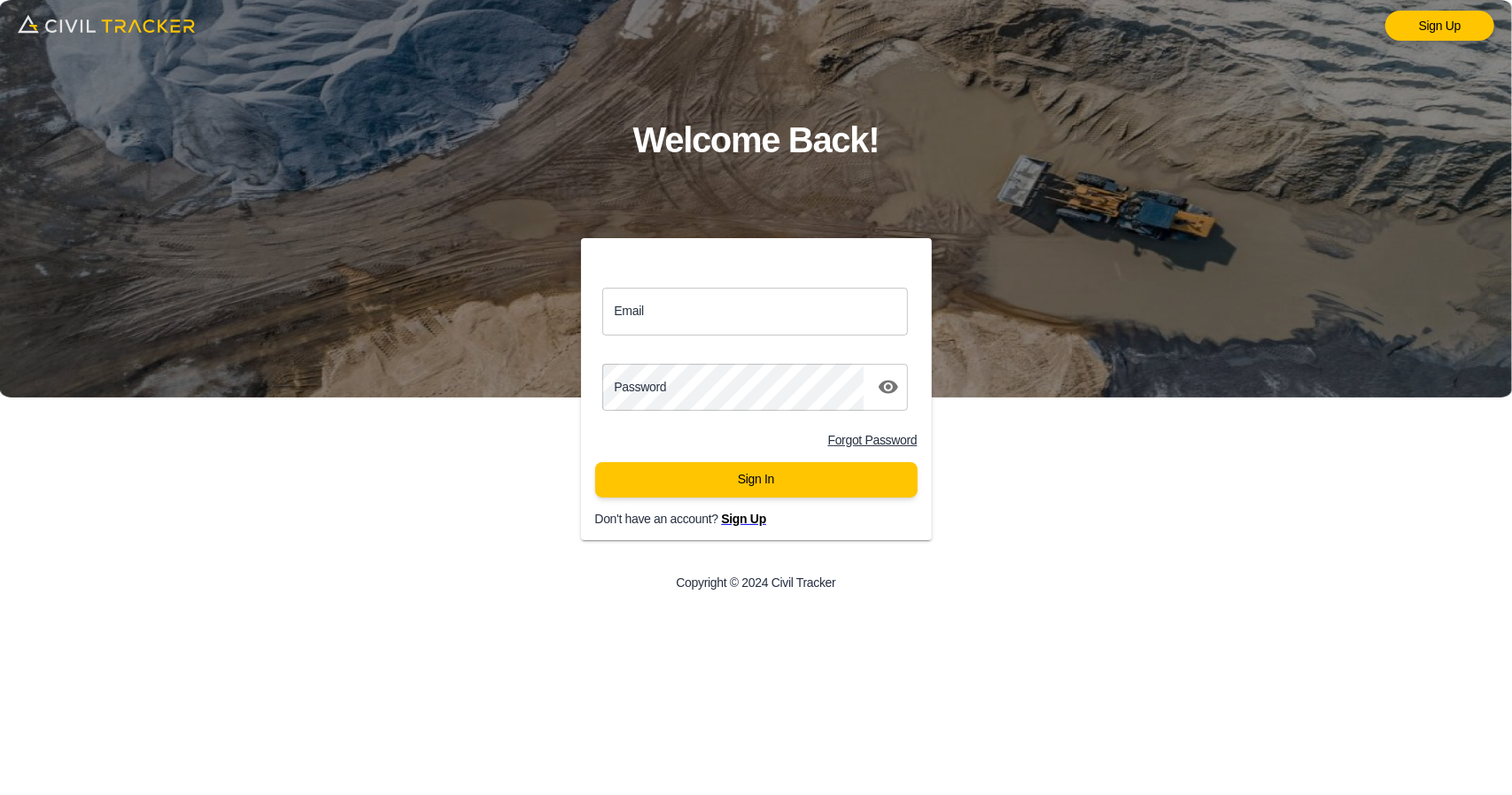
click at [666, 315] on input "Email" at bounding box center [755, 311] width 307 height 47
type input "support@civiltracker.xyz"
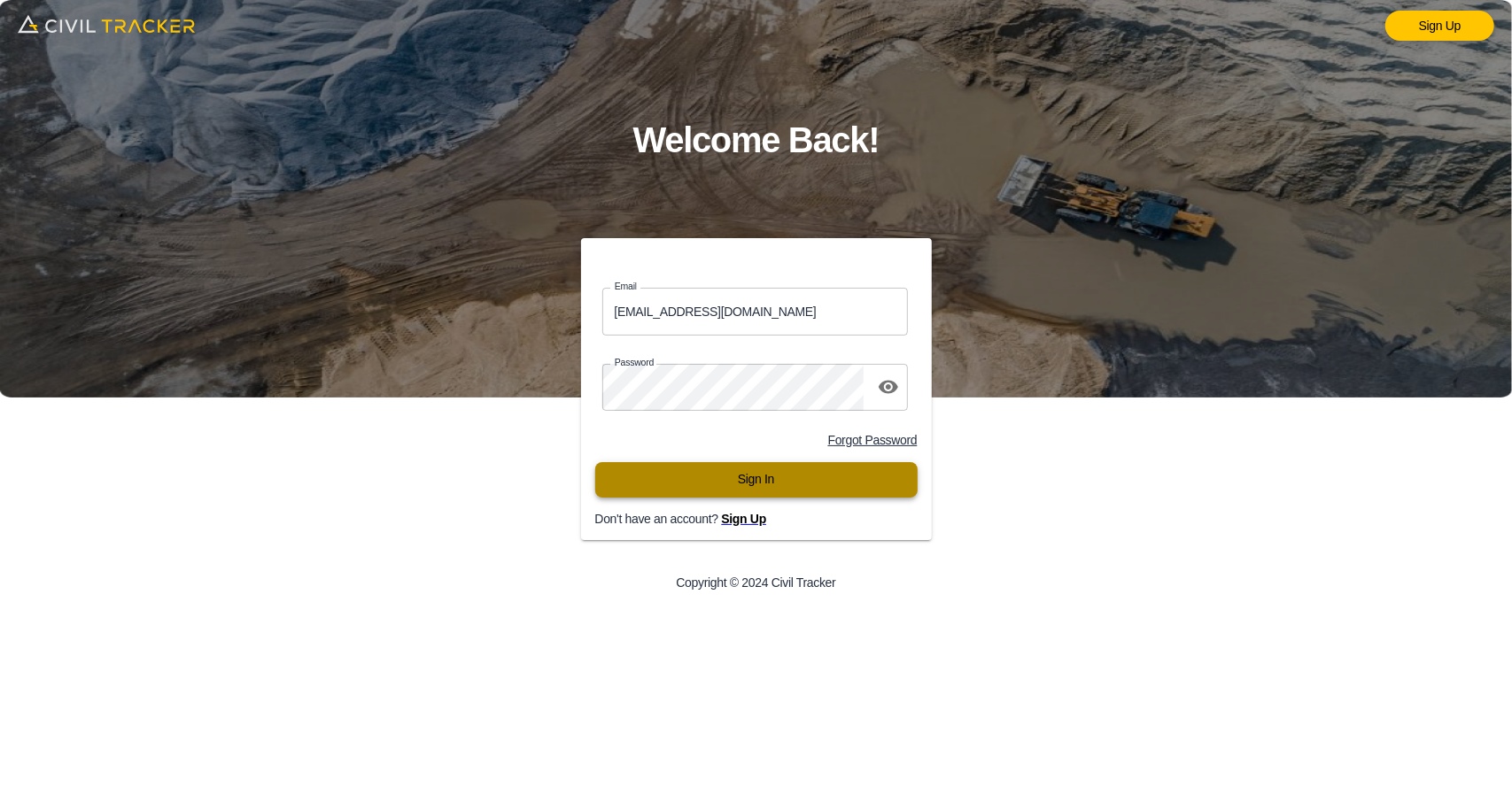
click at [736, 487] on button "Sign In" at bounding box center [756, 480] width 322 height 35
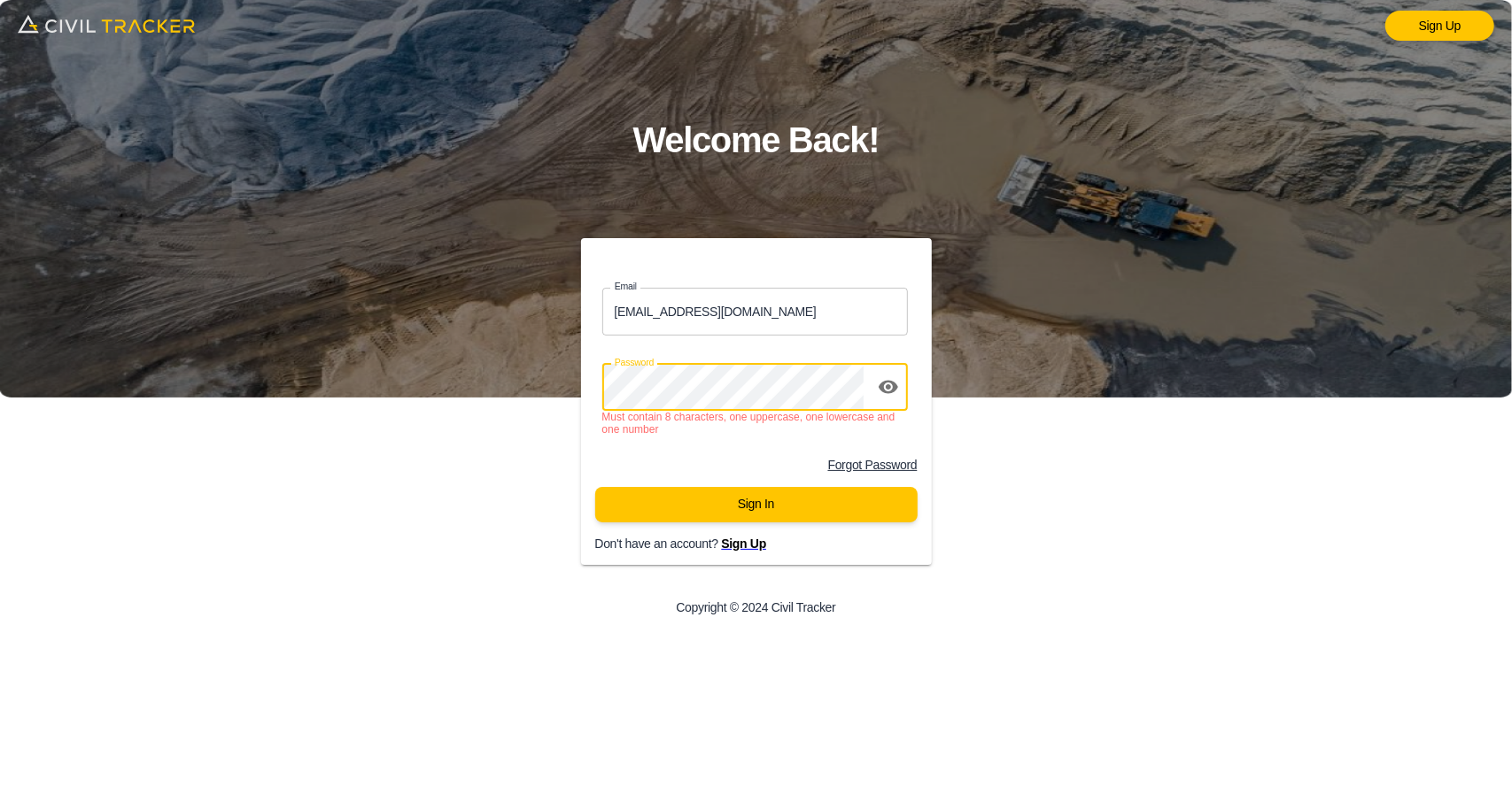
click at [307, 401] on div "Sign Up Welcome Back! Email support@civiltracker.xyz Email Password password Mu…" at bounding box center [756, 398] width 1512 height 795
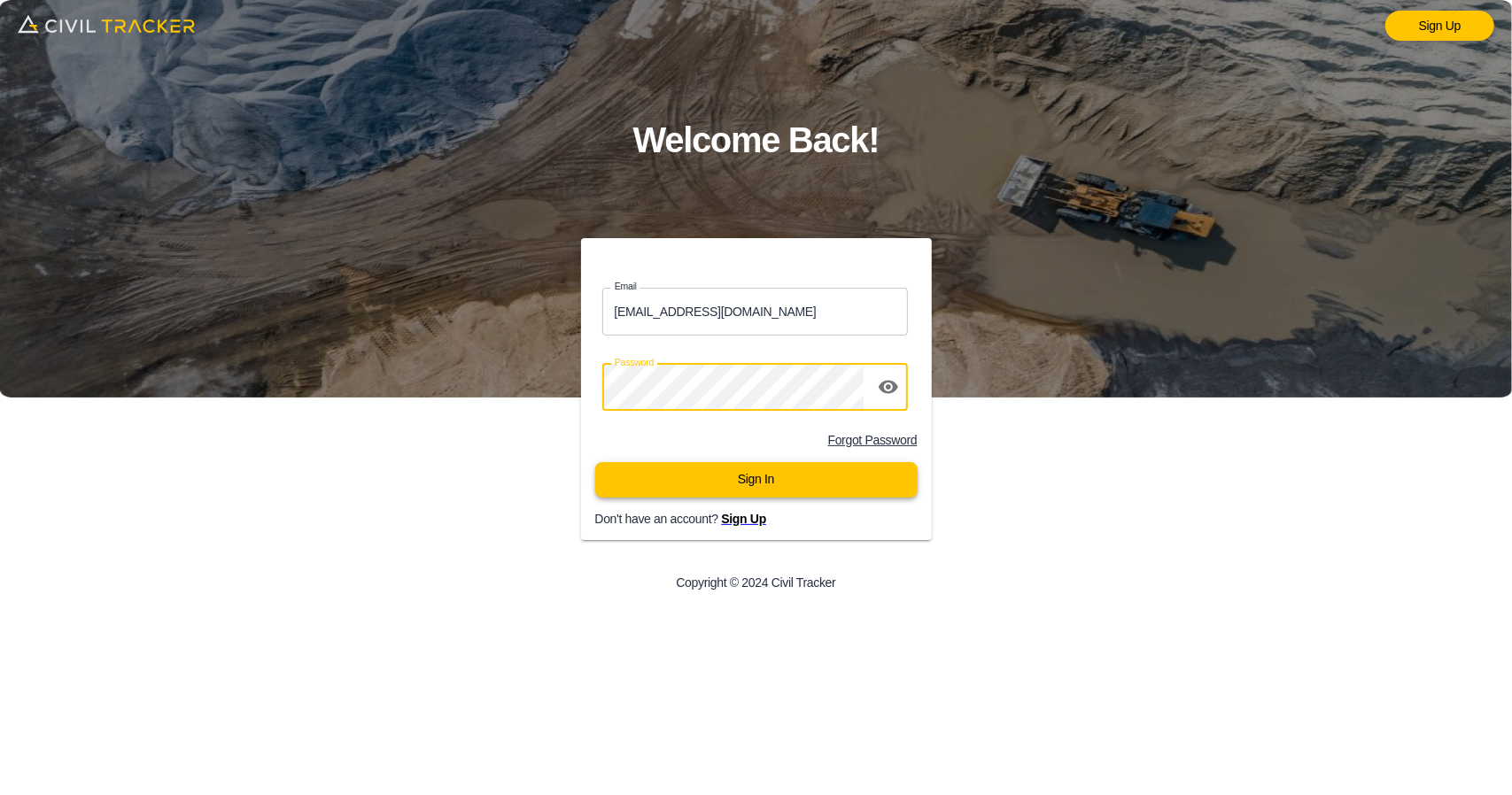
click at [817, 496] on button "Sign In" at bounding box center [756, 480] width 322 height 35
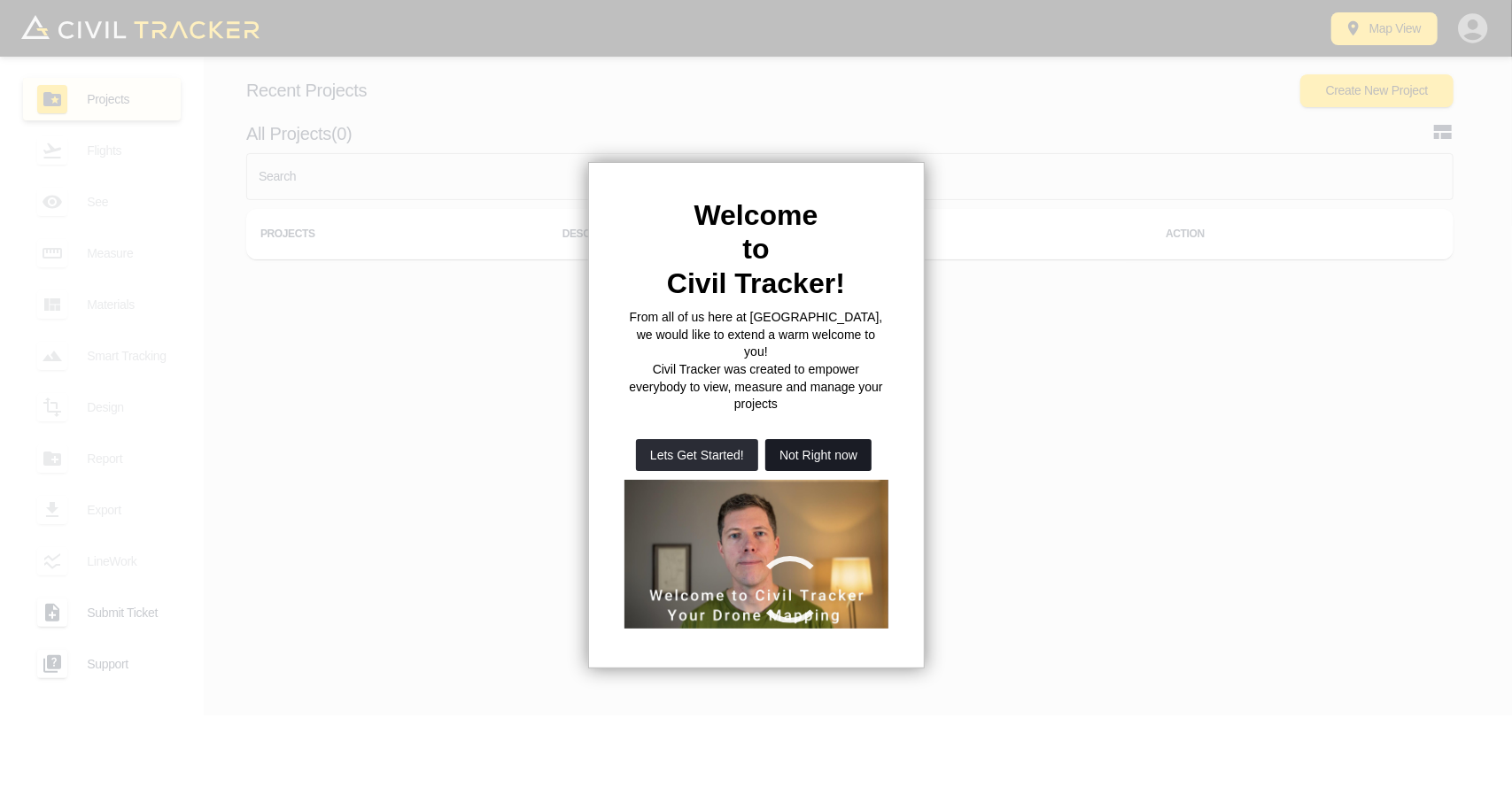
click at [863, 440] on button "Not Right now" at bounding box center [819, 455] width 107 height 32
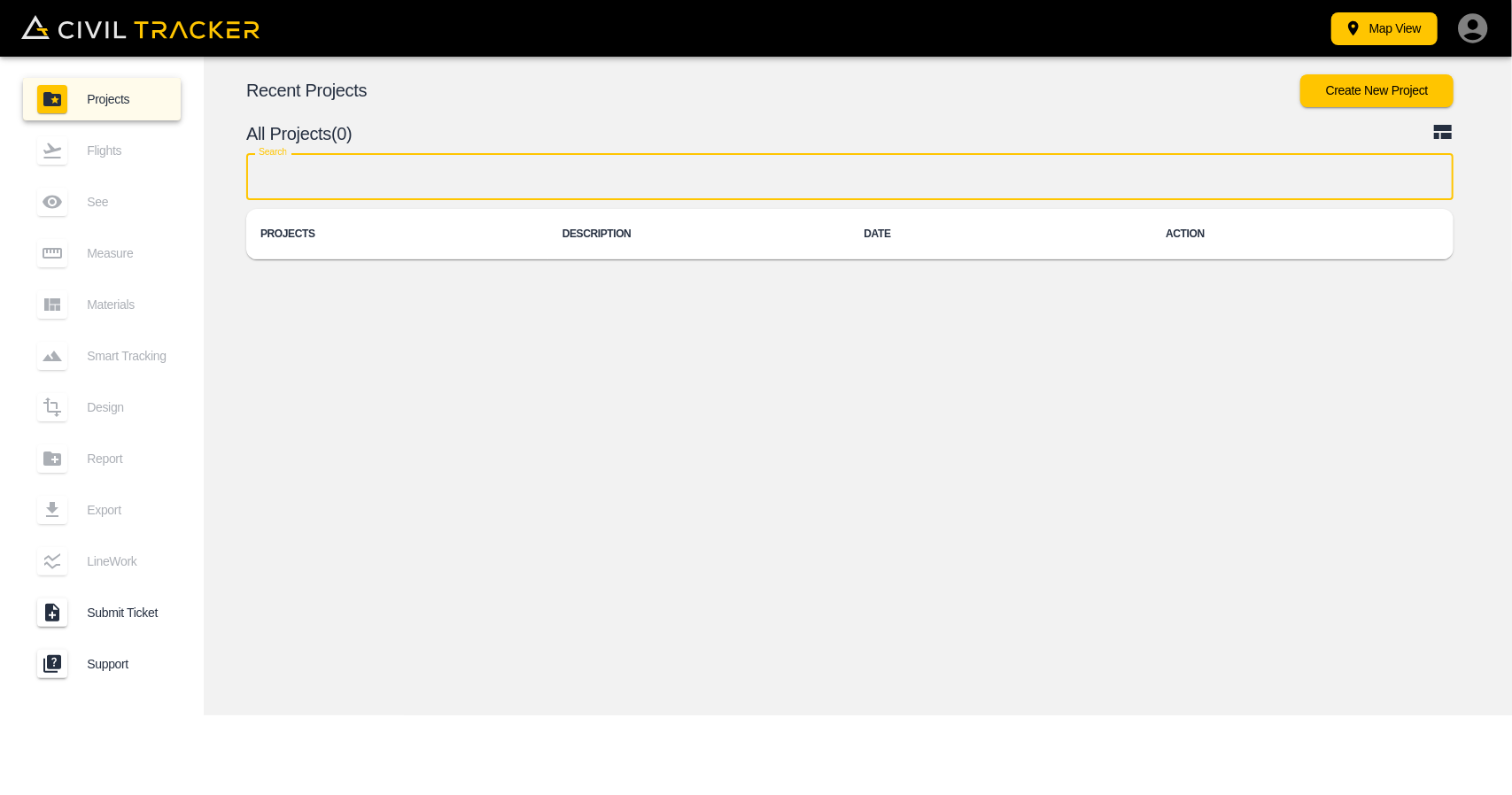
click at [580, 191] on input "text" at bounding box center [849, 176] width 1207 height 47
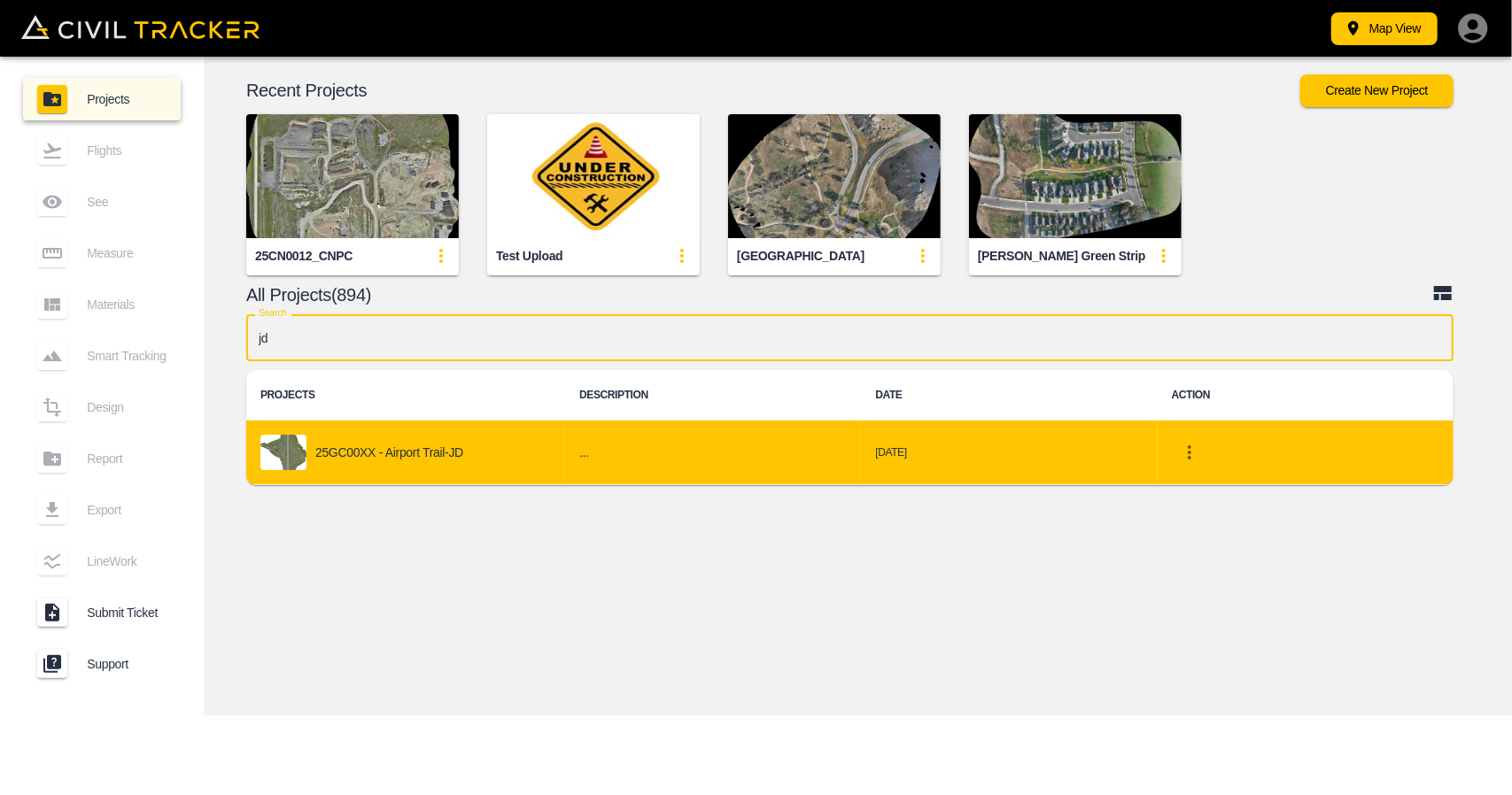
type input "jd"
click at [474, 476] on td "25GC00XX - Airport Trail-JD" at bounding box center [405, 453] width 319 height 65
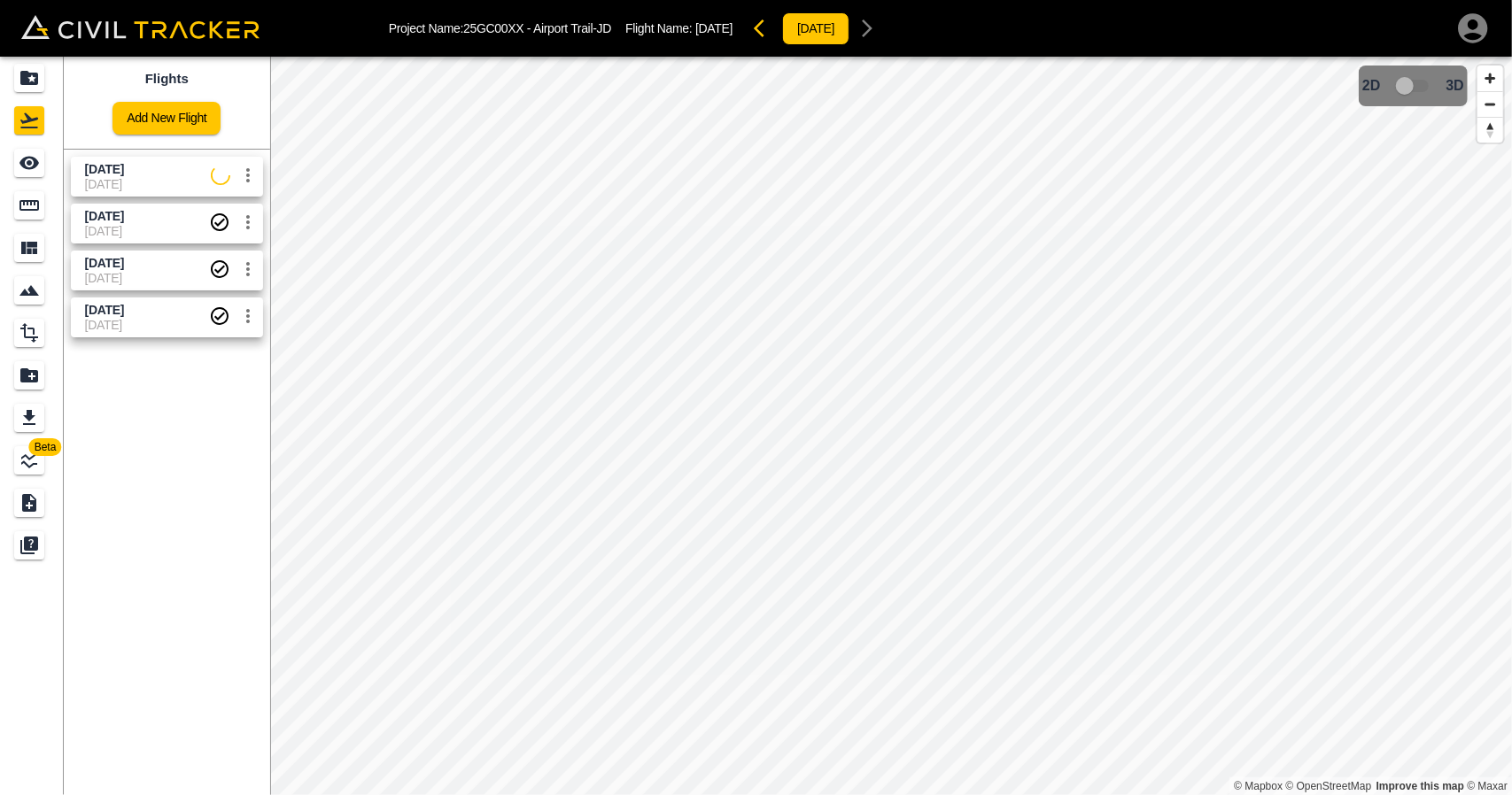
click at [124, 215] on span "Aug 20 2025" at bounding box center [105, 215] width 39 height 14
click at [41, 159] on div "See" at bounding box center [28, 163] width 30 height 28
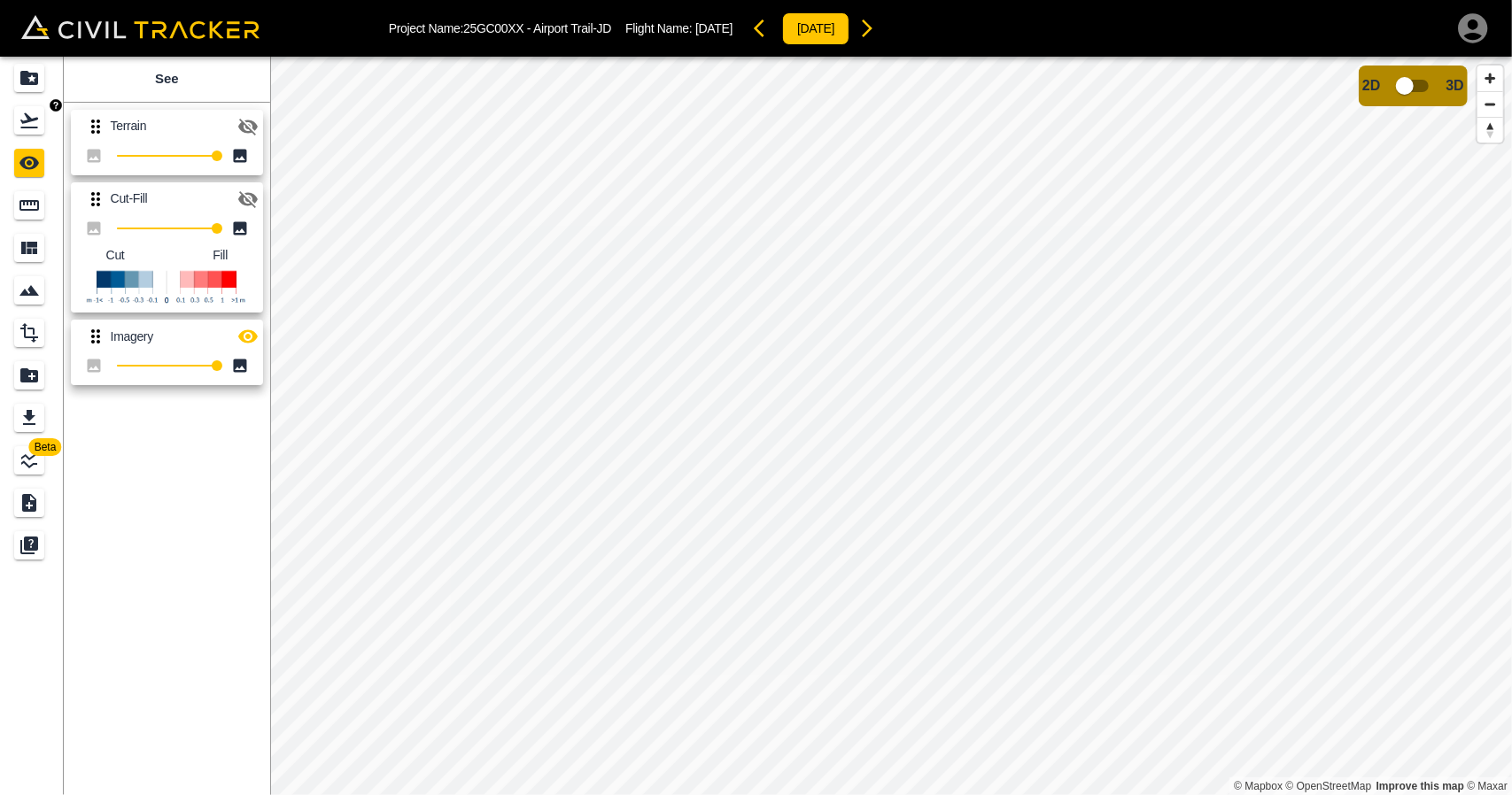
click at [22, 135] on link at bounding box center [31, 119] width 64 height 42
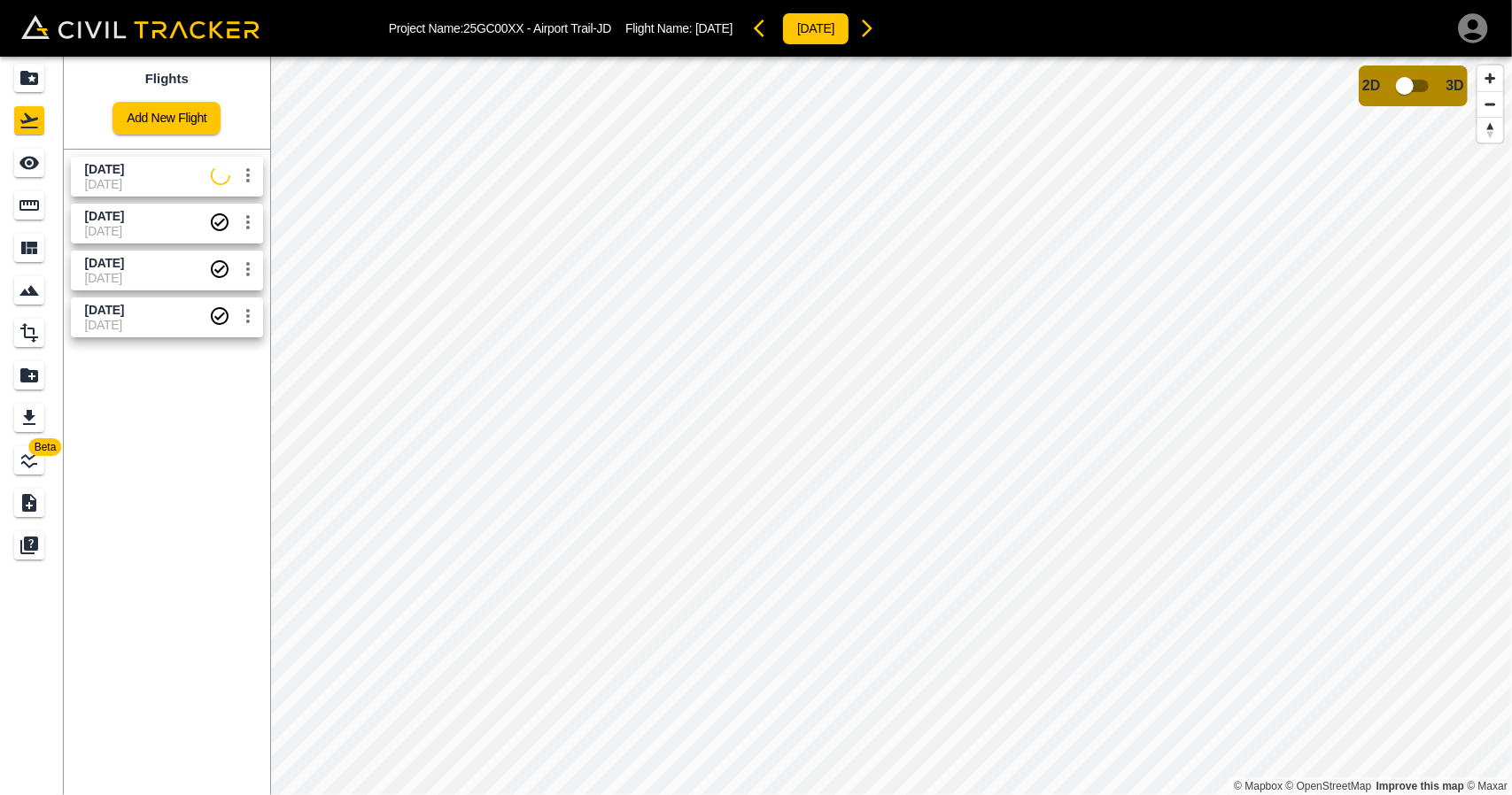
click at [102, 180] on span "[DATE]" at bounding box center [148, 184] width 125 height 14
click at [13, 163] on link at bounding box center [31, 163] width 64 height 42
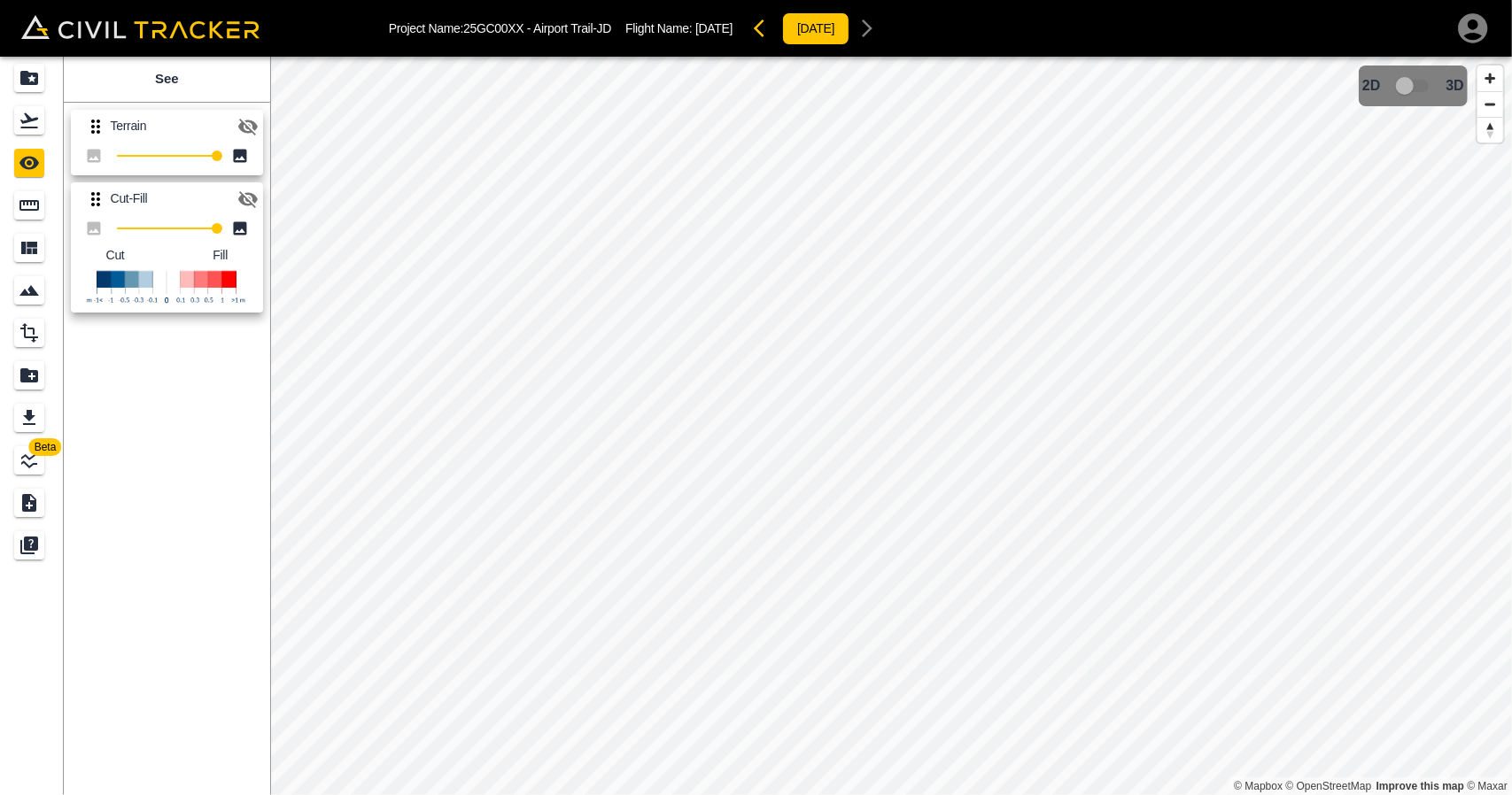
click at [243, 190] on icon "button" at bounding box center [248, 200] width 22 height 22
click at [26, 125] on icon "Flights" at bounding box center [29, 120] width 22 height 22
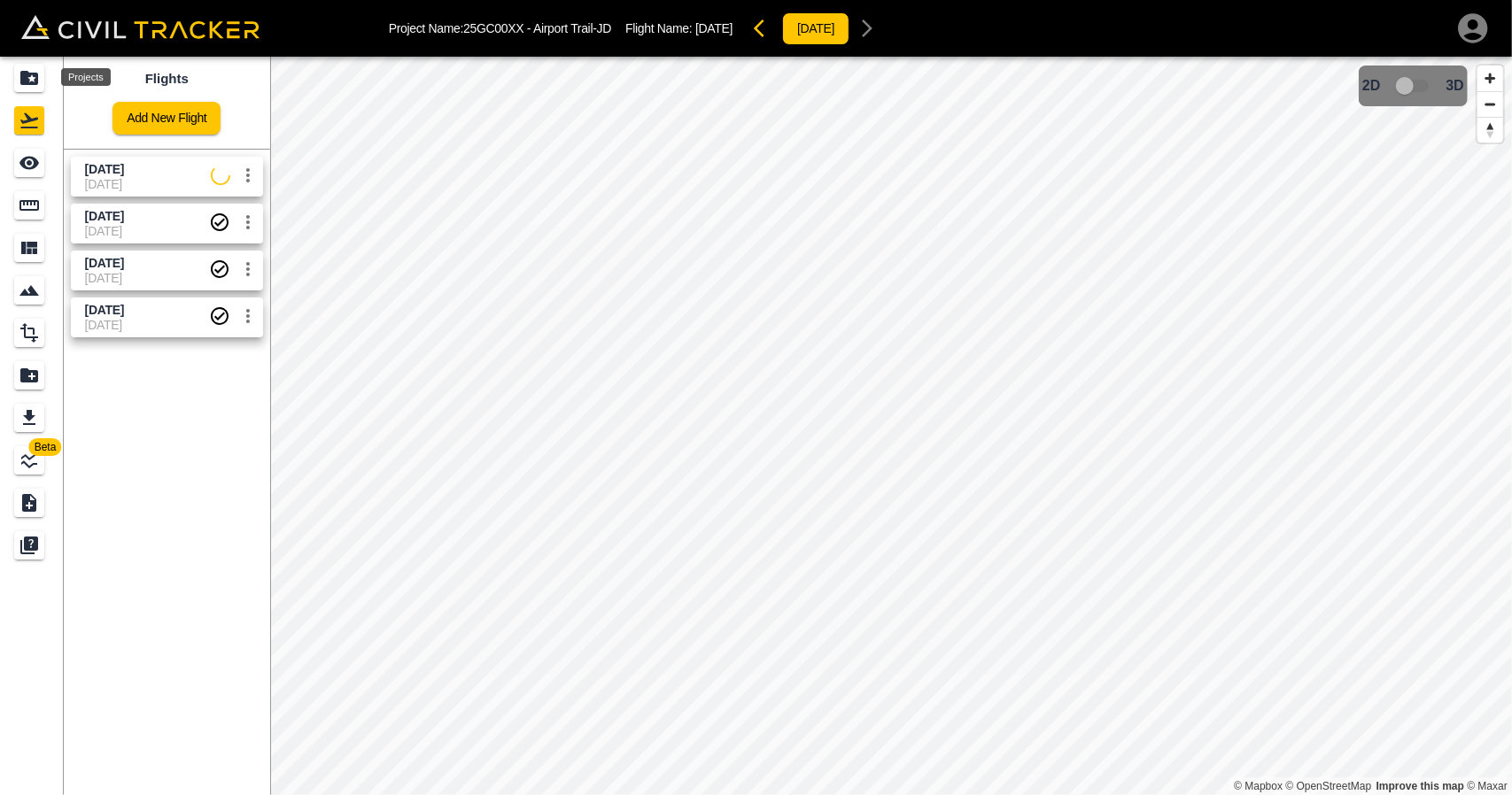
click at [37, 73] on icon "Projects" at bounding box center [29, 77] width 18 height 14
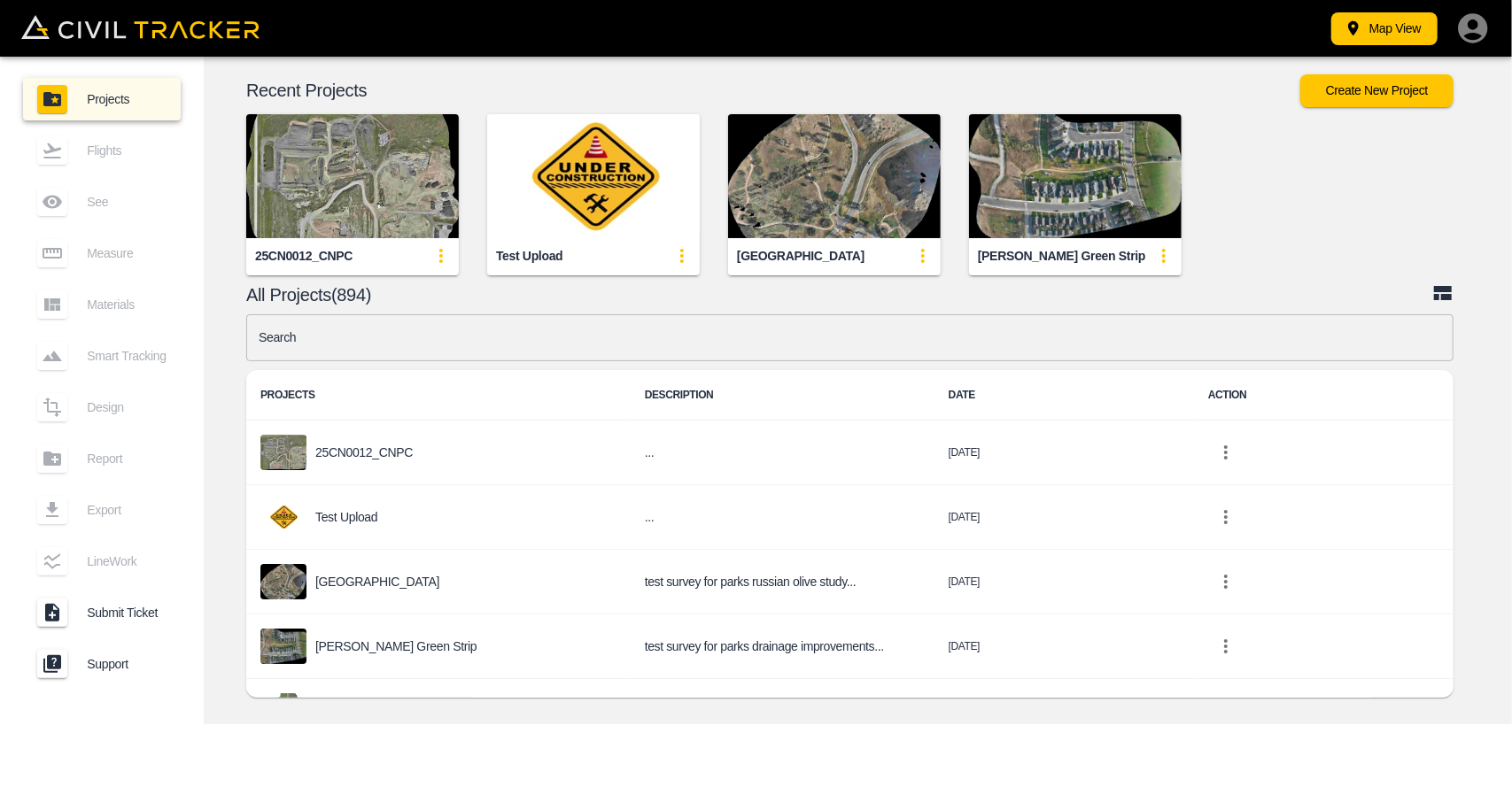
click at [347, 203] on img "button" at bounding box center [352, 176] width 213 height 124
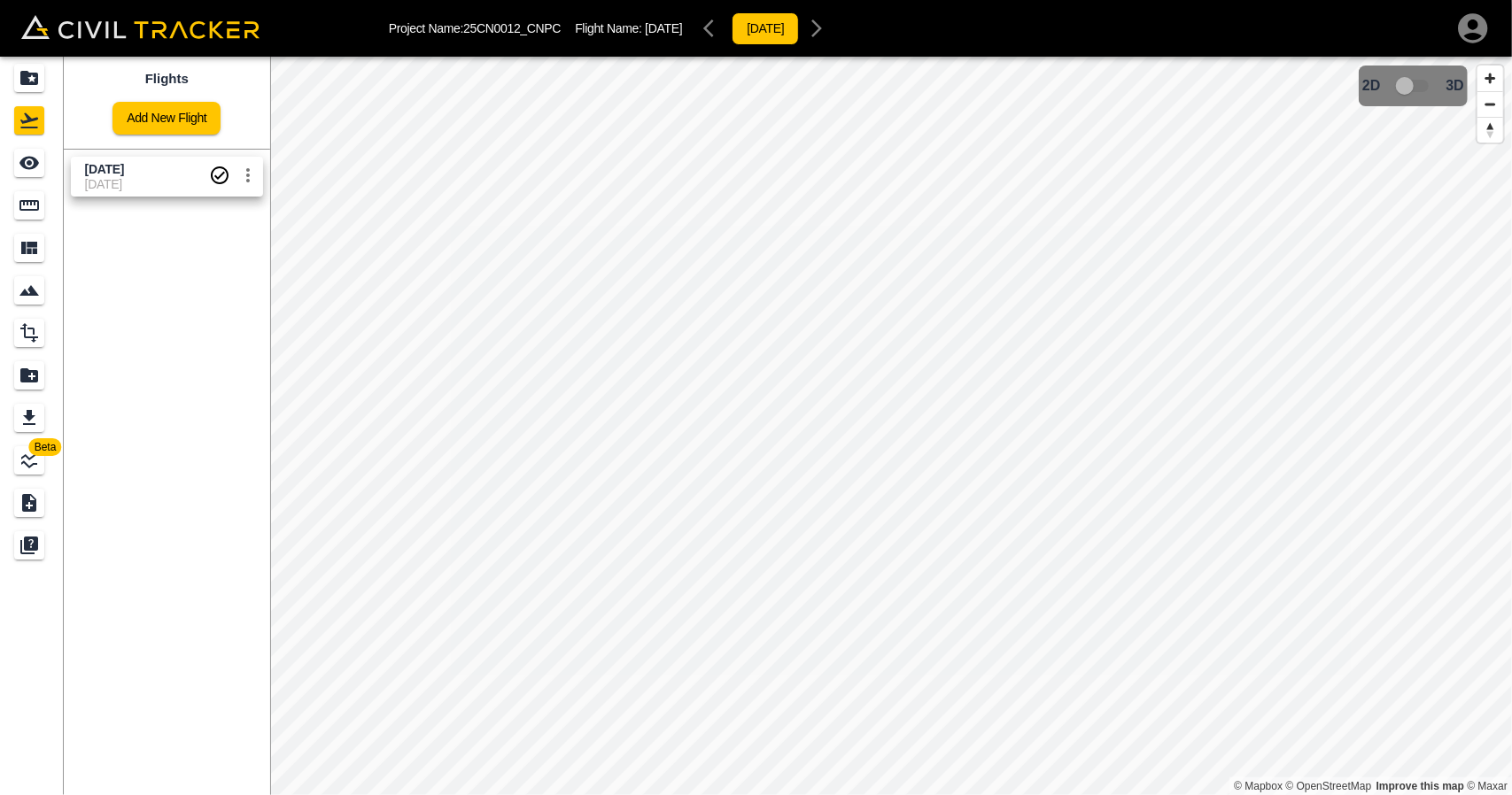
click at [151, 194] on link "2025-09-05 07-09-2025" at bounding box center [166, 176] width 192 height 40
click at [28, 153] on icon "See" at bounding box center [29, 164] width 22 height 22
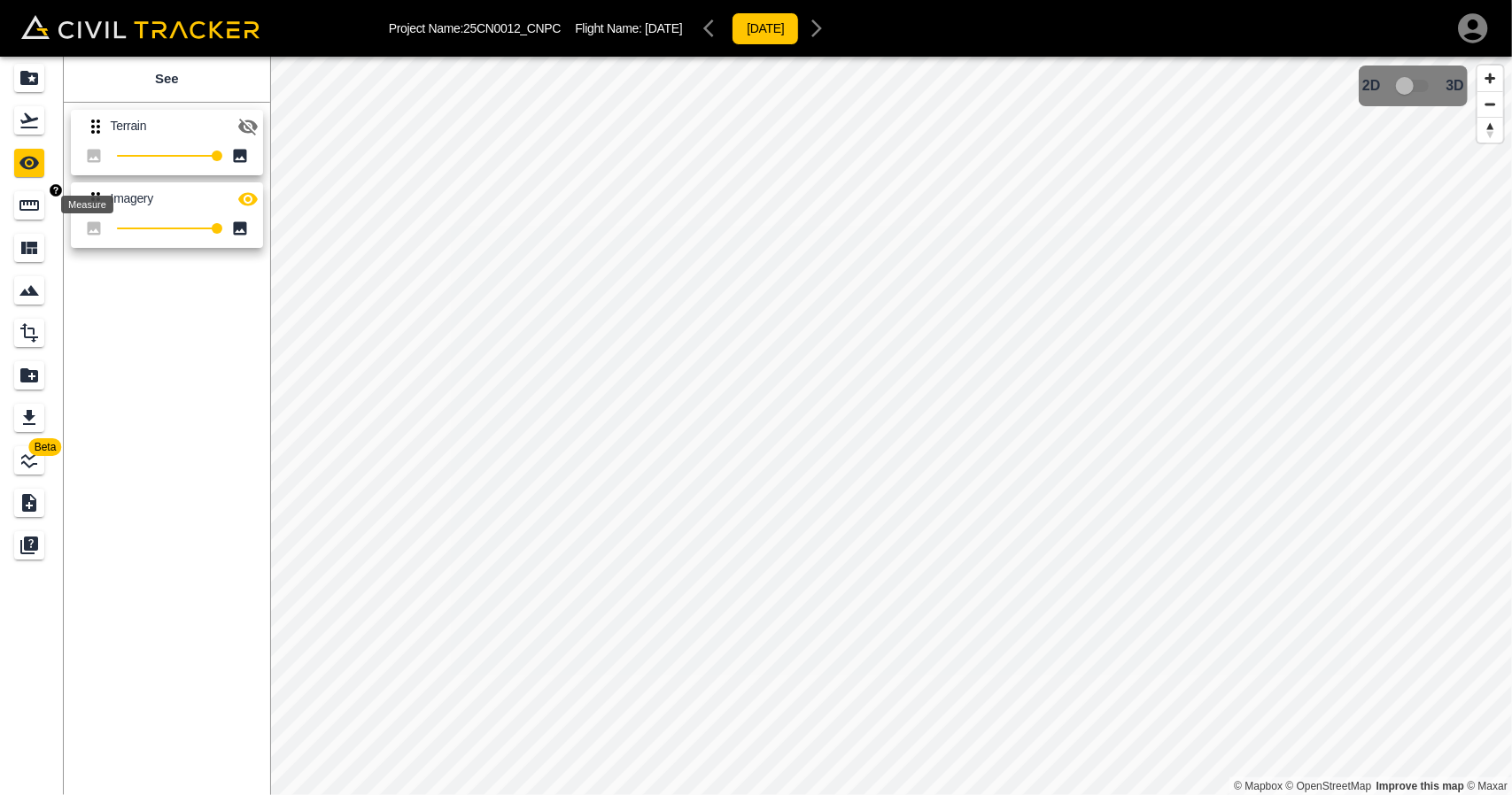
click at [29, 207] on icon "Measure" at bounding box center [29, 206] width 22 height 22
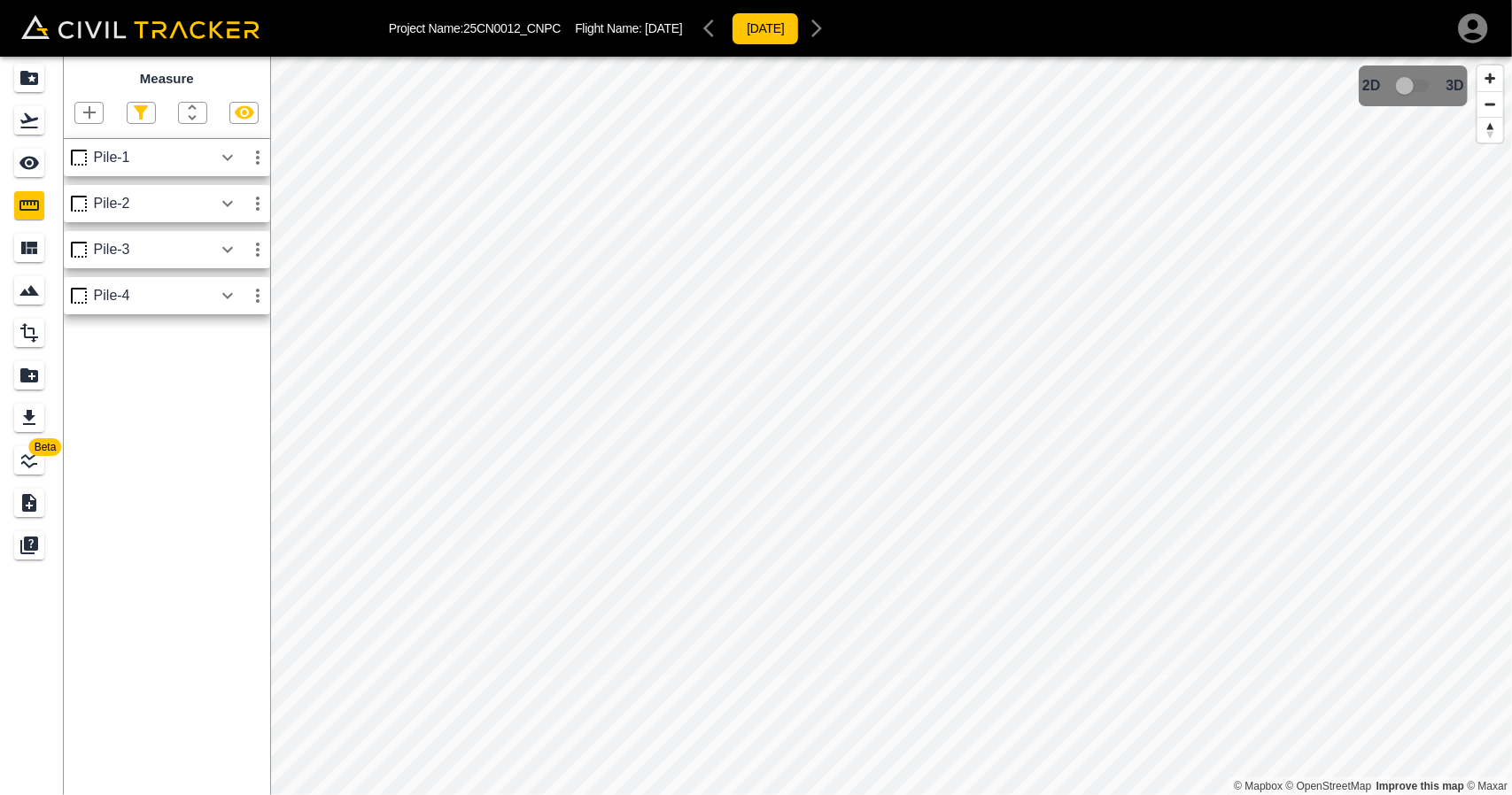
click at [257, 163] on icon "button" at bounding box center [258, 158] width 4 height 14
click at [224, 199] on h6 "Download" at bounding box center [241, 196] width 35 height 11
click at [265, 207] on icon "button" at bounding box center [258, 204] width 22 height 22
click at [246, 238] on h6 "Download" at bounding box center [241, 242] width 35 height 11
click at [262, 255] on icon "button" at bounding box center [258, 250] width 22 height 22
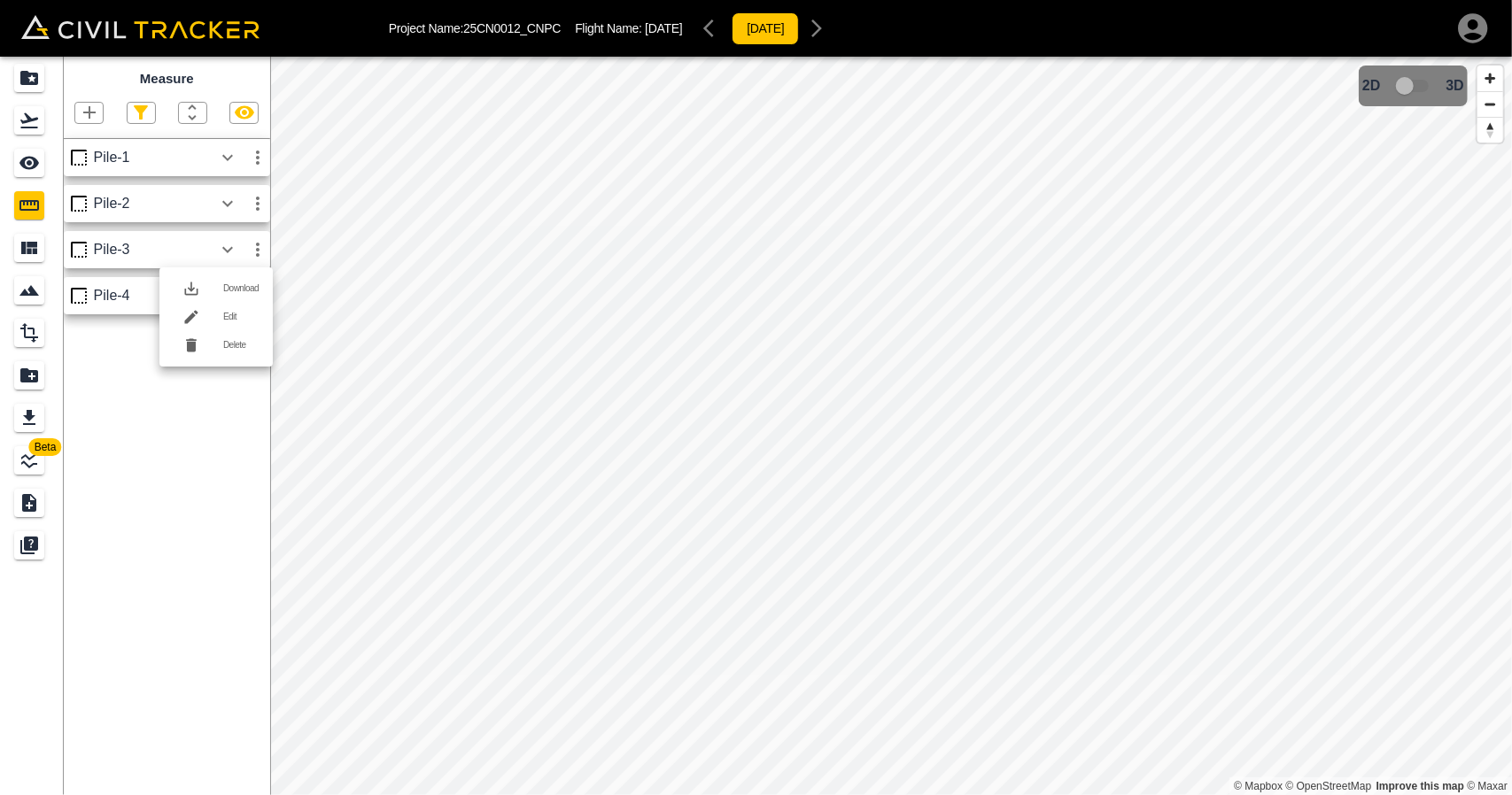
click at [234, 293] on h6 "Download" at bounding box center [241, 288] width 35 height 11
click at [259, 306] on icon "button" at bounding box center [258, 296] width 22 height 22
click at [237, 330] on h6 "Download" at bounding box center [241, 334] width 35 height 11
click at [29, 419] on icon "Export" at bounding box center [29, 417] width 13 height 15
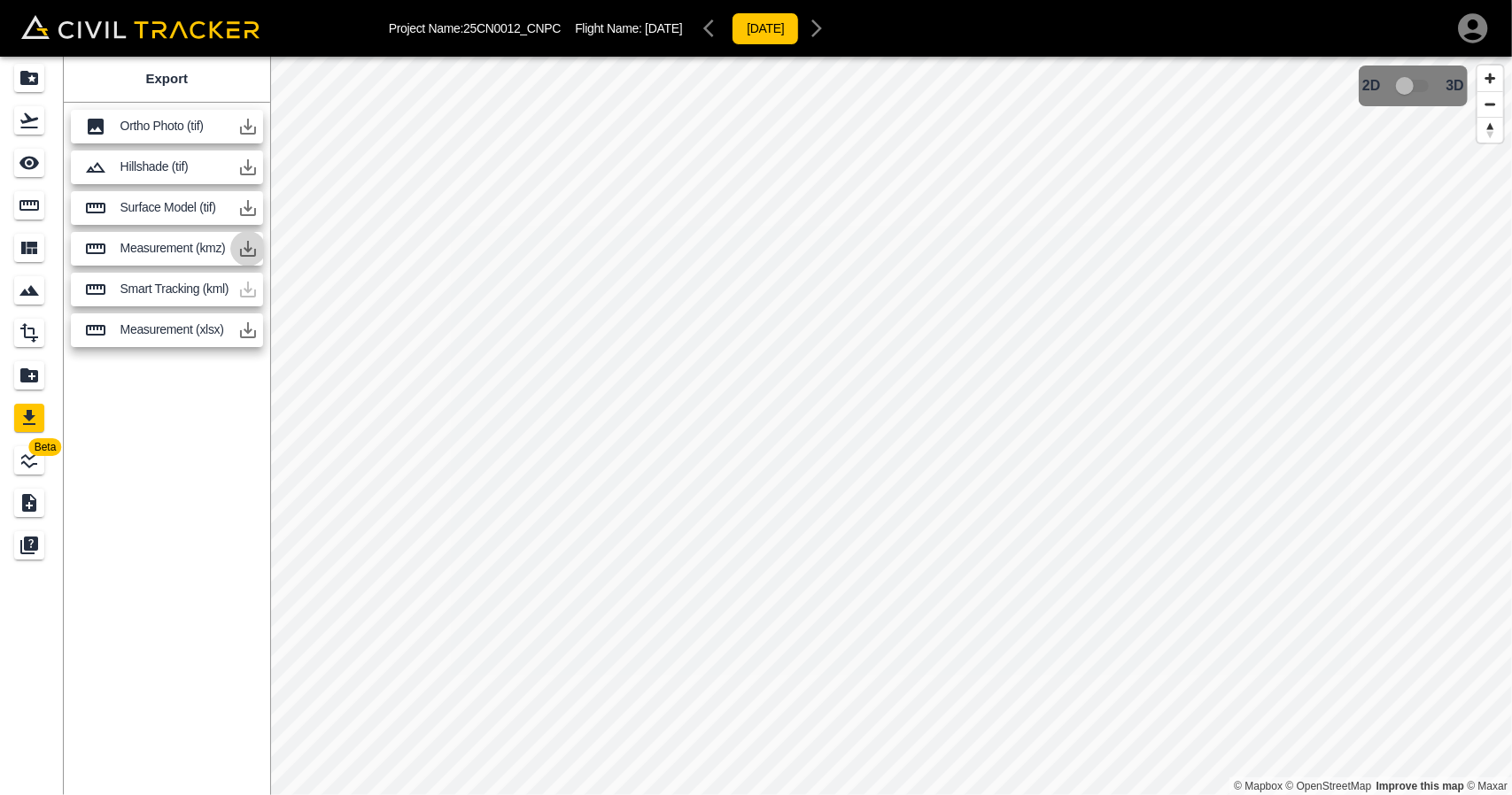
click at [247, 247] on icon "button" at bounding box center [248, 249] width 16 height 16
click at [34, 140] on link at bounding box center [31, 119] width 64 height 42
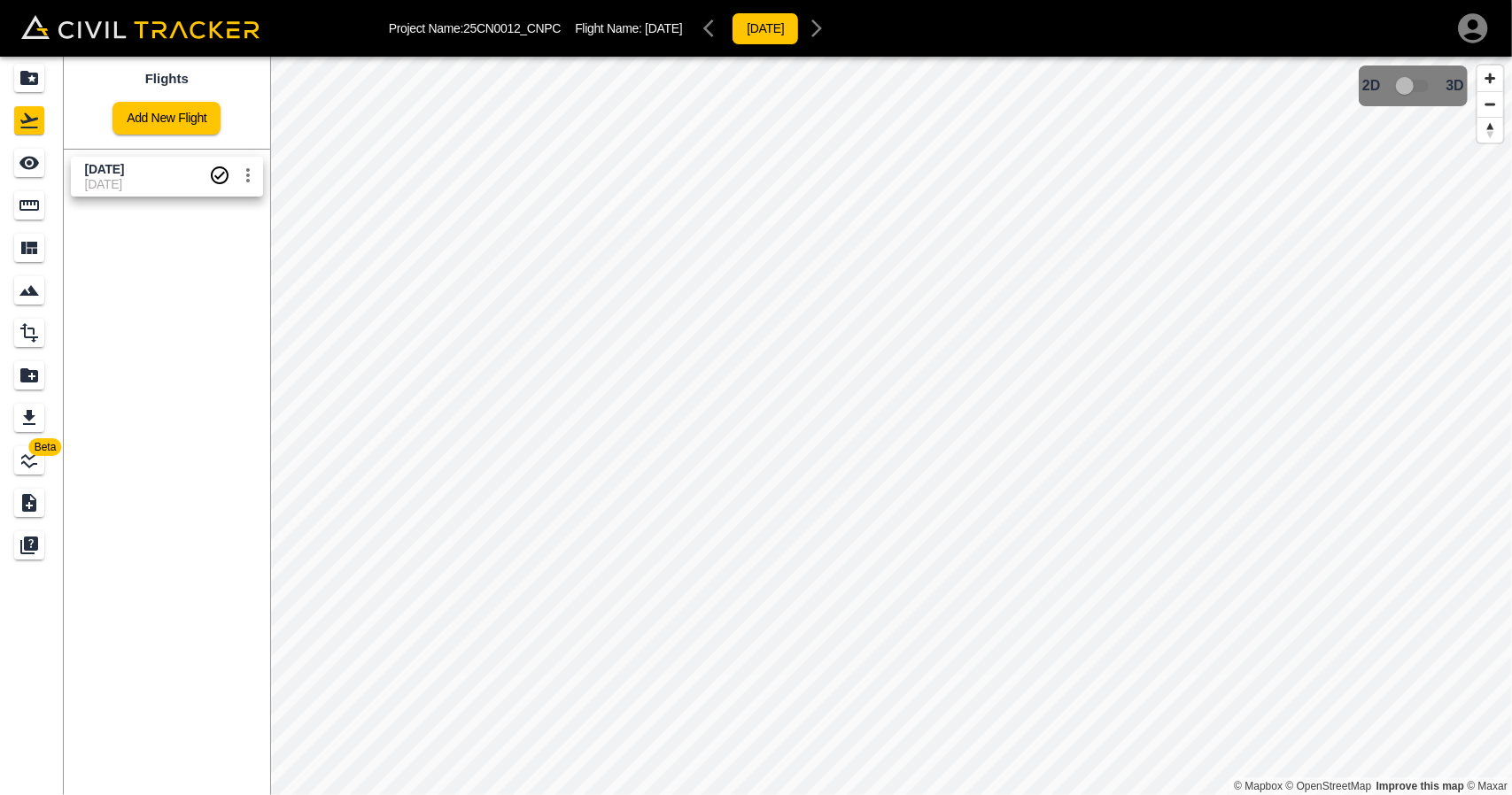
click at [24, 174] on div "See" at bounding box center [28, 163] width 30 height 28
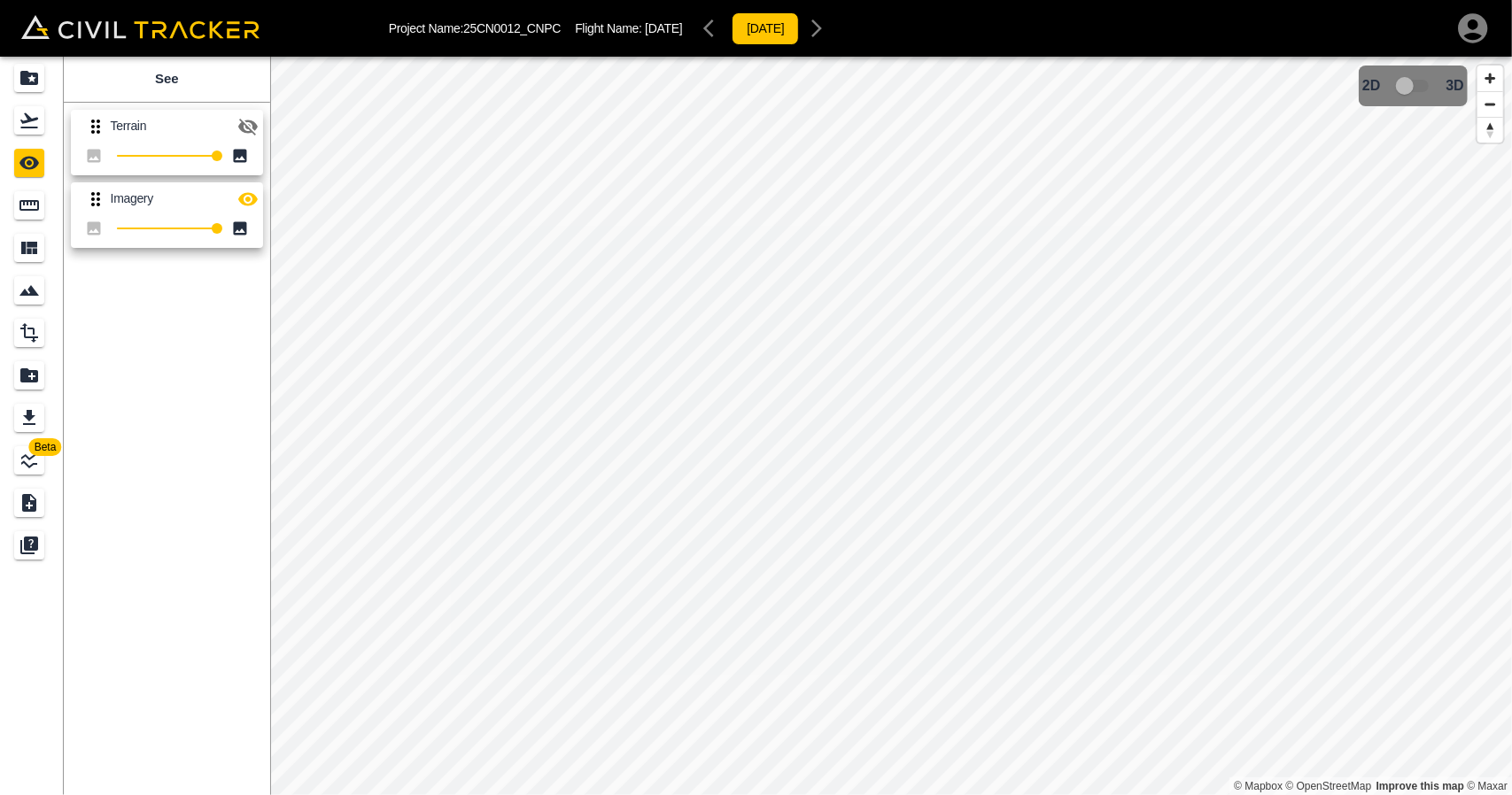
click at [248, 123] on icon "button" at bounding box center [248, 126] width 22 height 22
click at [28, 429] on div "Export" at bounding box center [28, 417] width 30 height 28
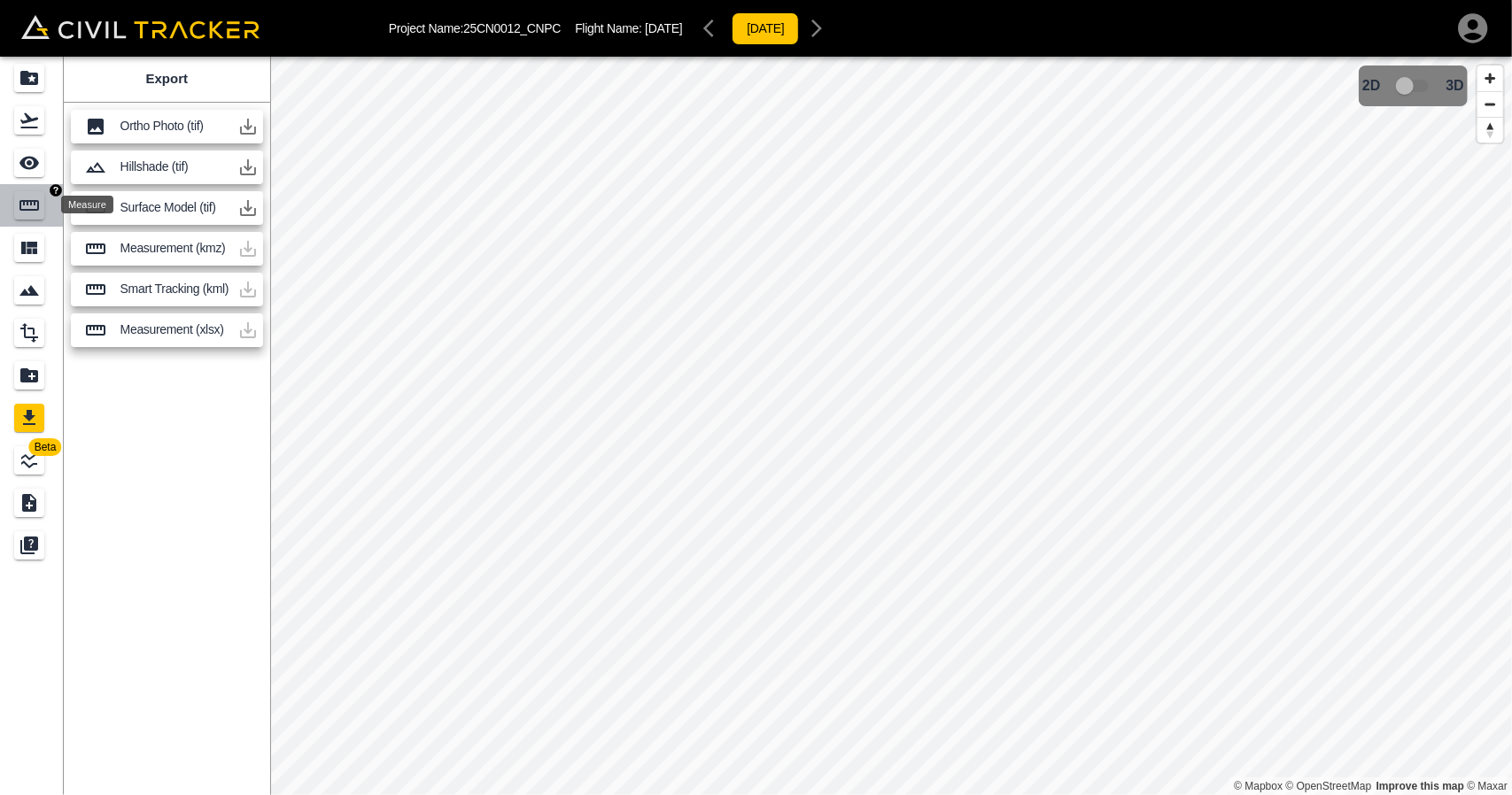
click at [20, 215] on icon "Measure" at bounding box center [29, 206] width 22 height 22
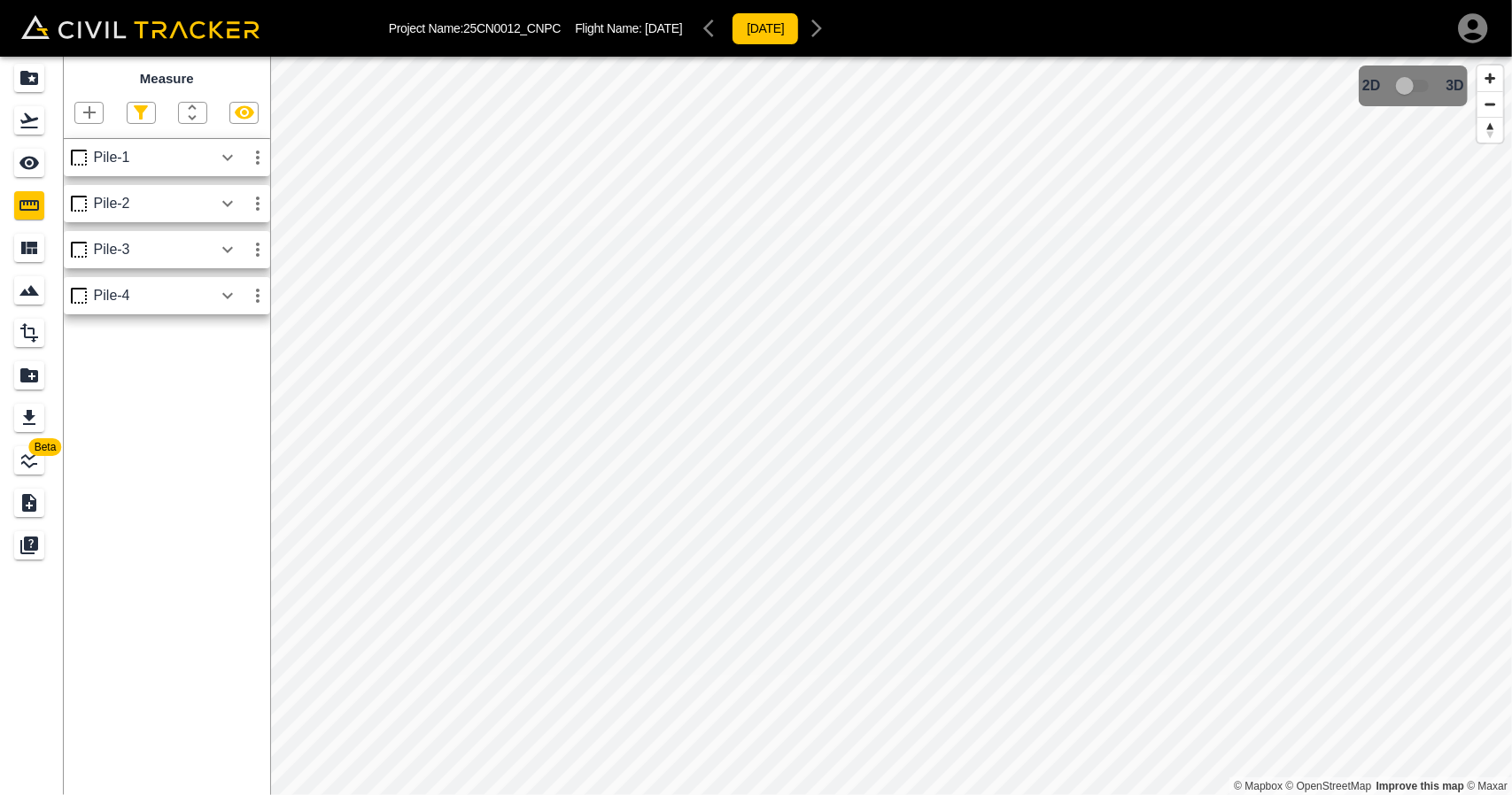
click at [237, 159] on icon "button" at bounding box center [228, 158] width 22 height 22
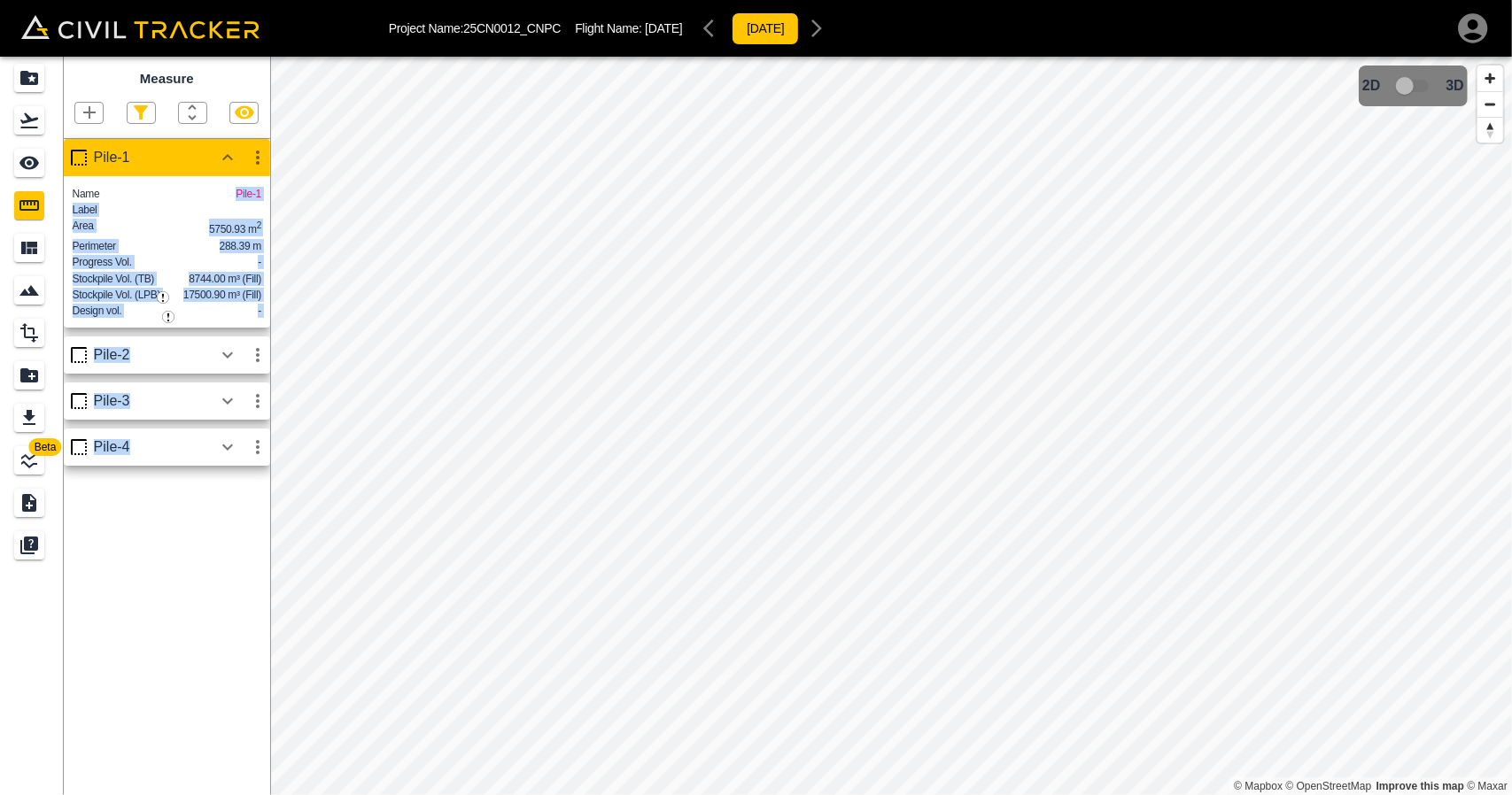
click at [280, 195] on div "Beta Measure Pile-1 Name Pile-1 Label Area 5750.93 m 2 Perimeter 288.39 m Progr…" at bounding box center [756, 426] width 1512 height 738
click at [202, 229] on div "Area 5750.93 m 2" at bounding box center [166, 227] width 189 height 18
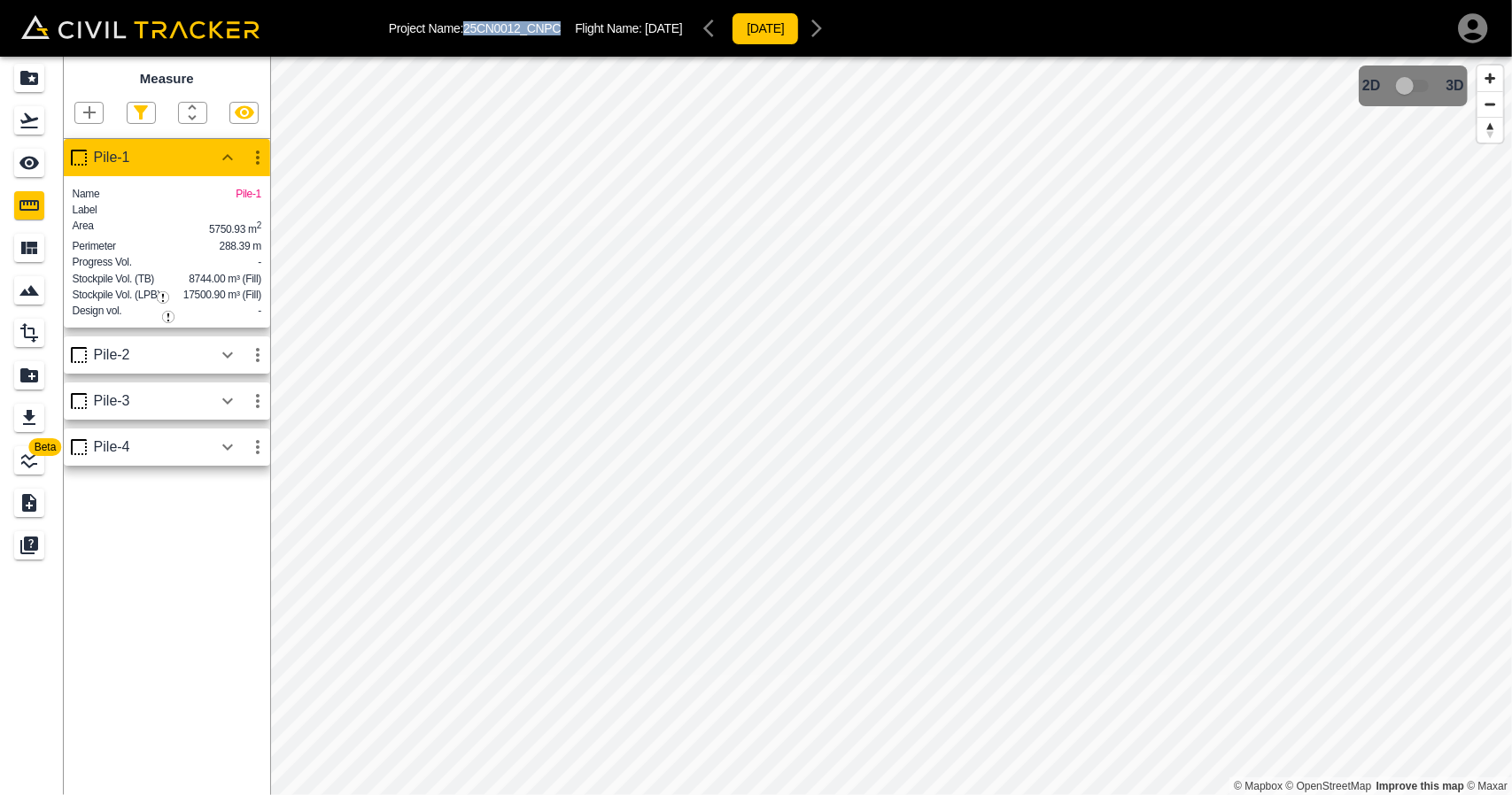
drag, startPoint x: 465, startPoint y: 25, endPoint x: 566, endPoint y: 25, distance: 101.0
click at [566, 25] on div "Project Name: 25CN0012_CNPC Flight Name: 2025-09-05 2025-09-07" at bounding box center [612, 28] width 447 height 35
drag, startPoint x: 188, startPoint y: 298, endPoint x: 212, endPoint y: 295, distance: 24.2
click at [212, 285] on span "8744.00 m³ (Fill)" at bounding box center [225, 279] width 72 height 13
copy span "8744"
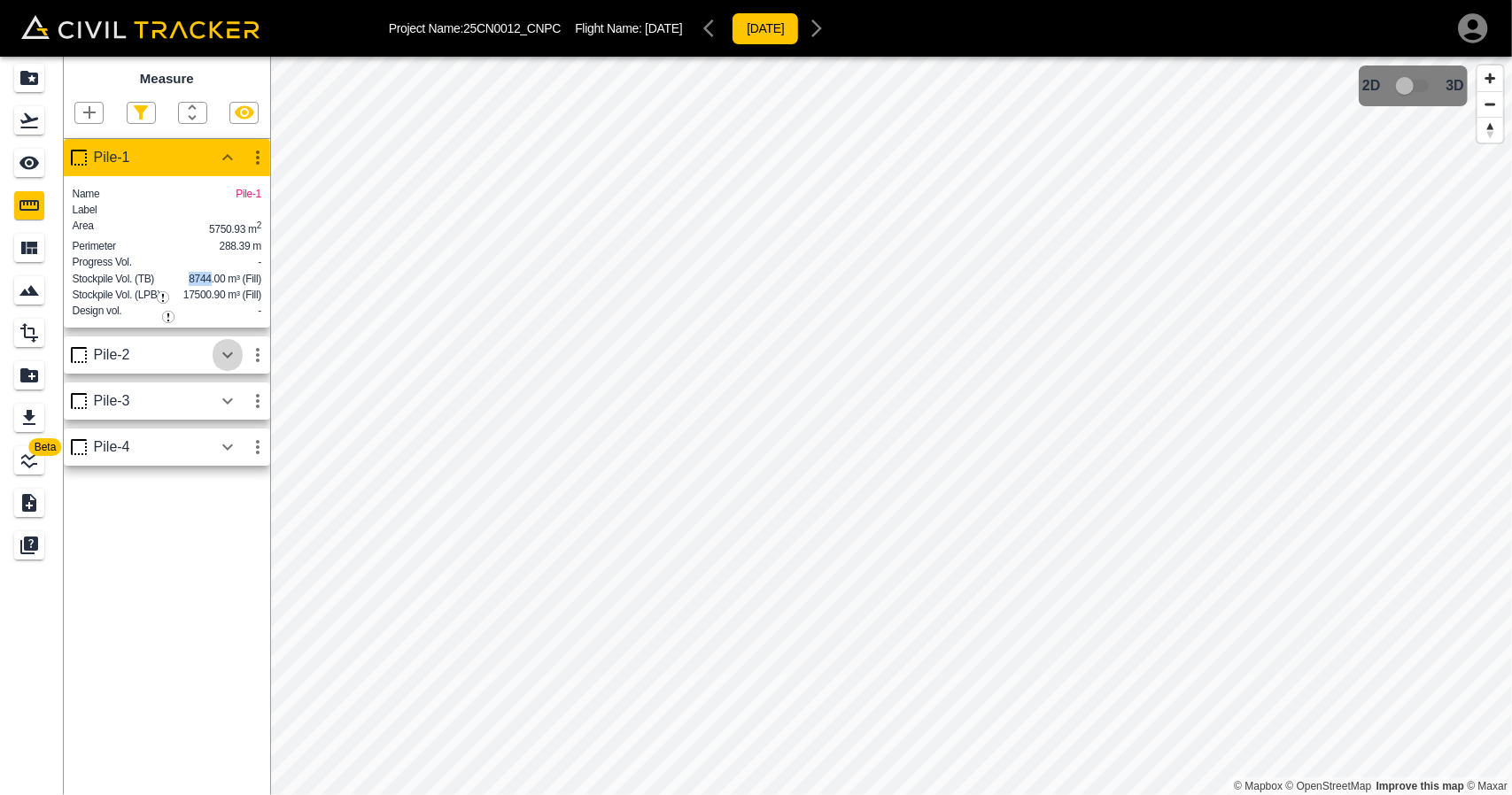
click at [230, 366] on icon "button" at bounding box center [228, 355] width 22 height 22
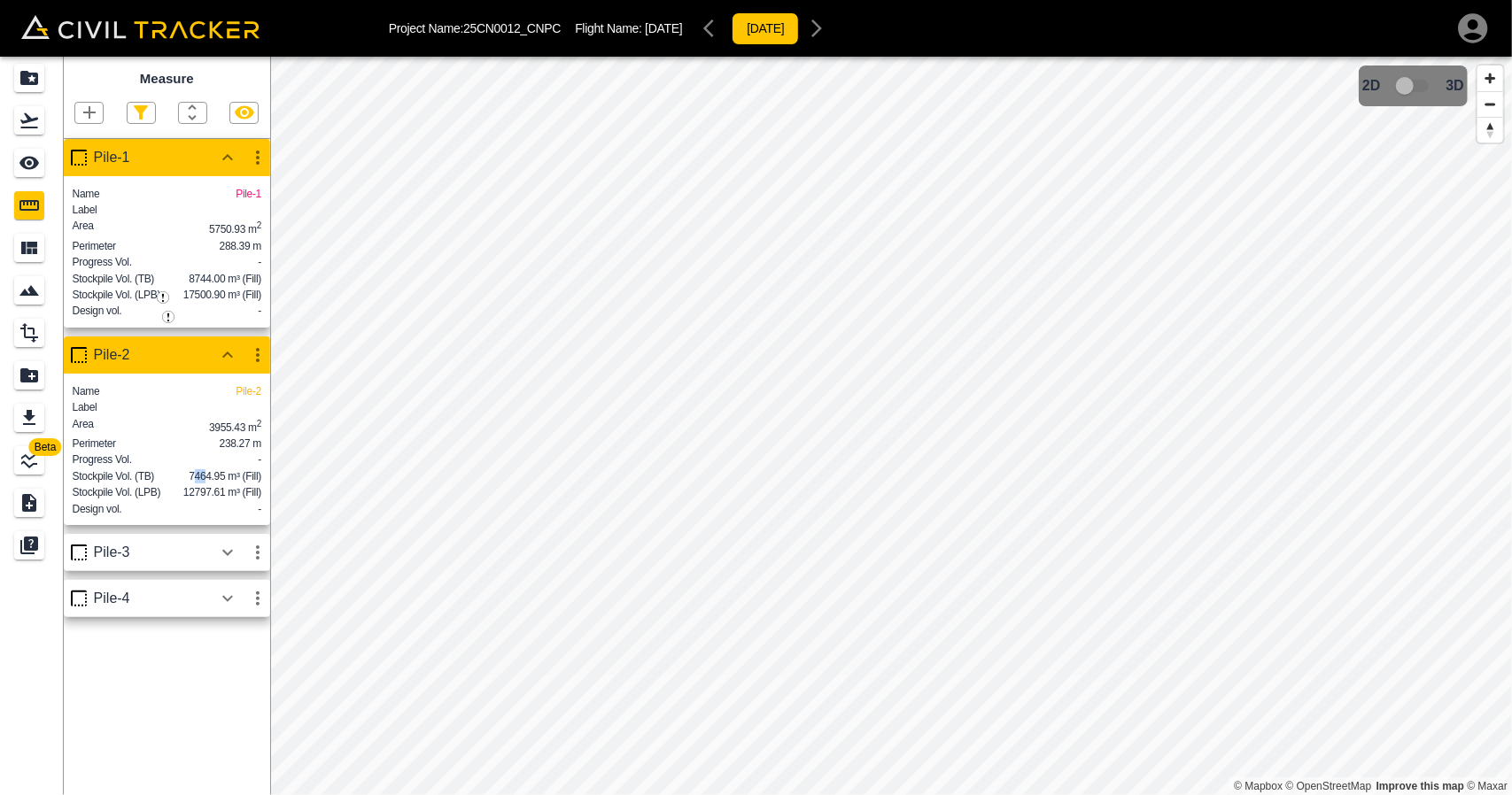
drag, startPoint x: 191, startPoint y: 516, endPoint x: 207, endPoint y: 513, distance: 16.3
click at [207, 483] on span "7464.95 m³ (Fill)" at bounding box center [225, 476] width 72 height 13
click at [190, 483] on span "7464.95 m³ (Fill)" at bounding box center [225, 476] width 72 height 13
drag, startPoint x: 191, startPoint y: 518, endPoint x: 209, endPoint y: 516, distance: 18.1
click at [209, 483] on span "7464.95 m³ (Fill)" at bounding box center [225, 476] width 72 height 13
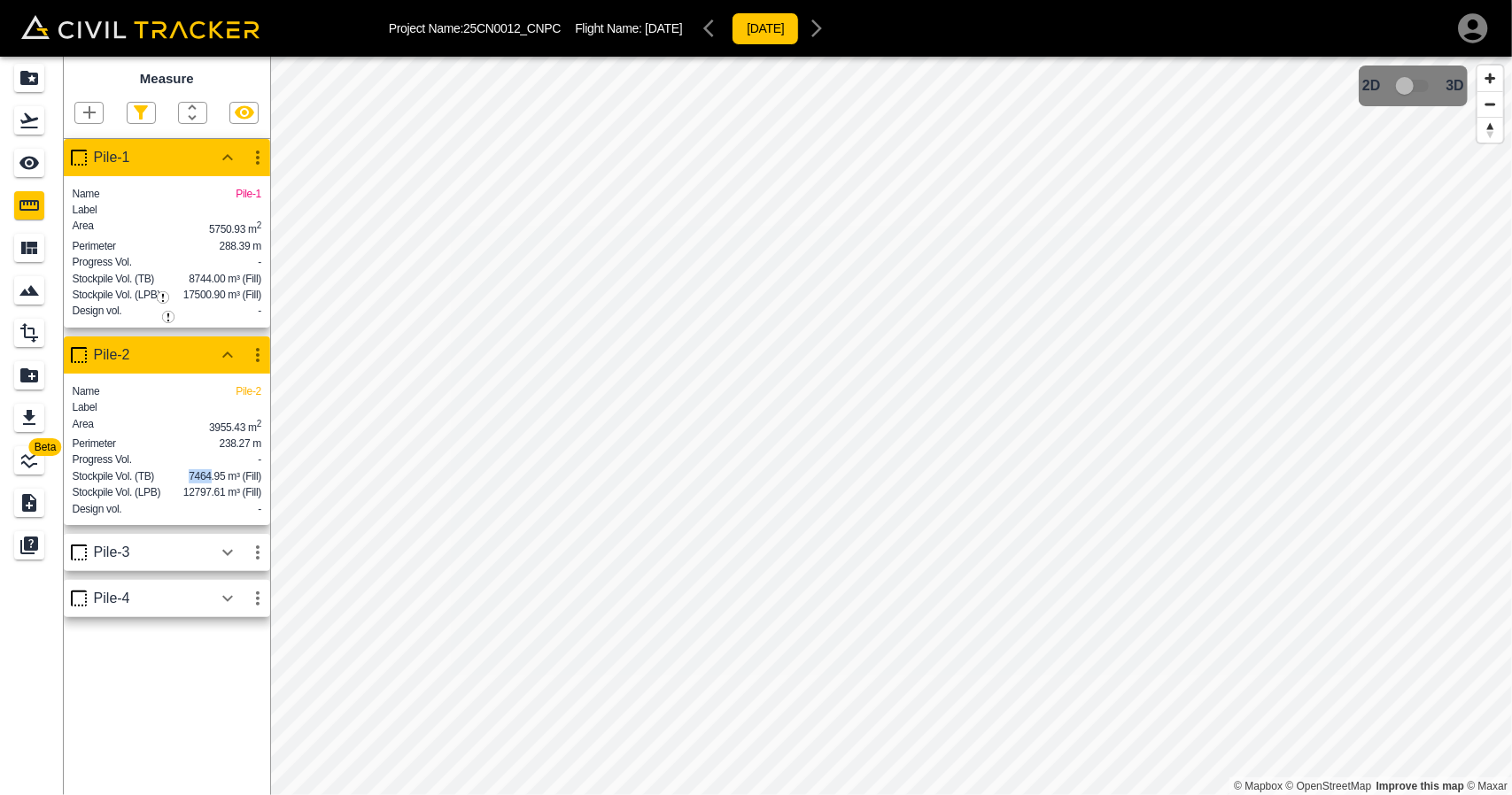
copy span "7464"
click at [233, 563] on icon "button" at bounding box center [228, 553] width 22 height 22
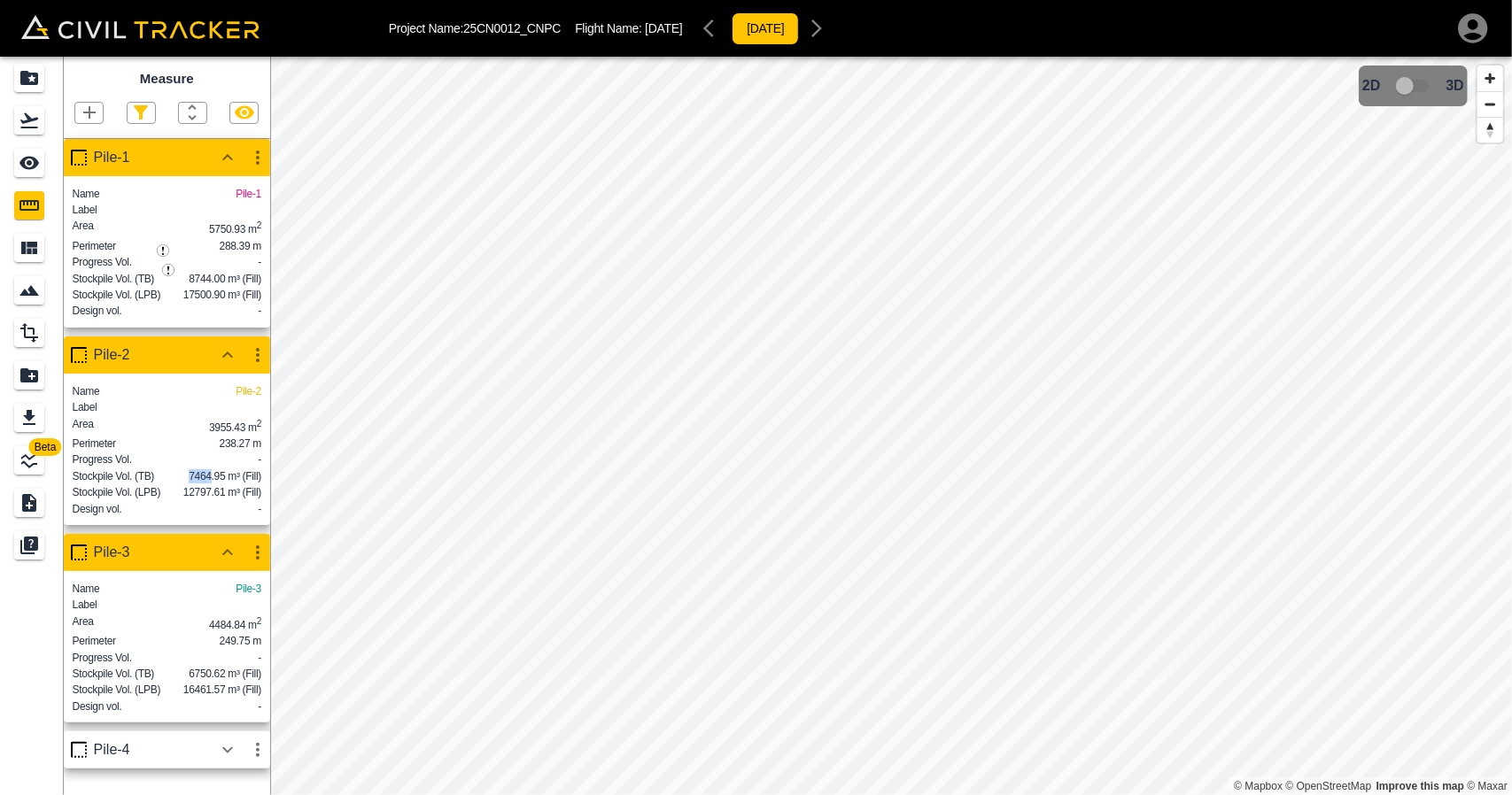
scroll to position [57, 0]
drag, startPoint x: 186, startPoint y: 675, endPoint x: 211, endPoint y: 674, distance: 25.0
click at [211, 674] on div "Stockpile Vol. (TB) 6750.62 m³ (Fill)" at bounding box center [166, 674] width 189 height 14
copy span "6750"
click at [230, 752] on icon "button" at bounding box center [228, 750] width 22 height 22
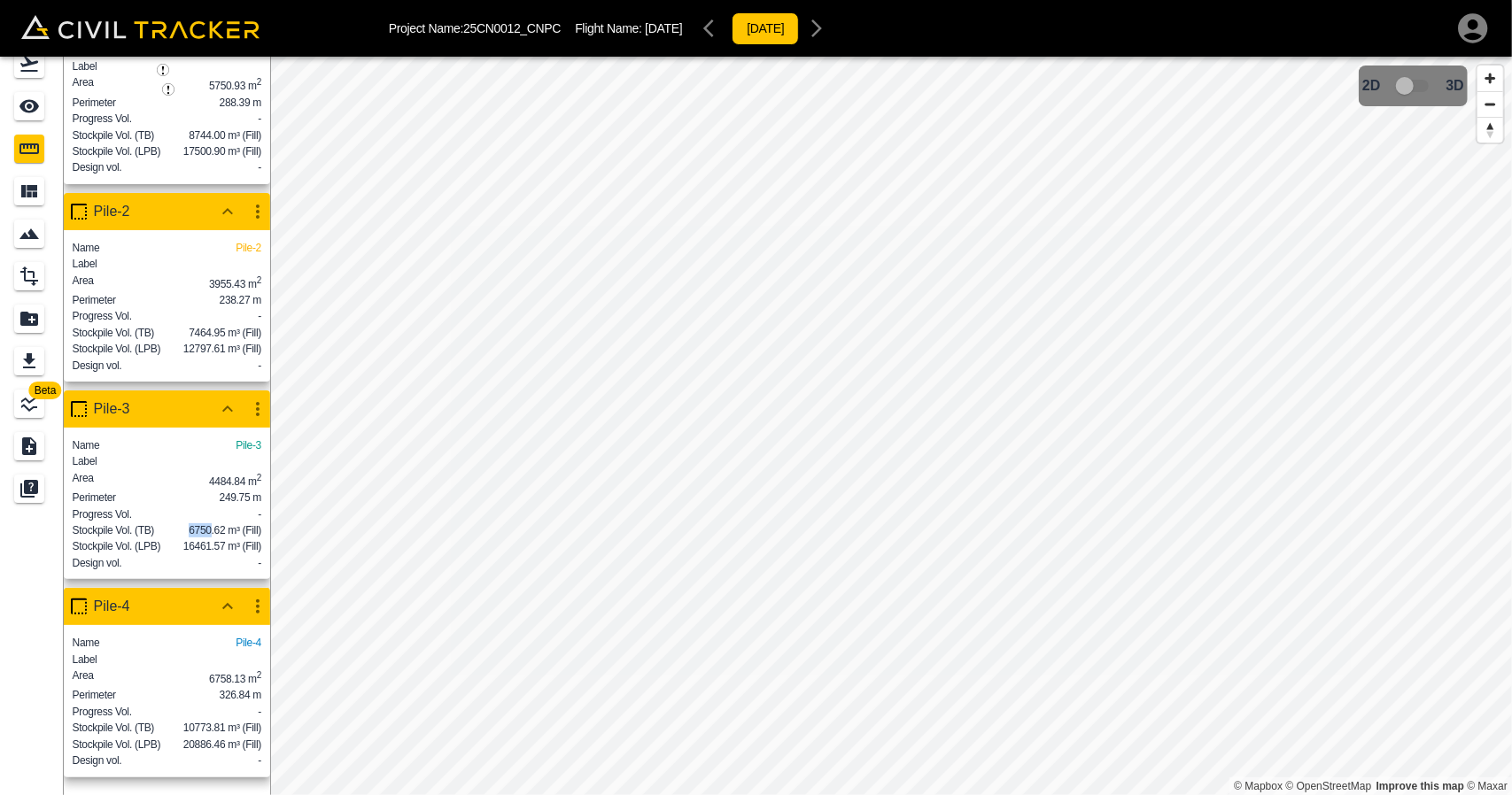
scroll to position [181, 0]
drag, startPoint x: 184, startPoint y: 722, endPoint x: 211, endPoint y: 718, distance: 27.3
click at [211, 722] on span "10773.81 m³ (Fill)" at bounding box center [222, 727] width 78 height 13
copy span "10773"
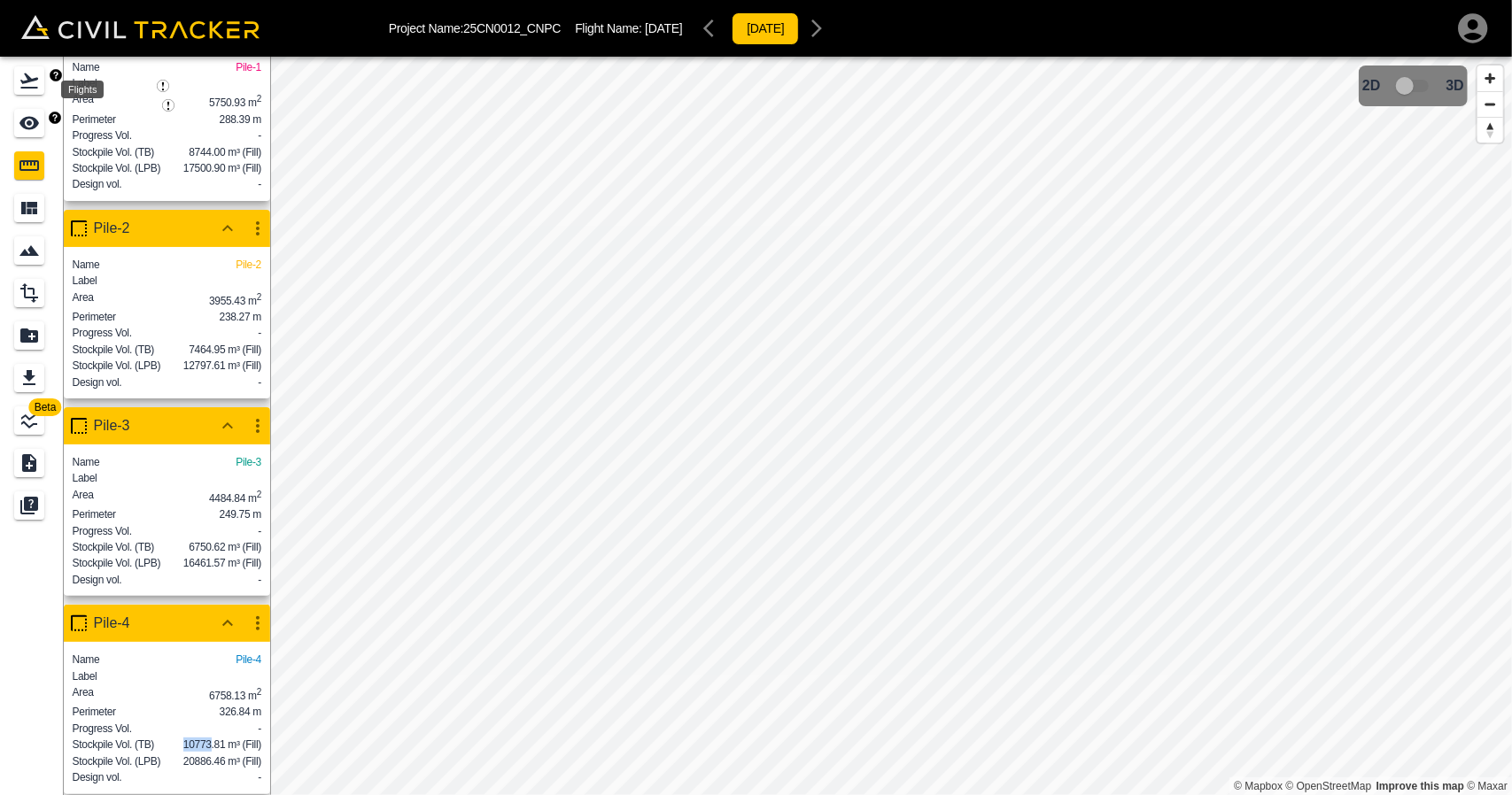
scroll to position [0, 0]
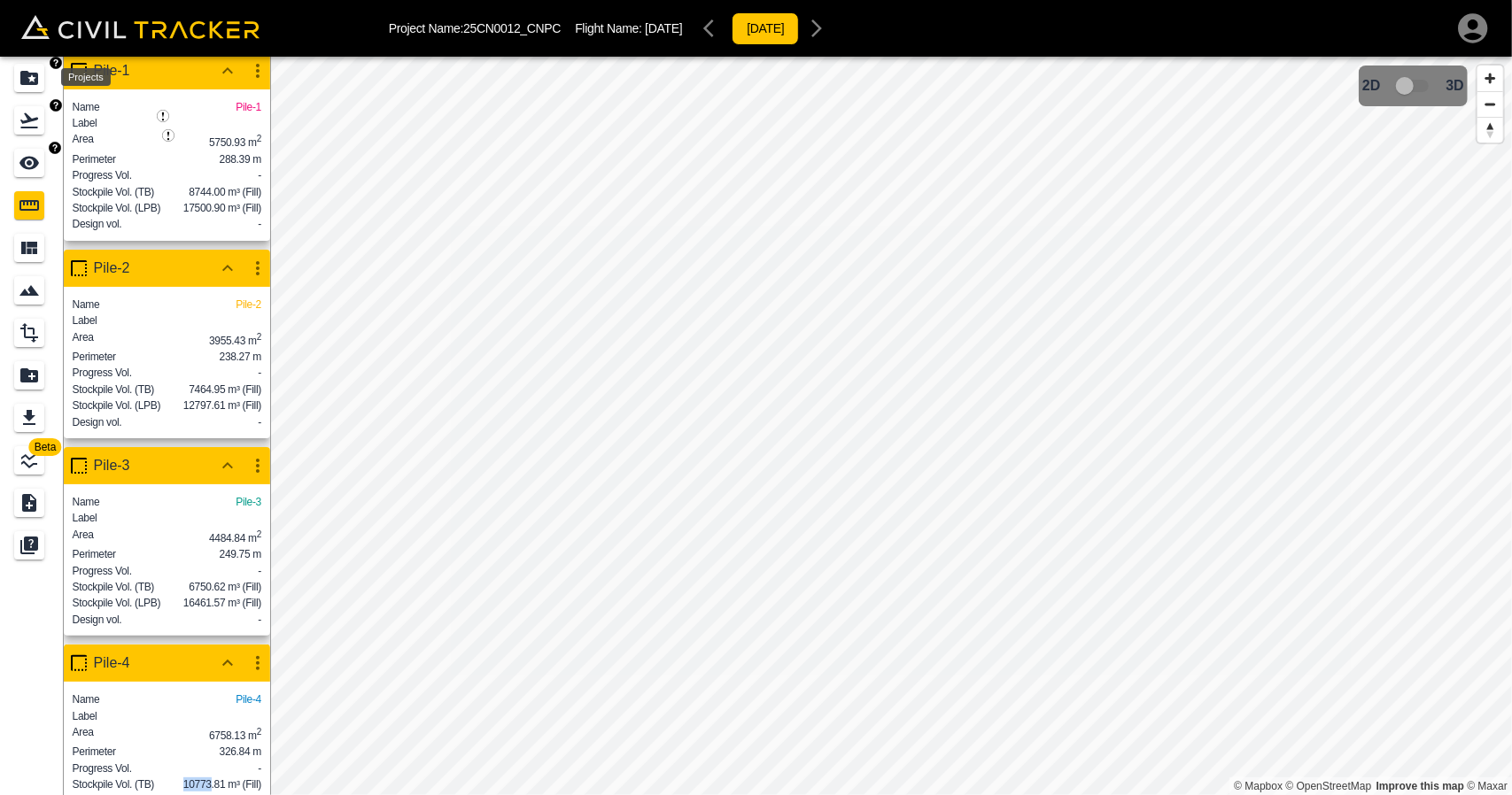
click at [30, 86] on icon "Projects" at bounding box center [29, 78] width 22 height 22
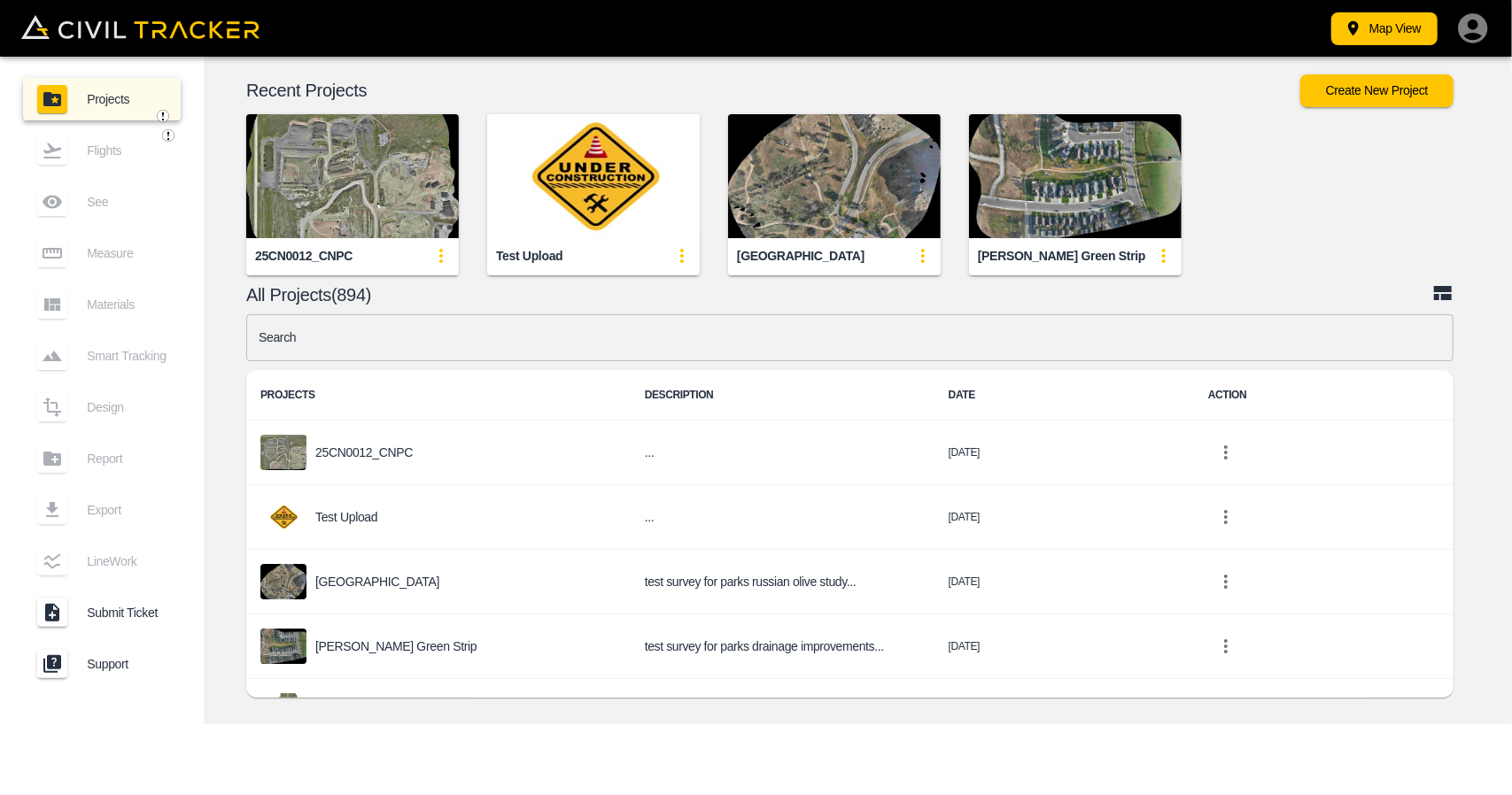
click at [736, 344] on input "text" at bounding box center [849, 338] width 1207 height 47
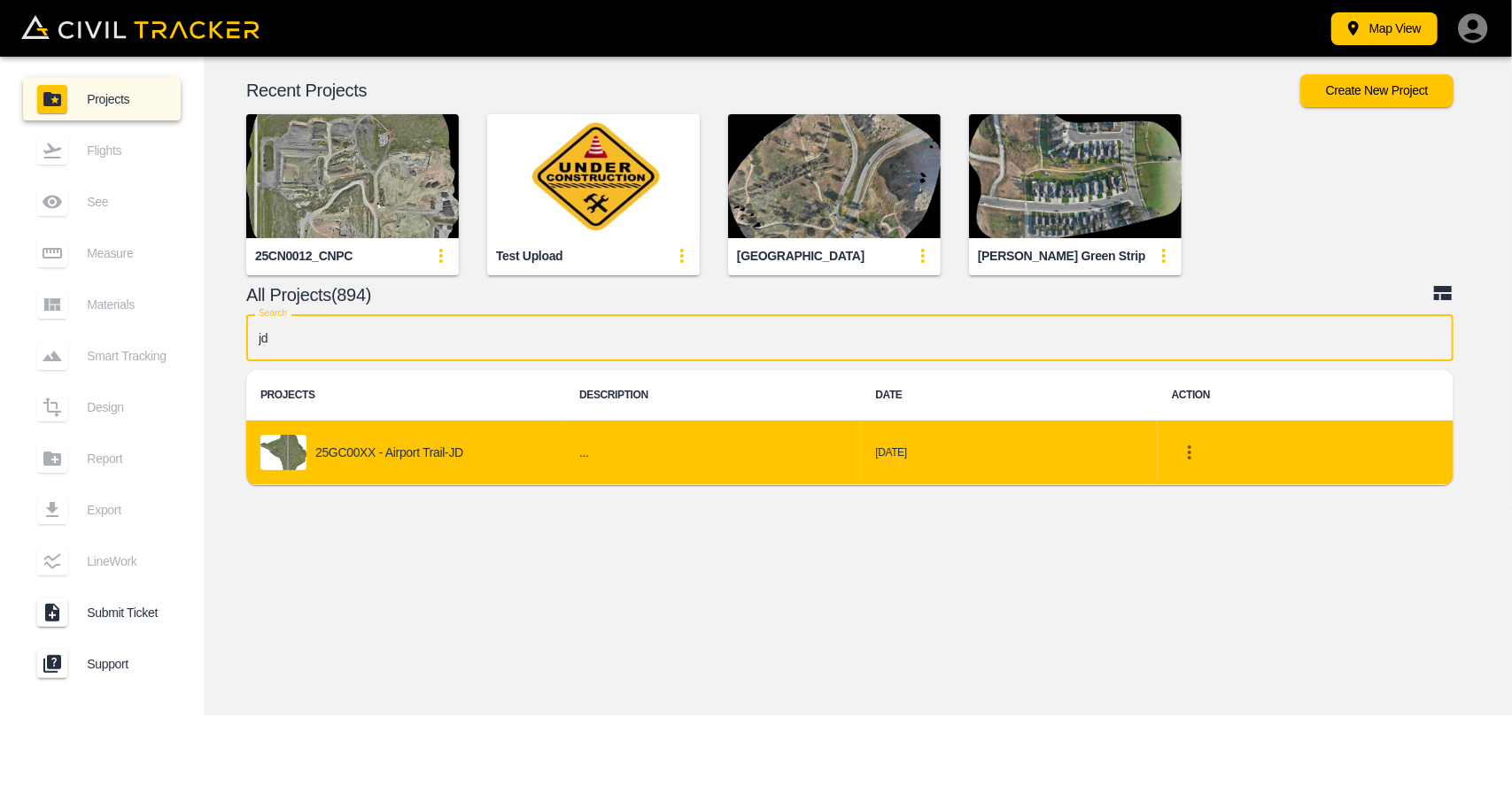
type input "jd"
click at [436, 456] on p "25GC00XX - Airport Trail-JD" at bounding box center [389, 452] width 148 height 14
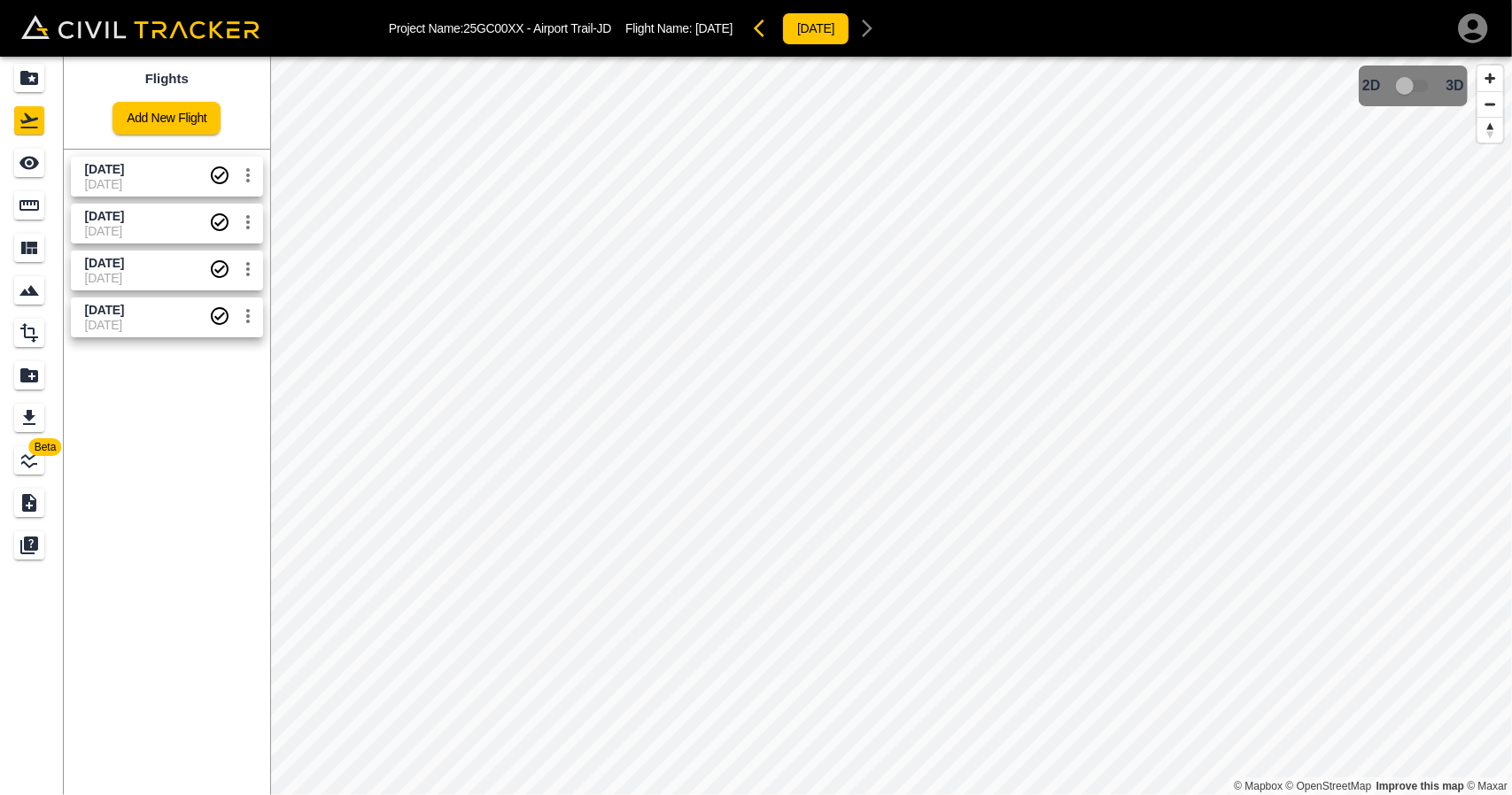
click at [136, 177] on span "[DATE]" at bounding box center [147, 184] width 124 height 14
click at [5, 178] on link at bounding box center [31, 163] width 64 height 42
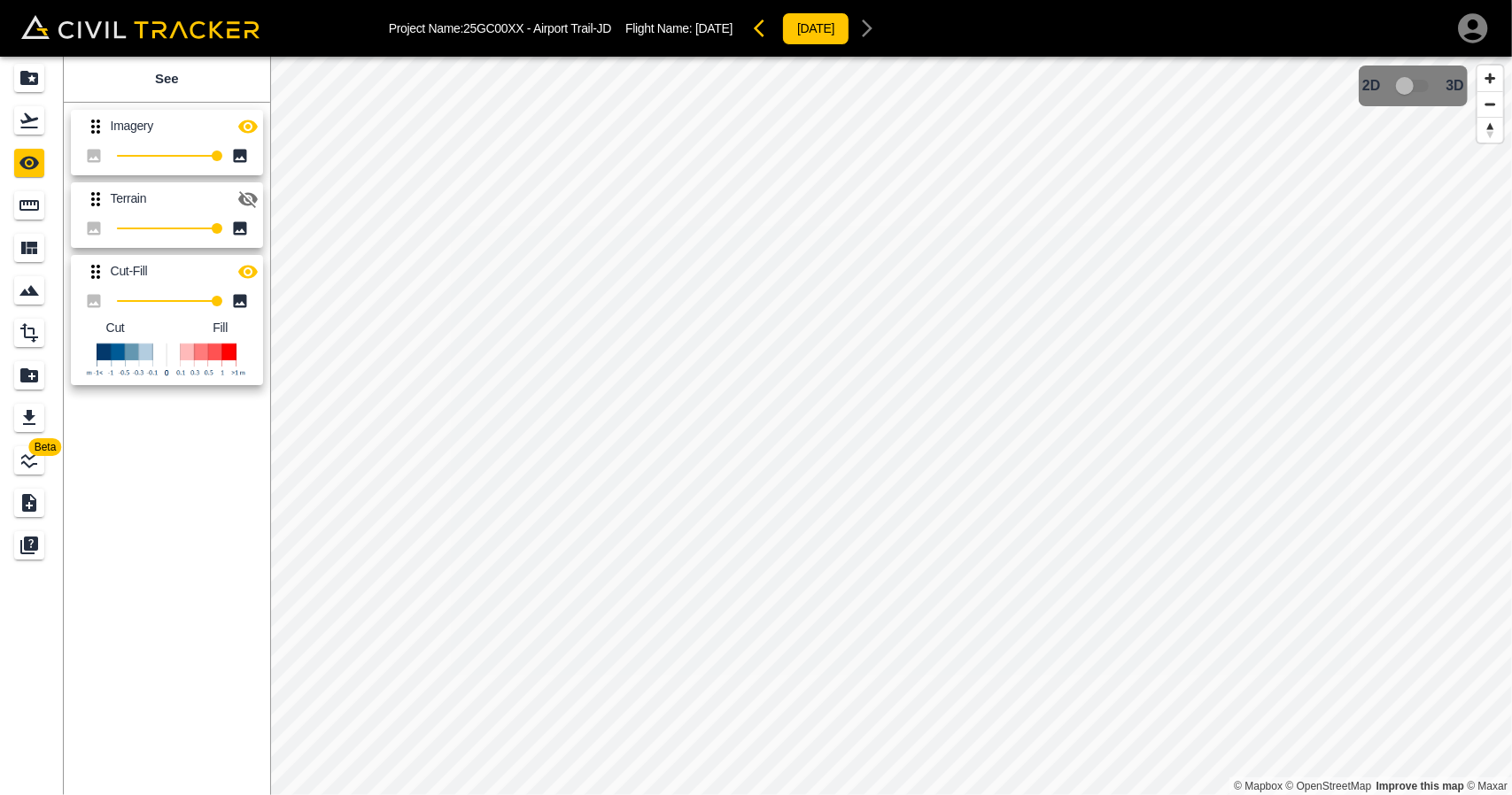
click at [241, 121] on icon "button" at bounding box center [248, 126] width 22 height 22
click at [241, 261] on icon "button" at bounding box center [248, 272] width 22 height 22
click at [246, 100] on div "Imagery 100 Terrain 100 Cut-Fill 100 Cut Fill" at bounding box center [164, 245] width 213 height 298
click at [246, 123] on icon "button" at bounding box center [248, 126] width 22 height 22
click at [29, 132] on div "Flights" at bounding box center [28, 120] width 30 height 28
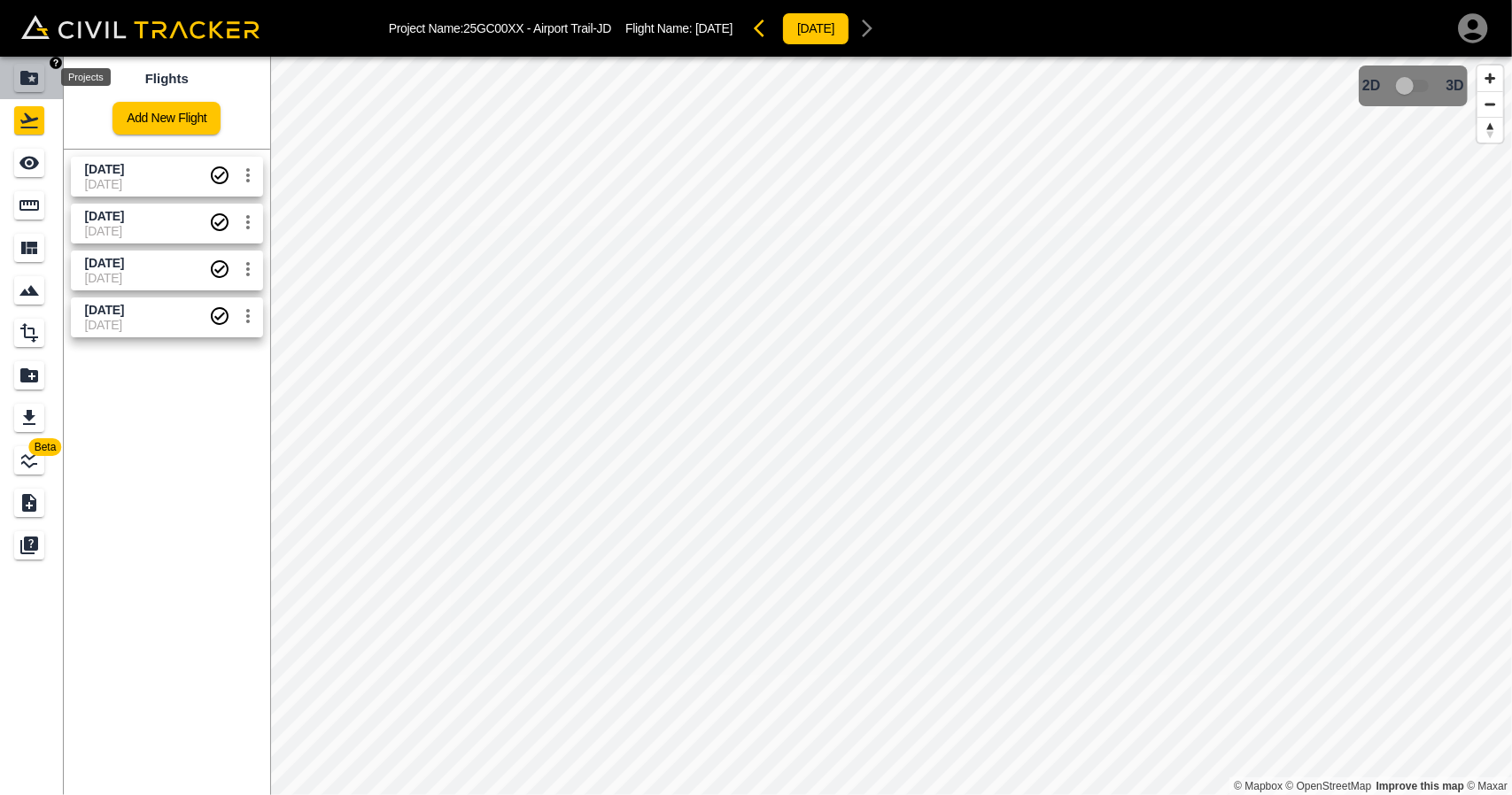
click at [29, 69] on icon "Projects" at bounding box center [29, 78] width 22 height 22
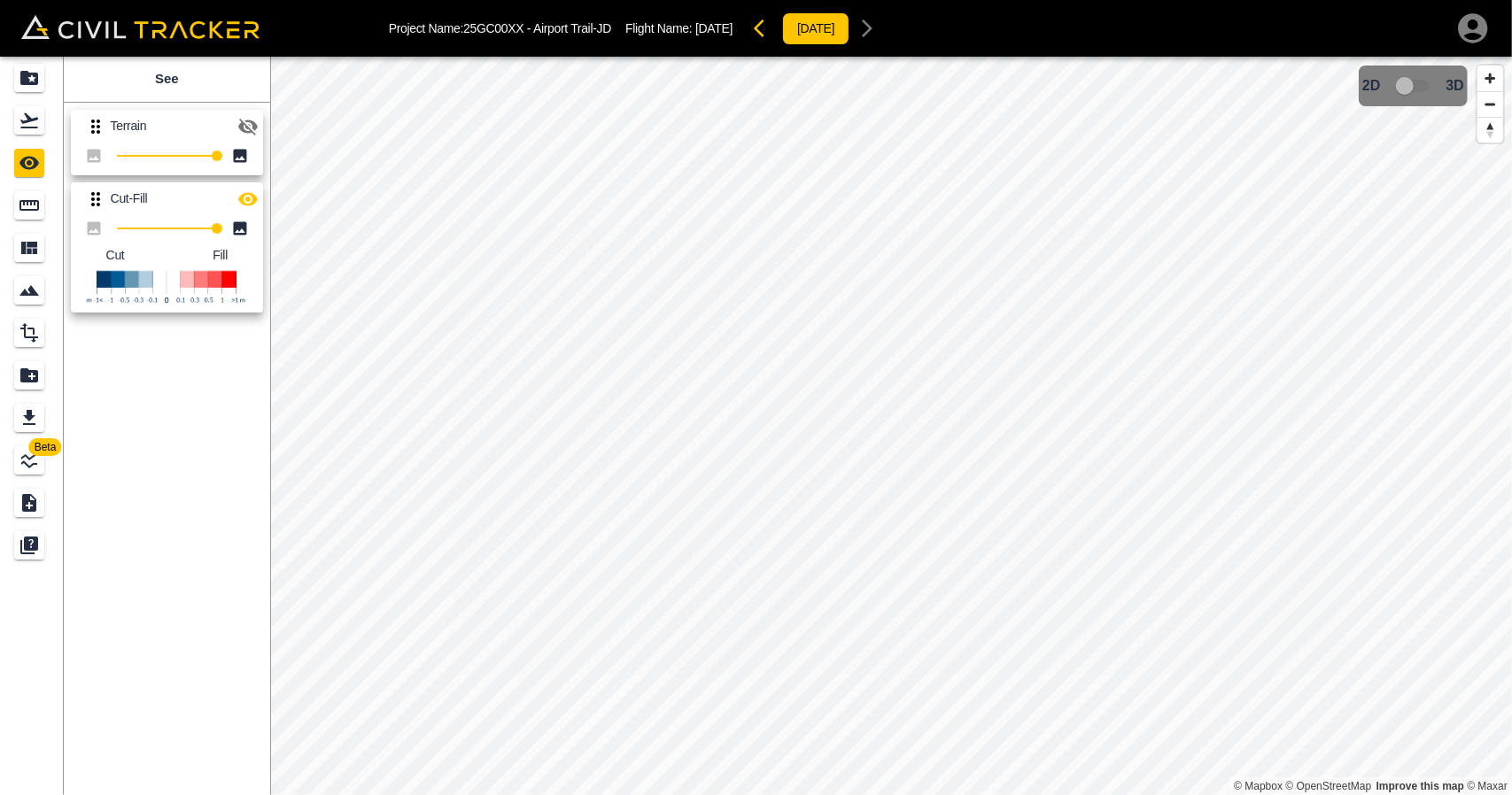
click at [32, 126] on icon "Flights" at bounding box center [29, 120] width 18 height 15
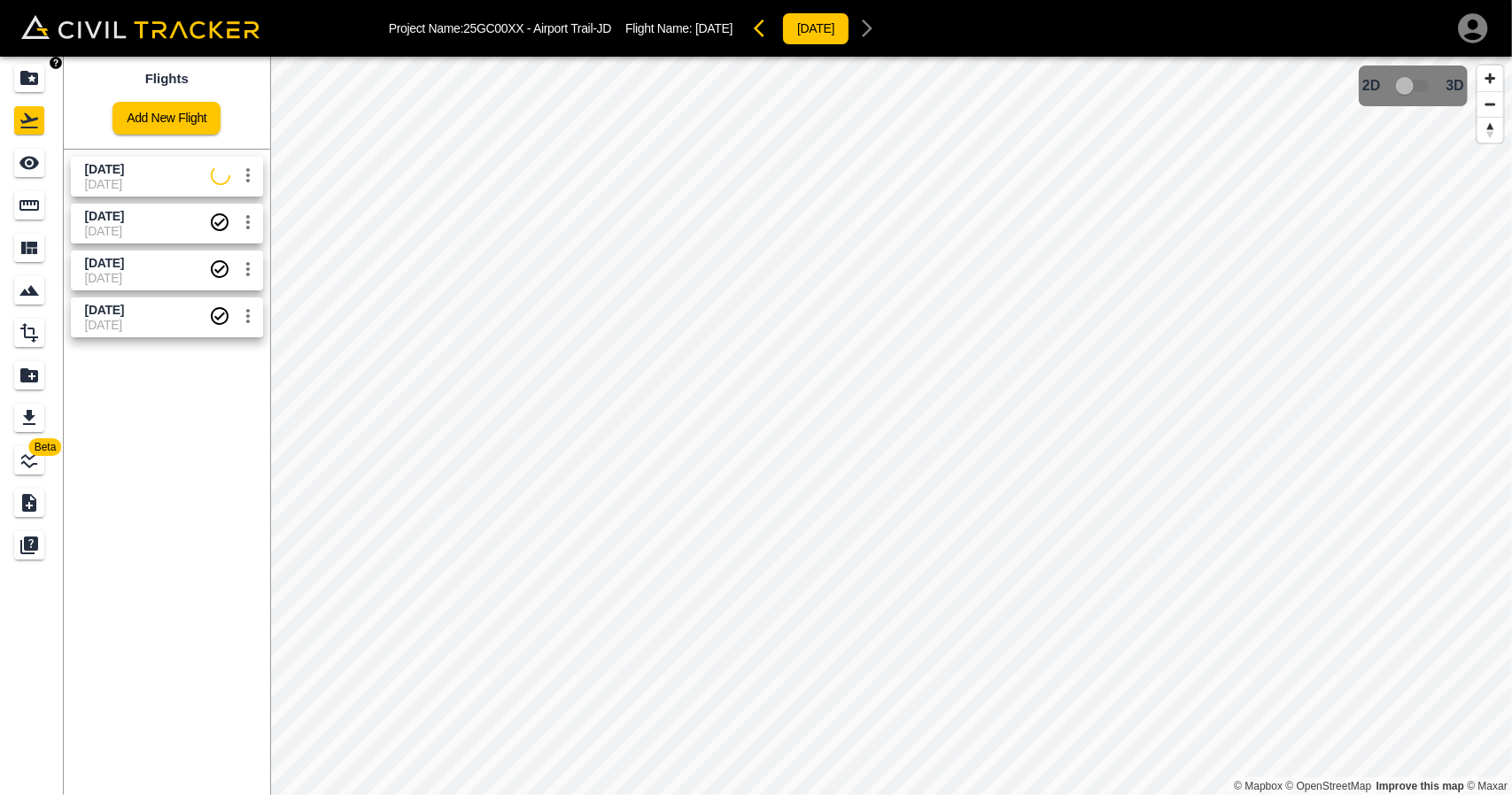
click at [28, 89] on div "Projects" at bounding box center [28, 77] width 30 height 28
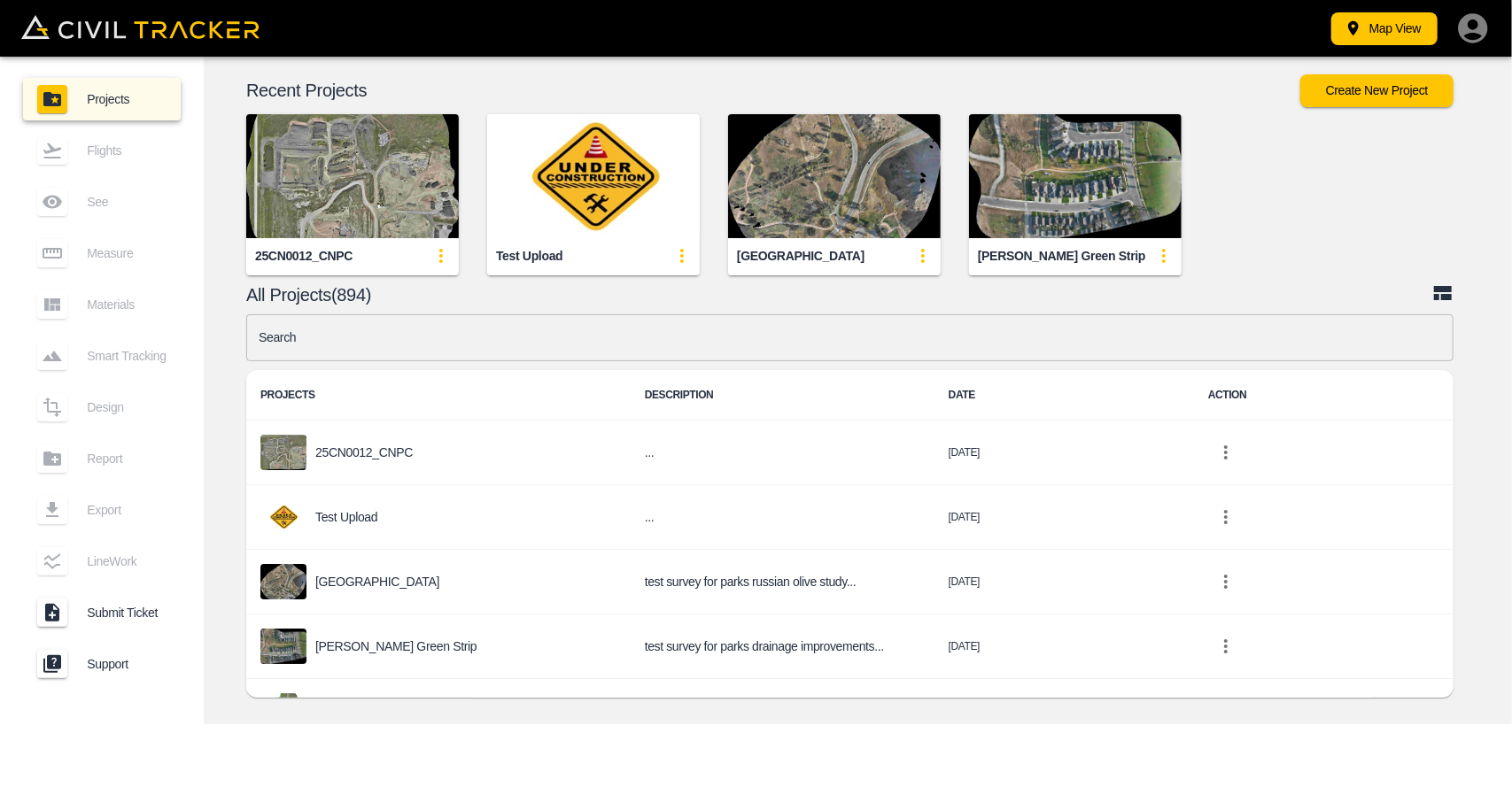
click at [455, 333] on input "text" at bounding box center [849, 338] width 1207 height 47
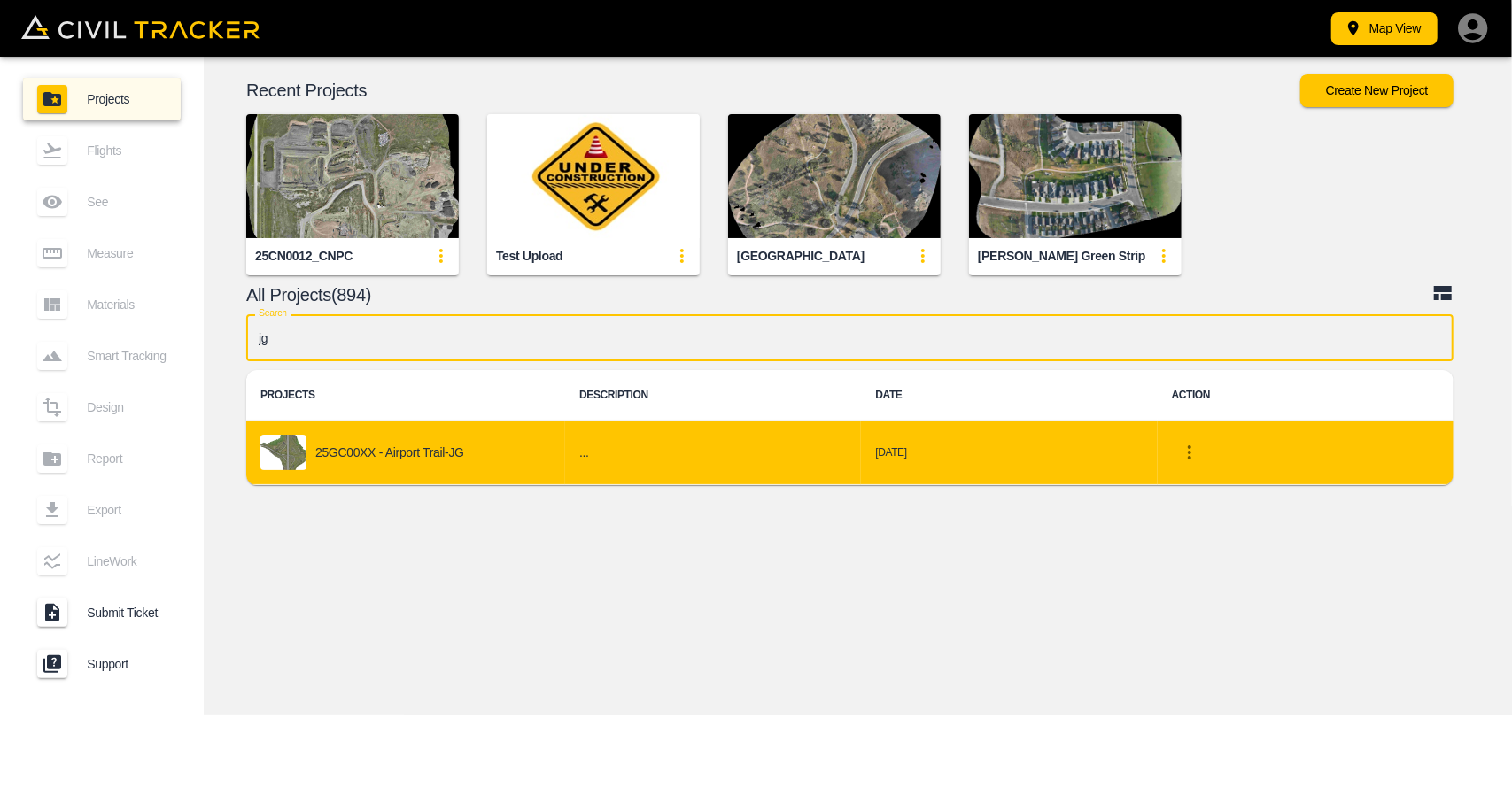
type input "jg"
click at [381, 448] on p "25GC00XX - Airport Trail-JG" at bounding box center [390, 452] width 149 height 14
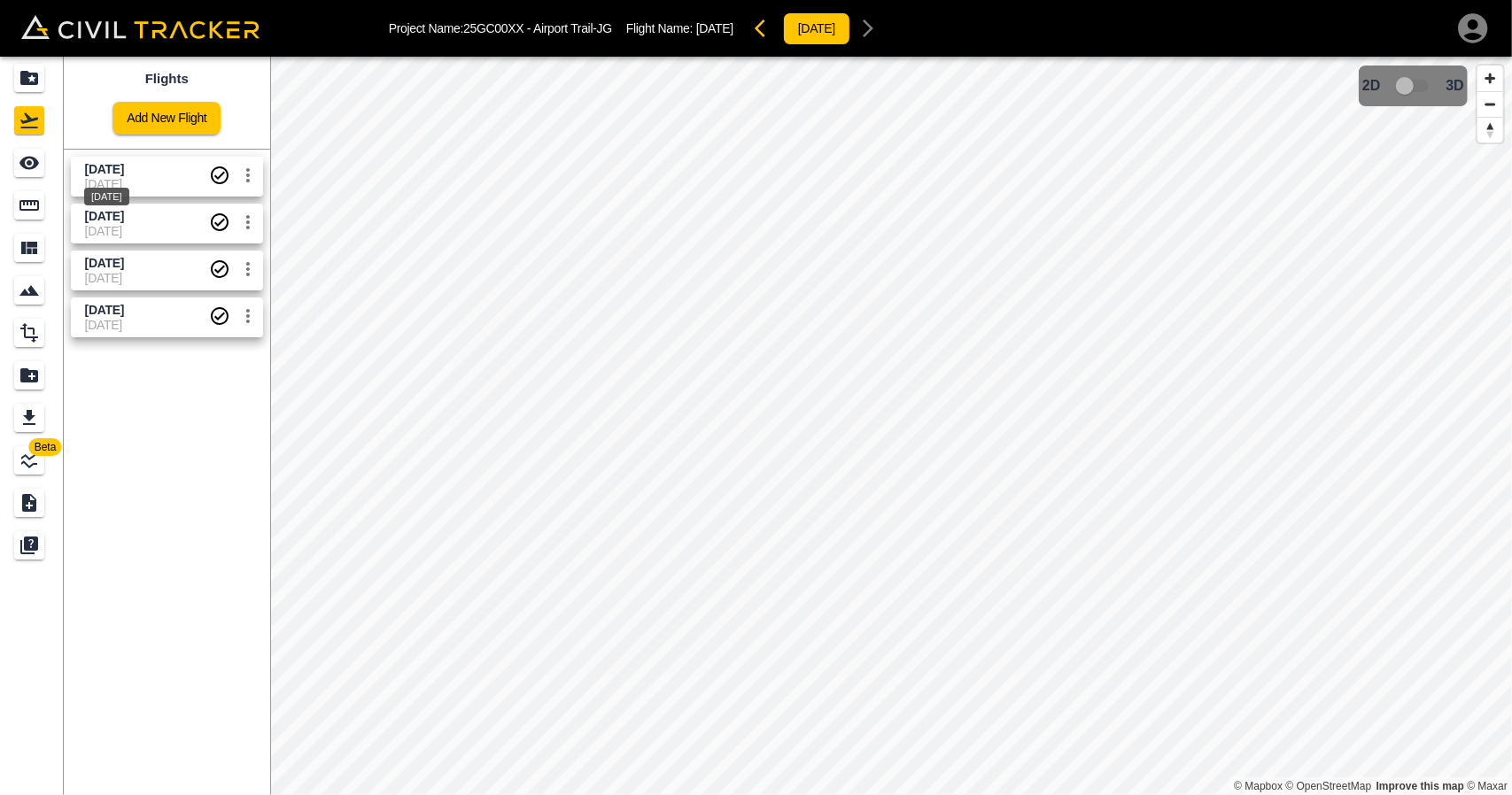
click at [121, 167] on span "[DATE]" at bounding box center [105, 169] width 39 height 14
click at [0, 0] on img "button" at bounding box center [0, 0] width 0 height 0
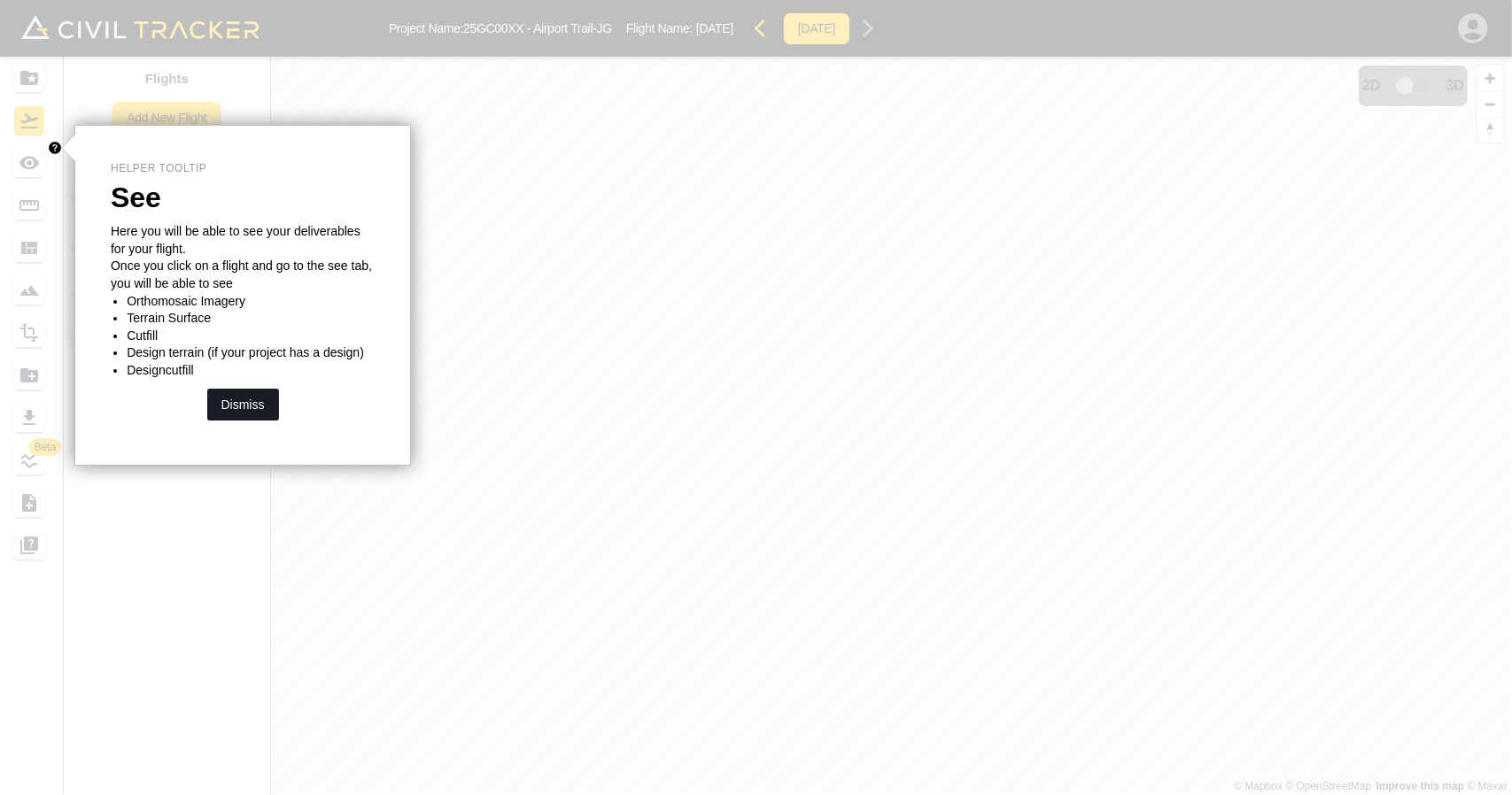
click at [253, 404] on button "Dismiss" at bounding box center [243, 404] width 71 height 32
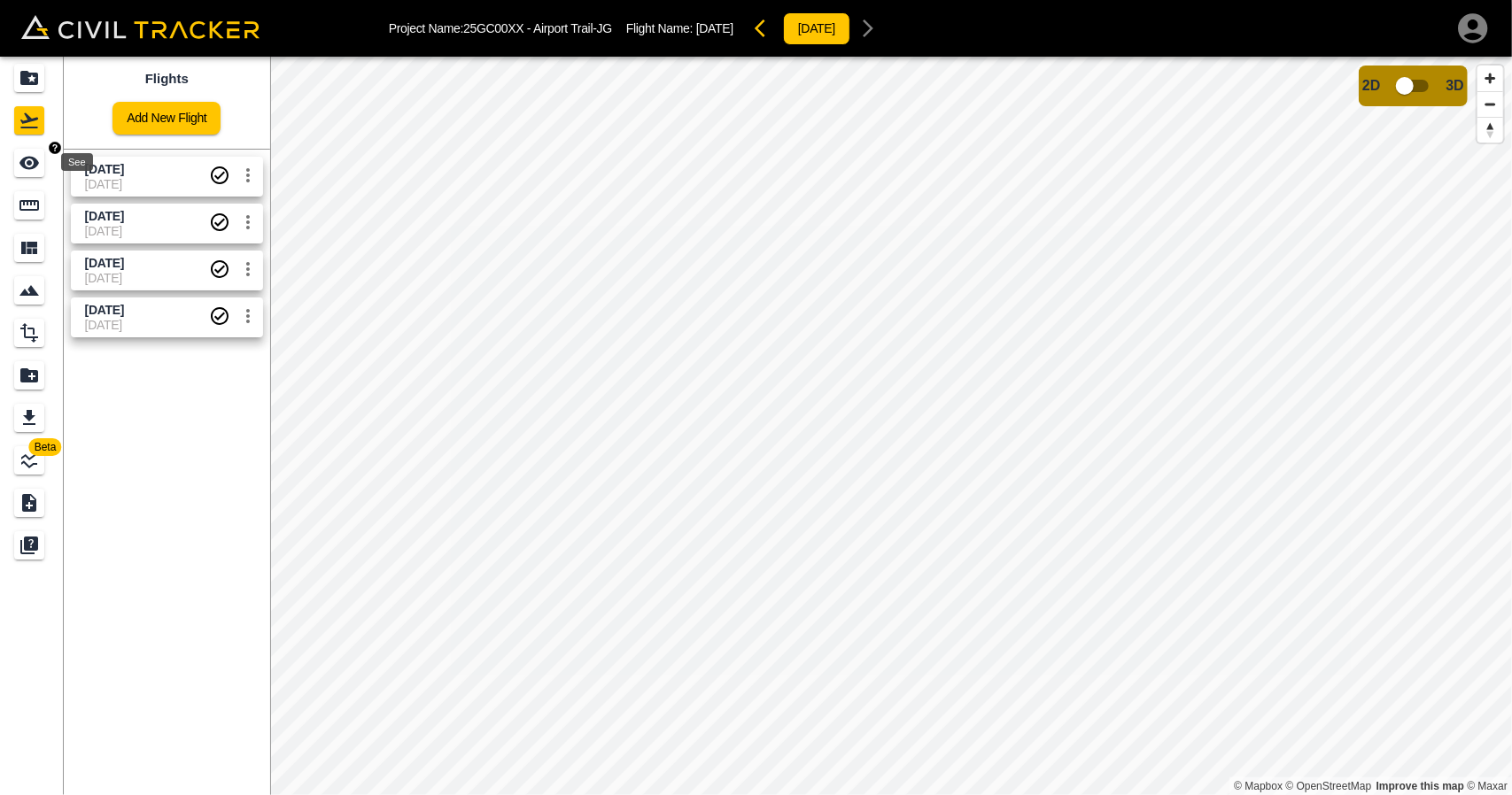
click at [41, 163] on div "See" at bounding box center [28, 163] width 30 height 28
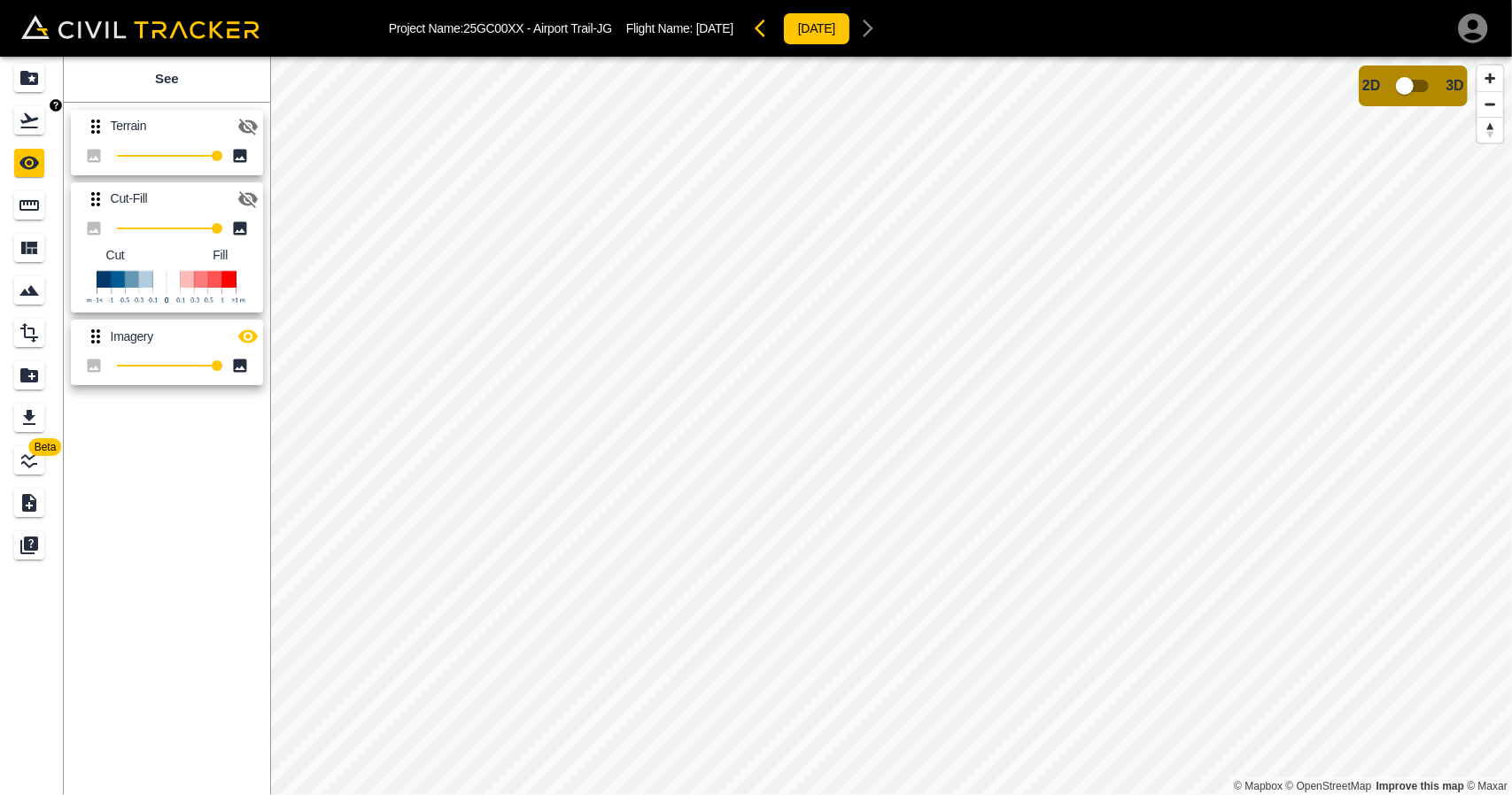
click at [55, 125] on link at bounding box center [31, 119] width 64 height 42
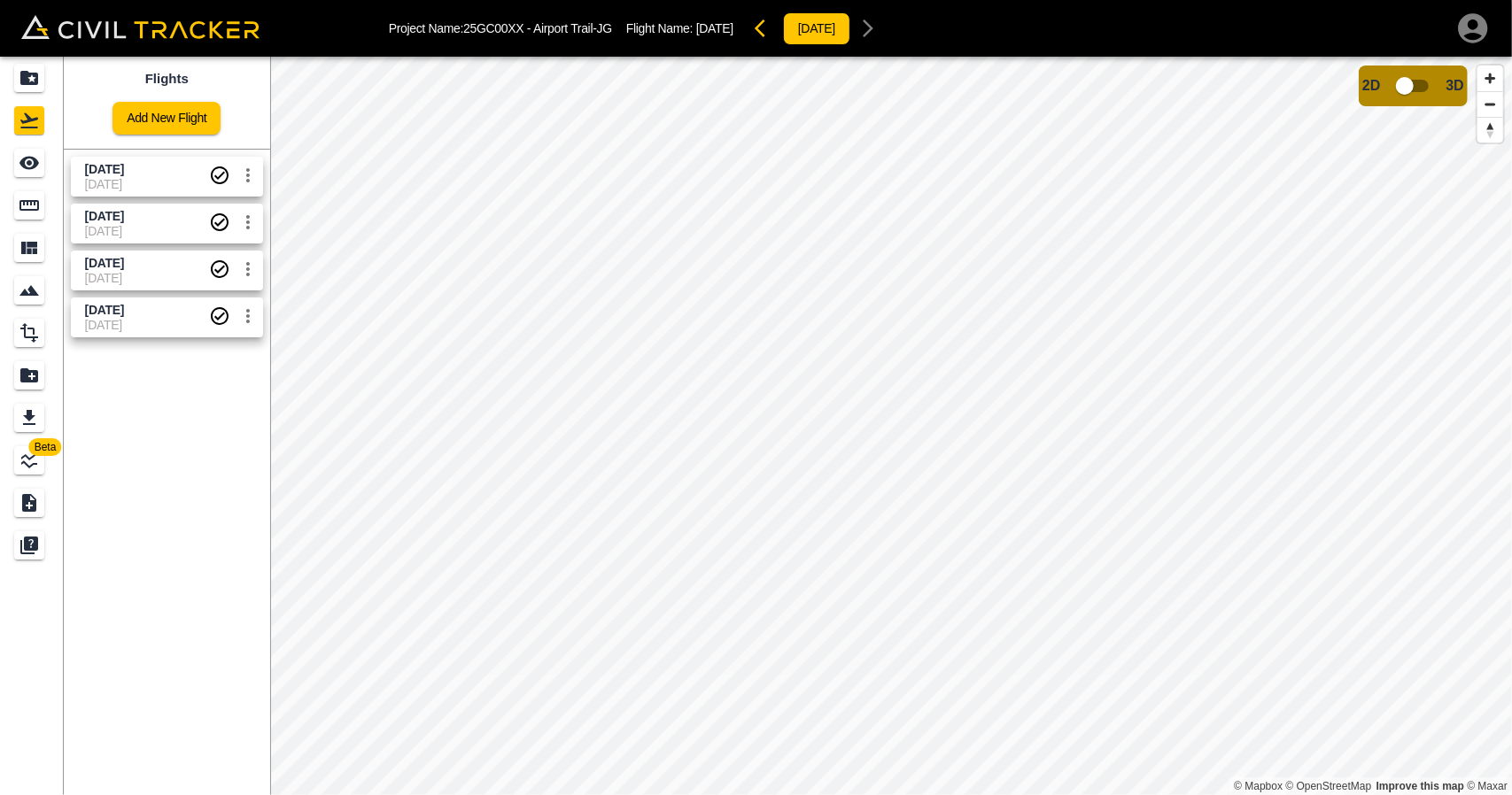
click at [117, 159] on link "Aug 27 2025 03-09-2025" at bounding box center [166, 176] width 192 height 40
click at [51, 162] on link at bounding box center [31, 163] width 64 height 42
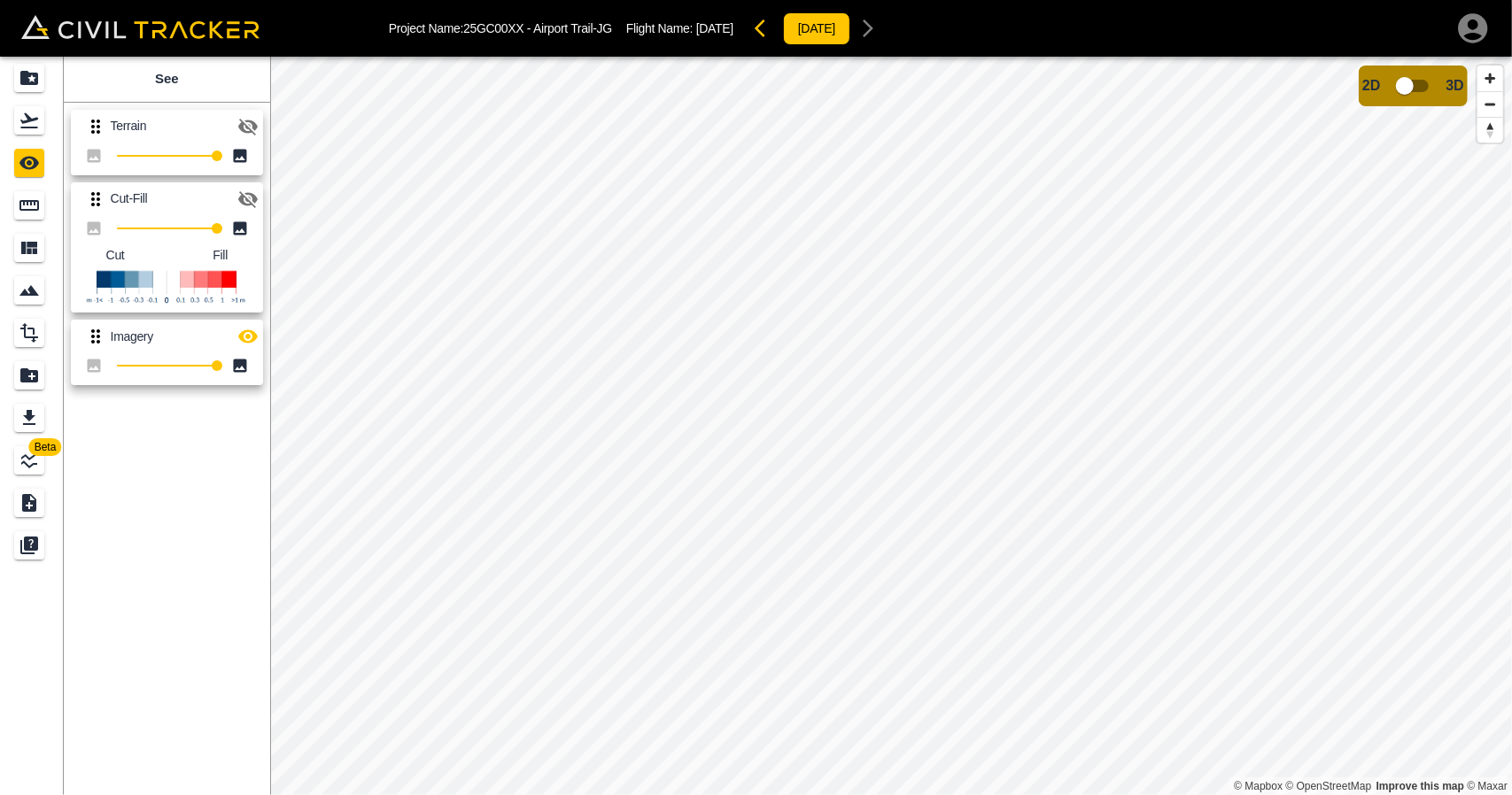
drag, startPoint x: 241, startPoint y: 190, endPoint x: 246, endPoint y: 291, distance: 101.1
click at [242, 191] on icon "button" at bounding box center [248, 200] width 22 height 22
click at [245, 325] on button "button" at bounding box center [248, 337] width 35 height 35
click at [25, 70] on icon "Projects" at bounding box center [29, 78] width 22 height 22
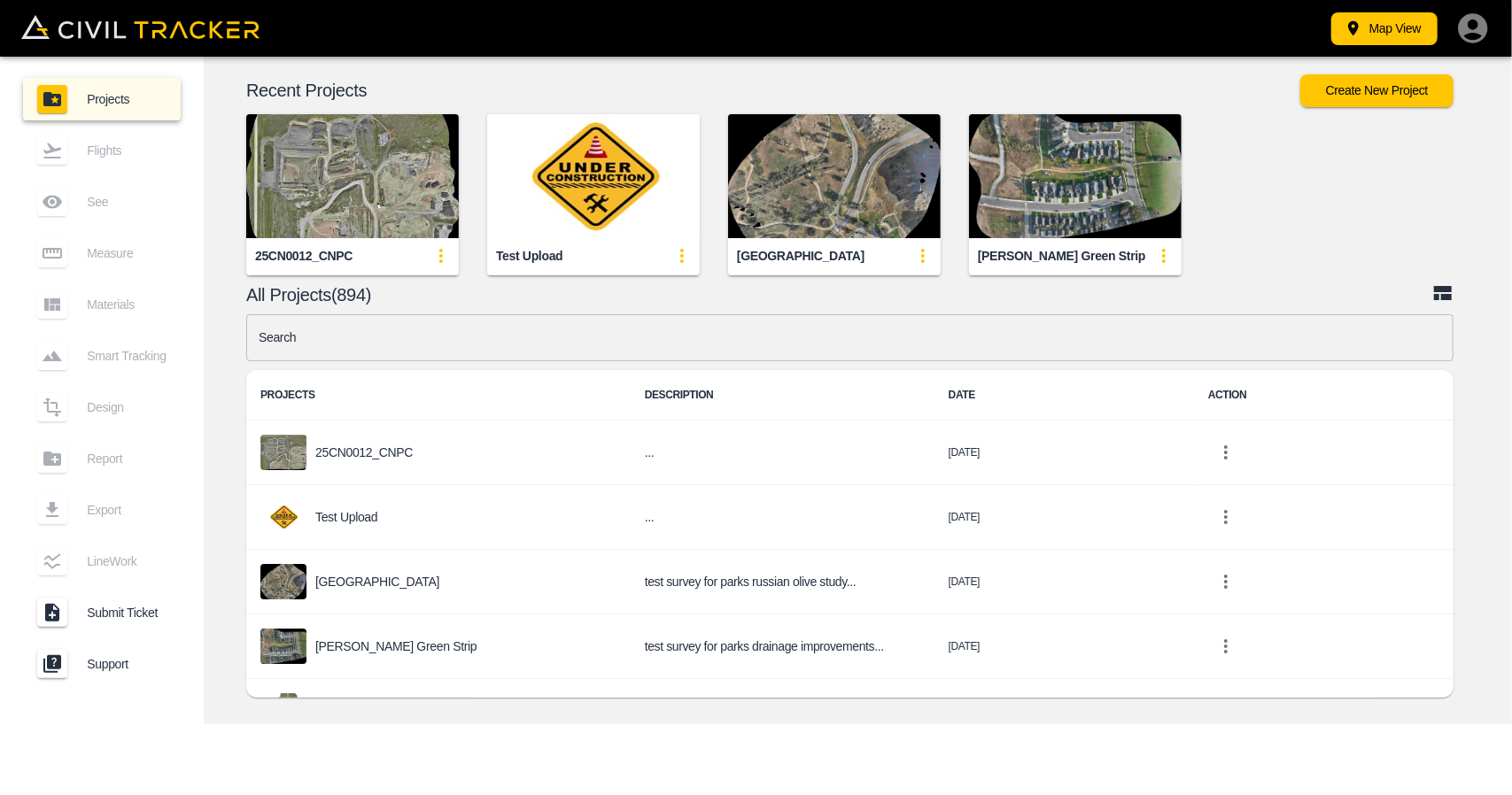
click at [552, 347] on input "text" at bounding box center [849, 338] width 1207 height 47
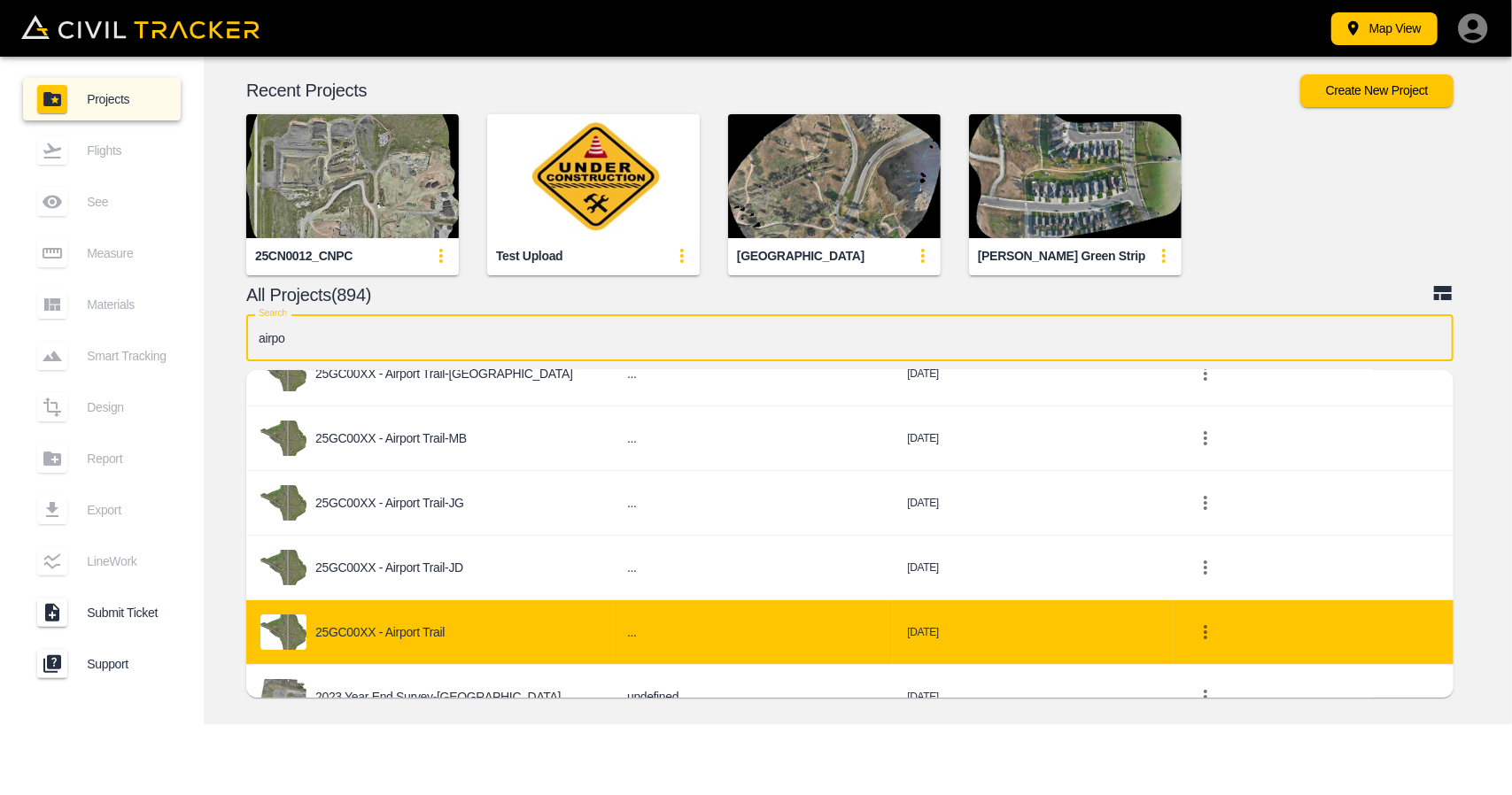
scroll to position [88, 0]
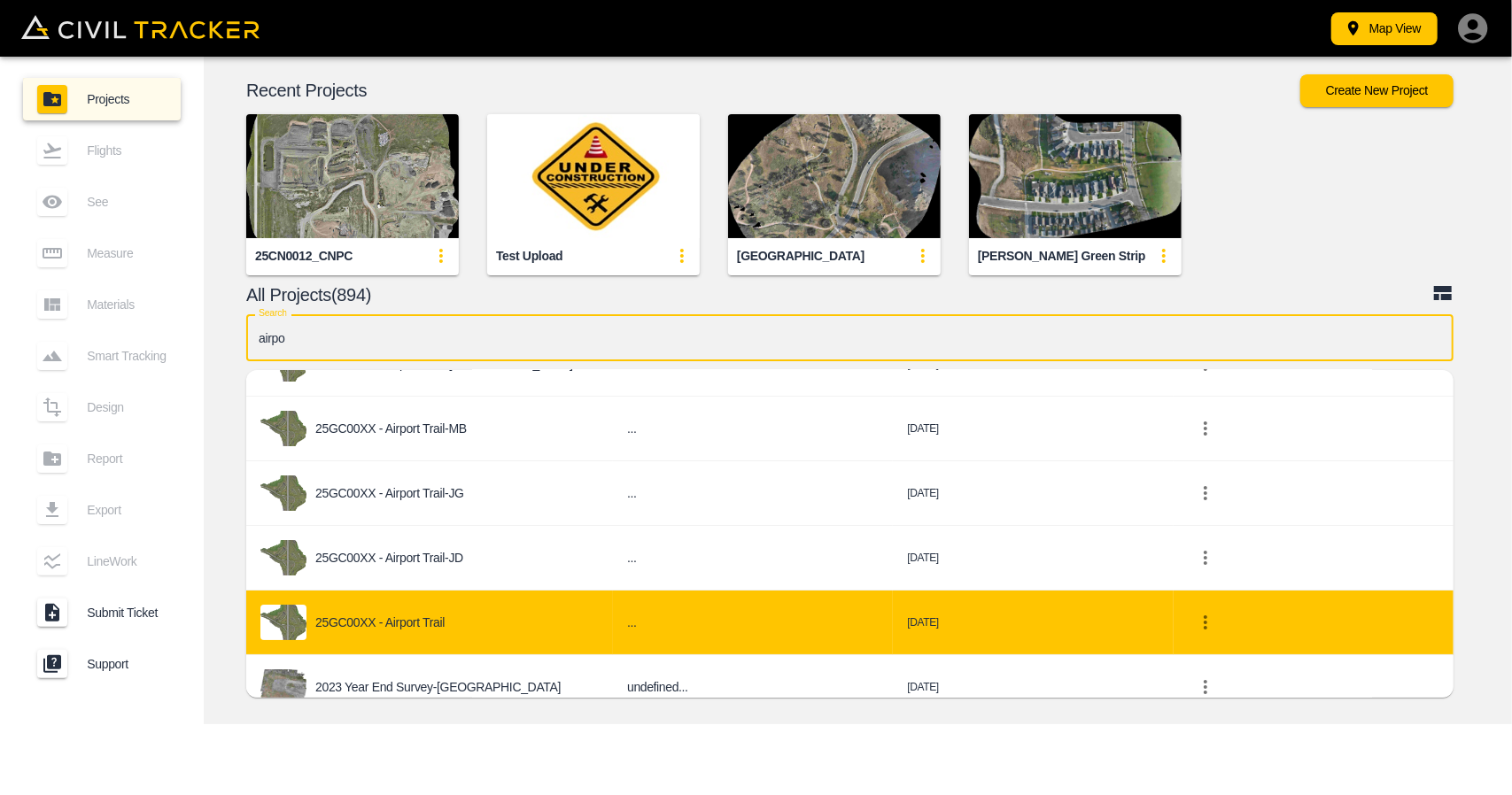
type input "airpo"
click at [453, 620] on div "25GC00XX - Airport Trail" at bounding box center [430, 623] width 339 height 35
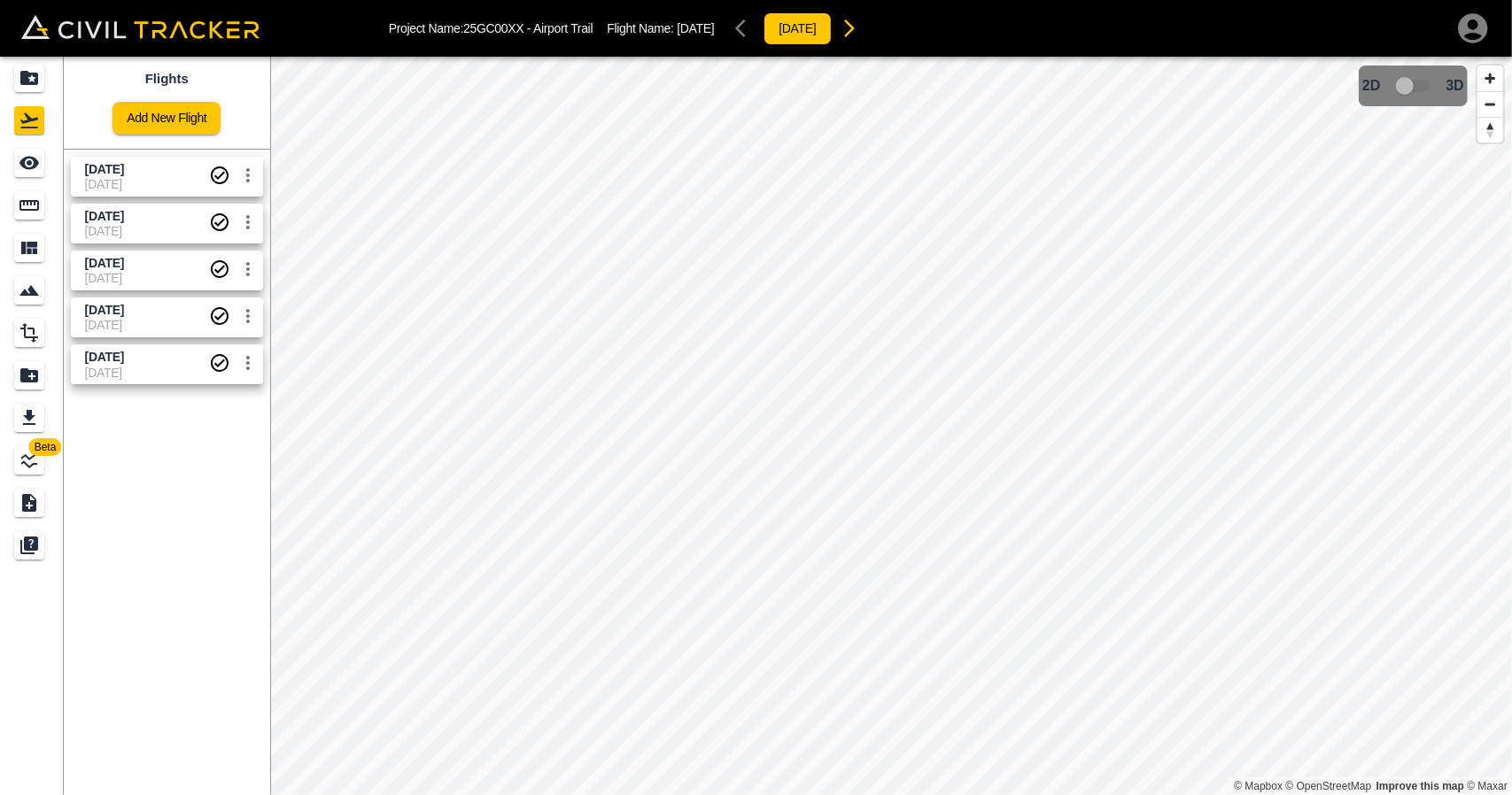
click at [94, 222] on span "[DATE]" at bounding box center [147, 216] width 124 height 17
click at [32, 160] on icon "See" at bounding box center [29, 164] width 22 height 22
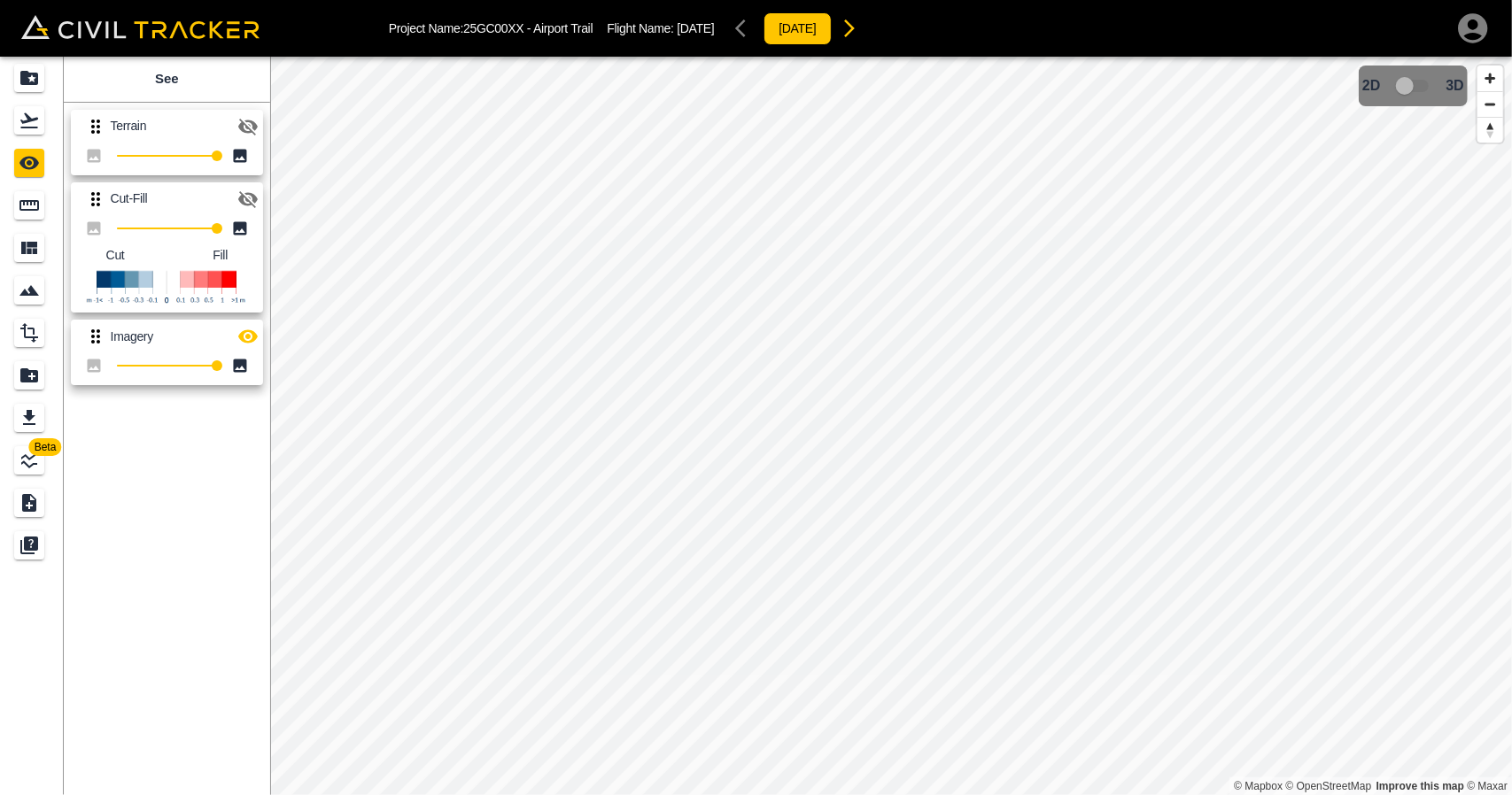
click at [246, 194] on icon "button" at bounding box center [248, 200] width 22 height 22
click at [234, 330] on button "button" at bounding box center [248, 337] width 35 height 35
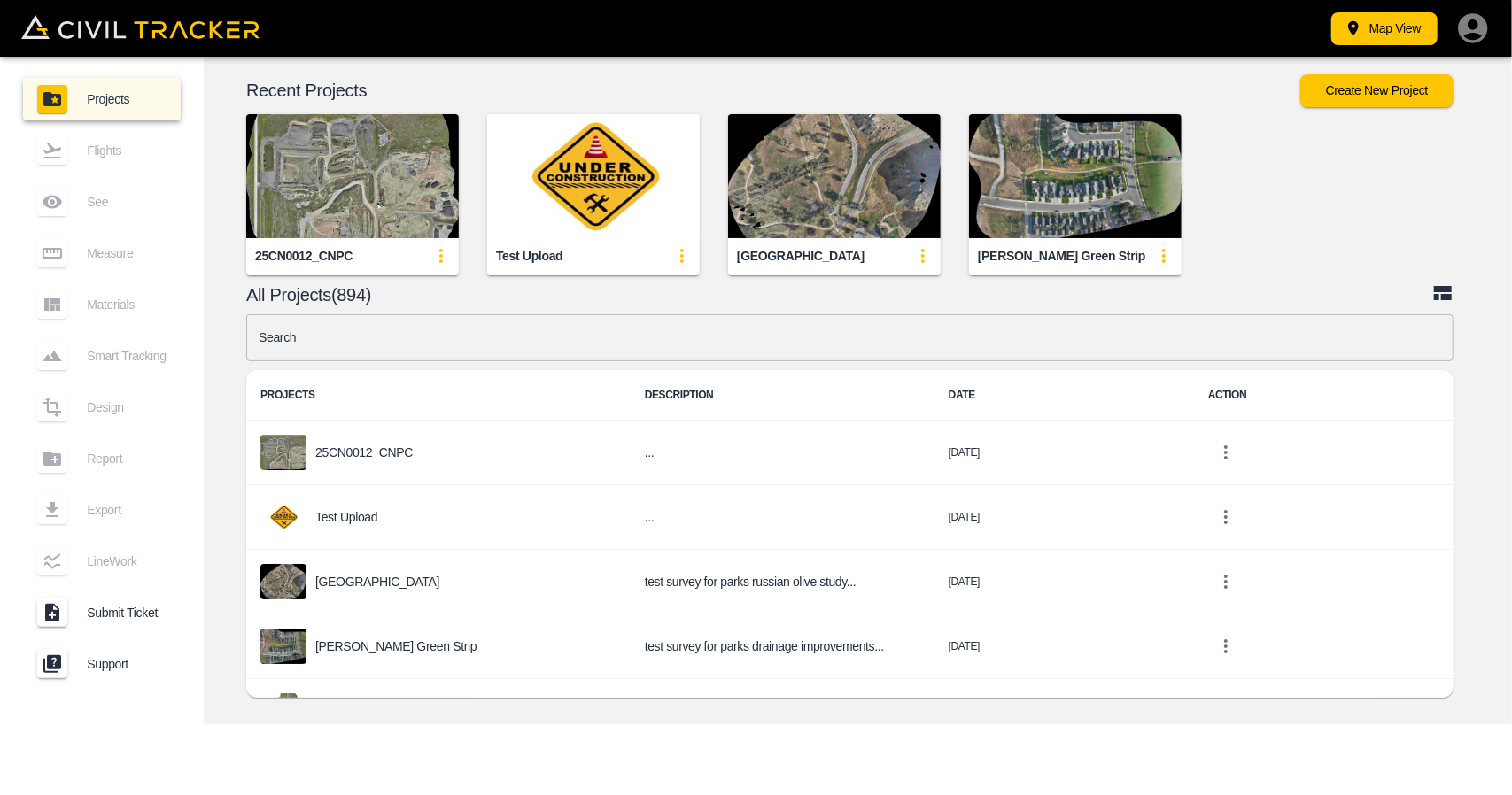
click at [528, 349] on input "text" at bounding box center [849, 338] width 1207 height 47
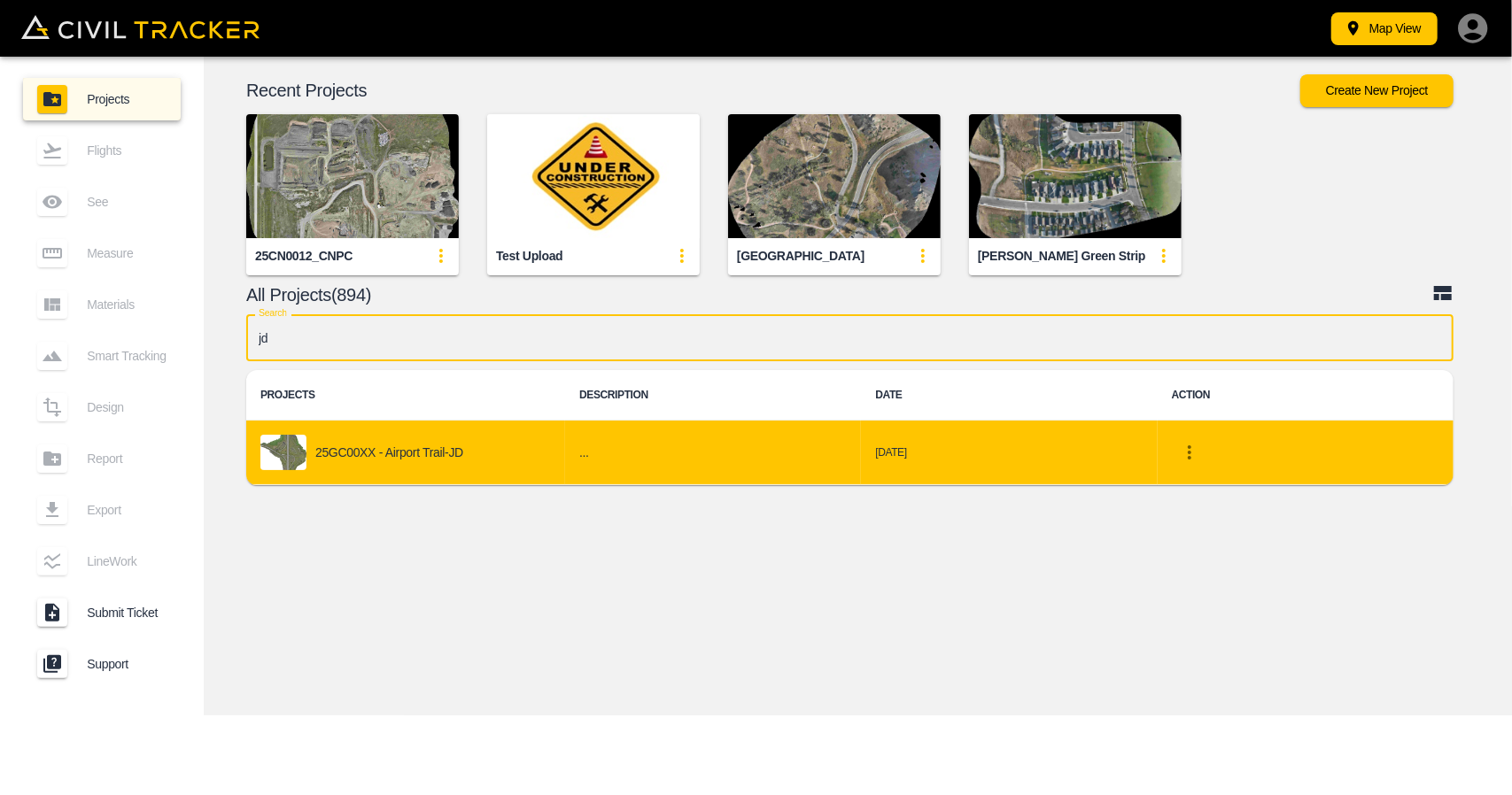
type input "jd"
click at [379, 483] on td "25GC00XX - Airport Trail-JD" at bounding box center [405, 453] width 319 height 65
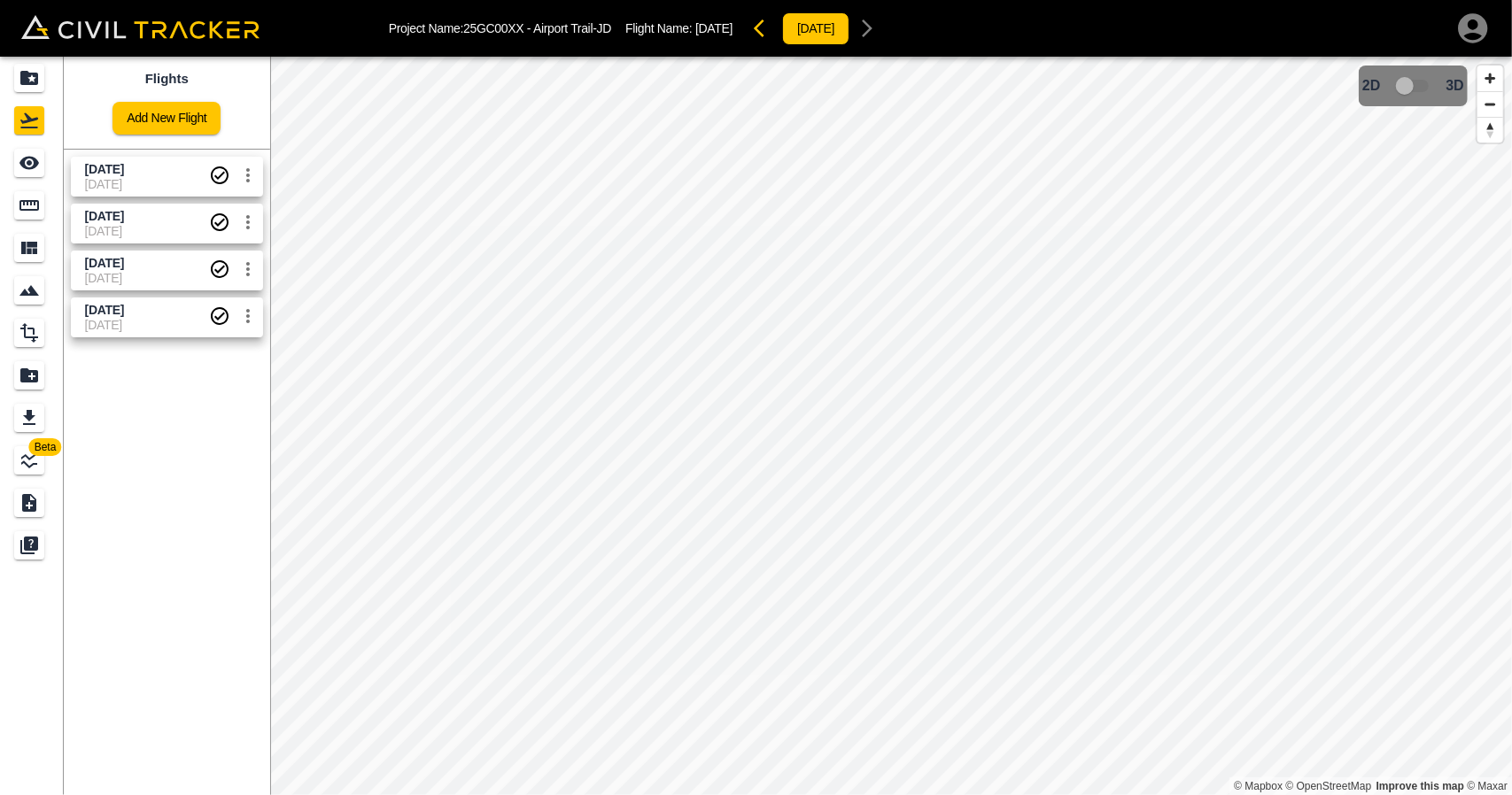
click at [141, 184] on span "[DATE]" at bounding box center [147, 184] width 124 height 14
click at [39, 171] on icon "See" at bounding box center [29, 164] width 22 height 22
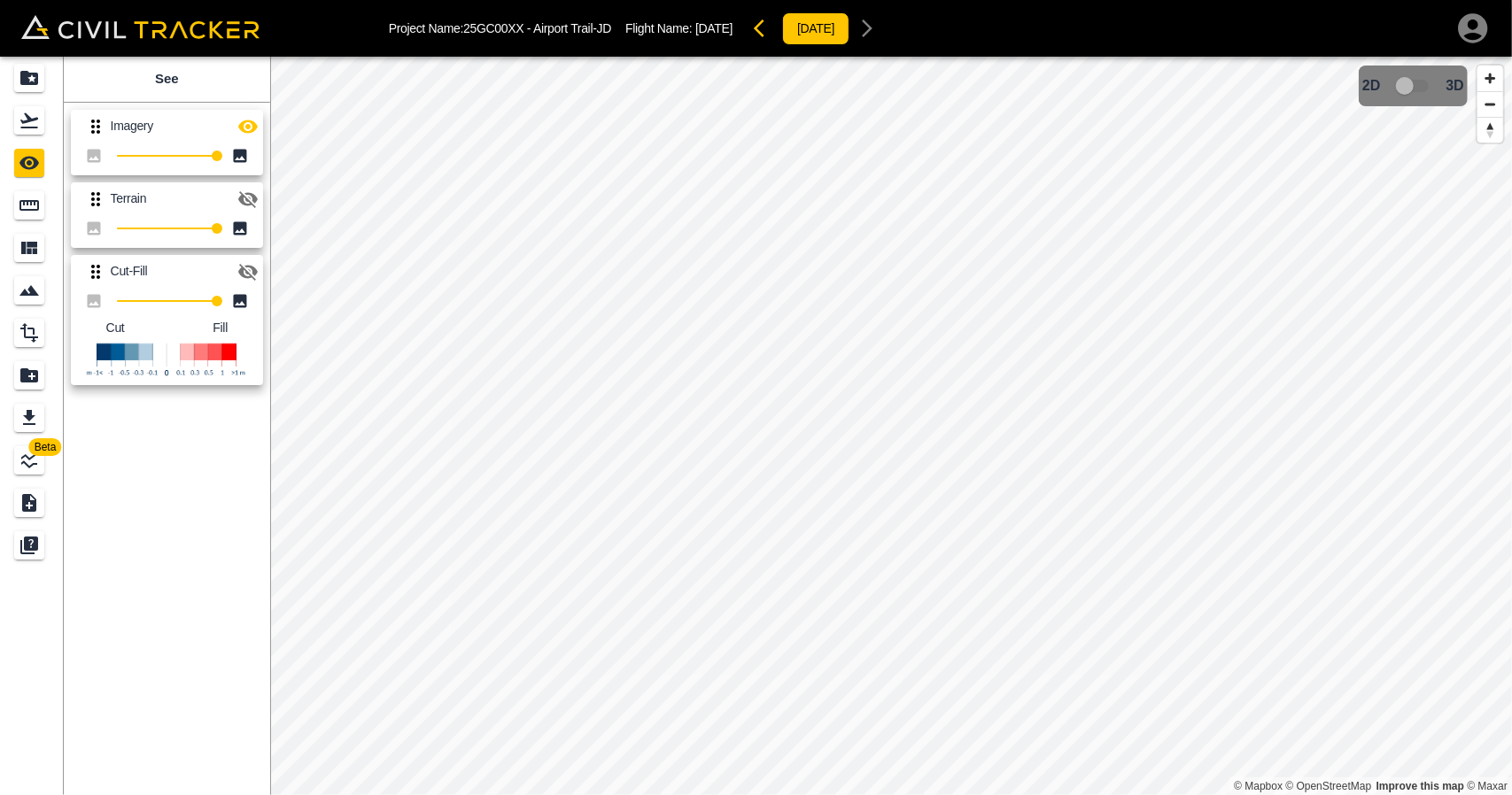
click at [252, 134] on icon "button" at bounding box center [248, 126] width 22 height 22
click at [248, 121] on icon "button" at bounding box center [248, 126] width 20 height 17
click at [239, 126] on icon "button" at bounding box center [248, 126] width 20 height 14
click at [239, 126] on icon "button" at bounding box center [248, 126] width 20 height 17
click at [32, 86] on icon "Projects" at bounding box center [29, 78] width 22 height 22
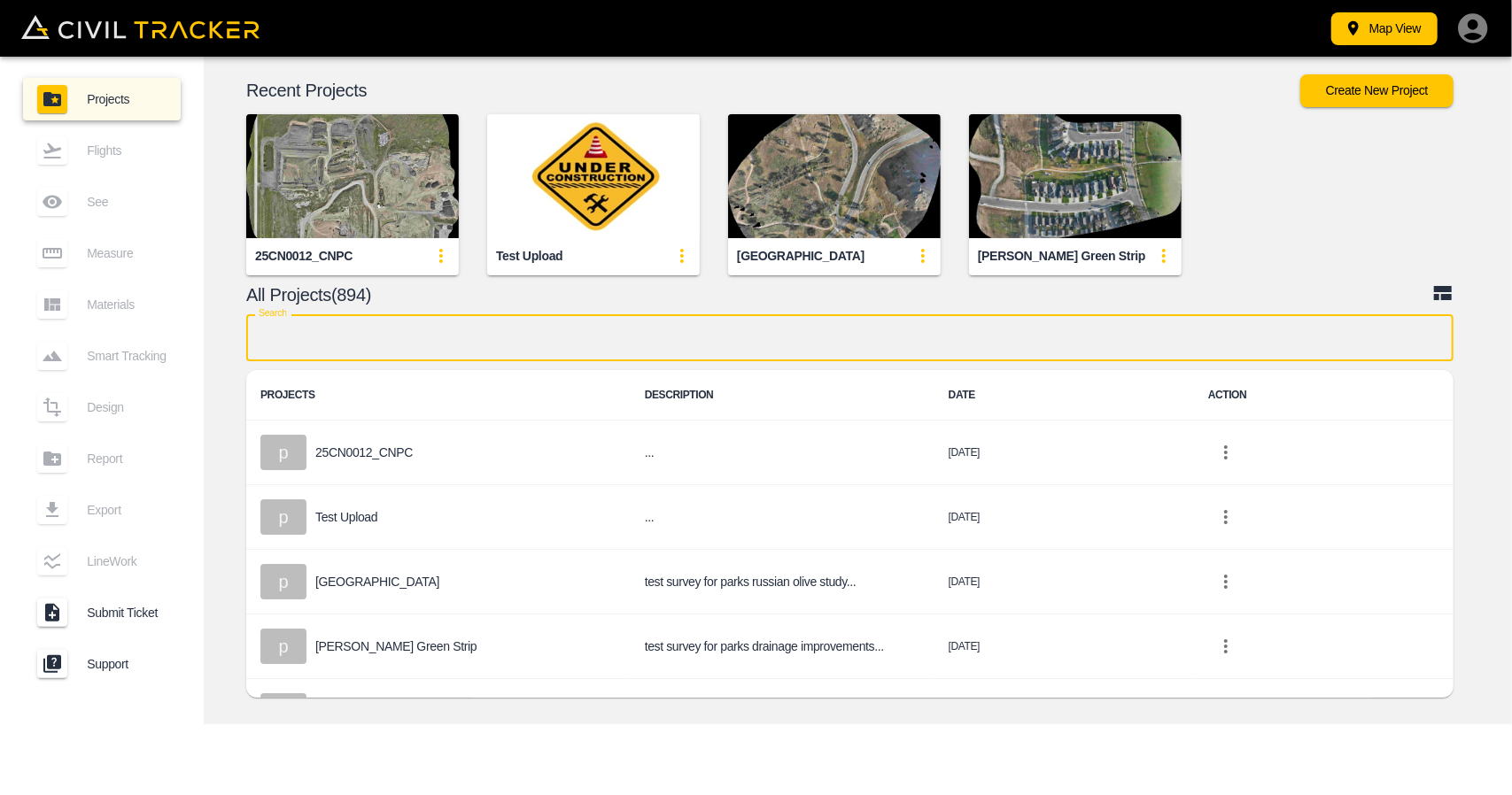
click at [618, 338] on input "text" at bounding box center [849, 338] width 1207 height 47
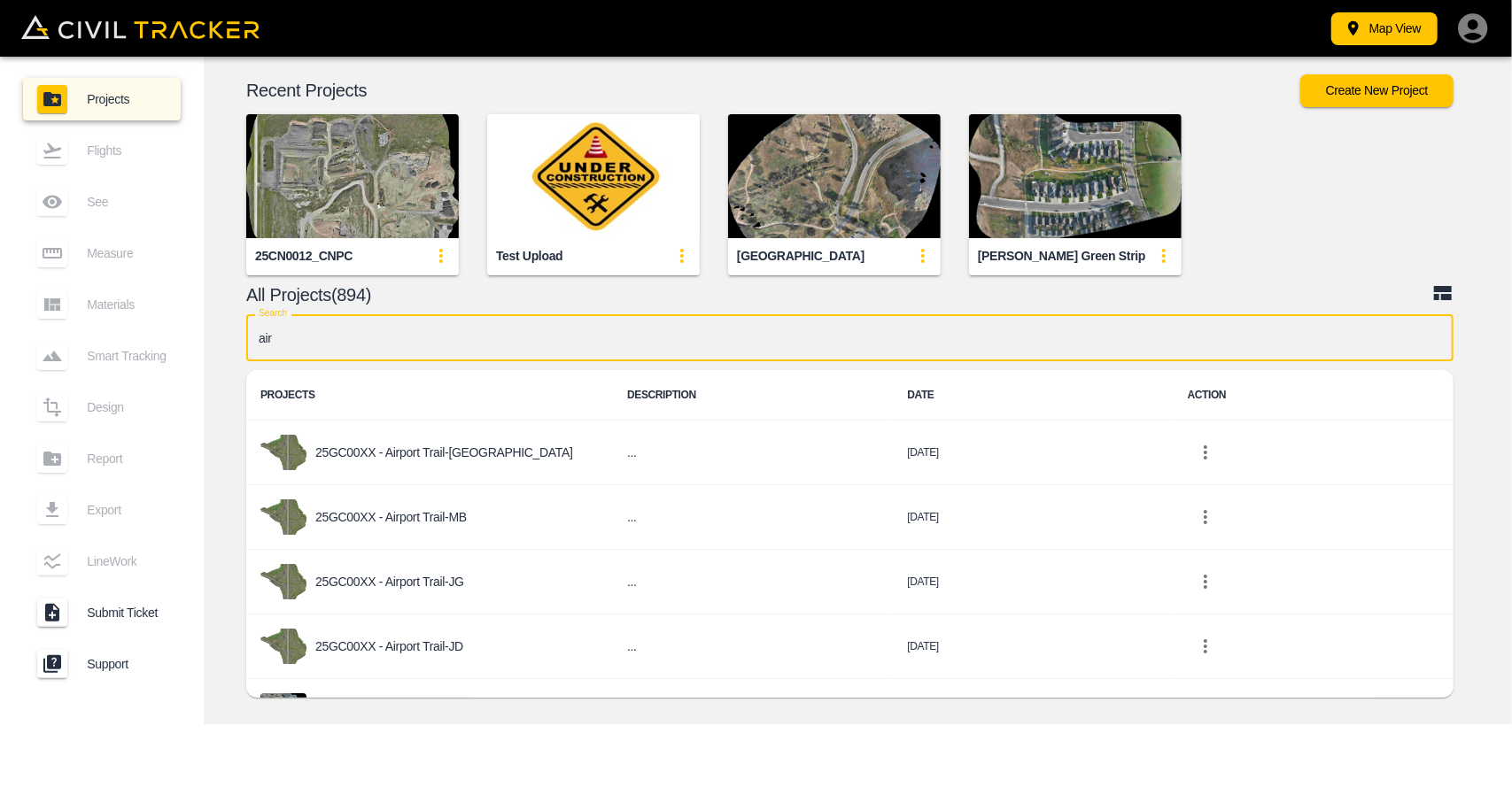
type input "airp"
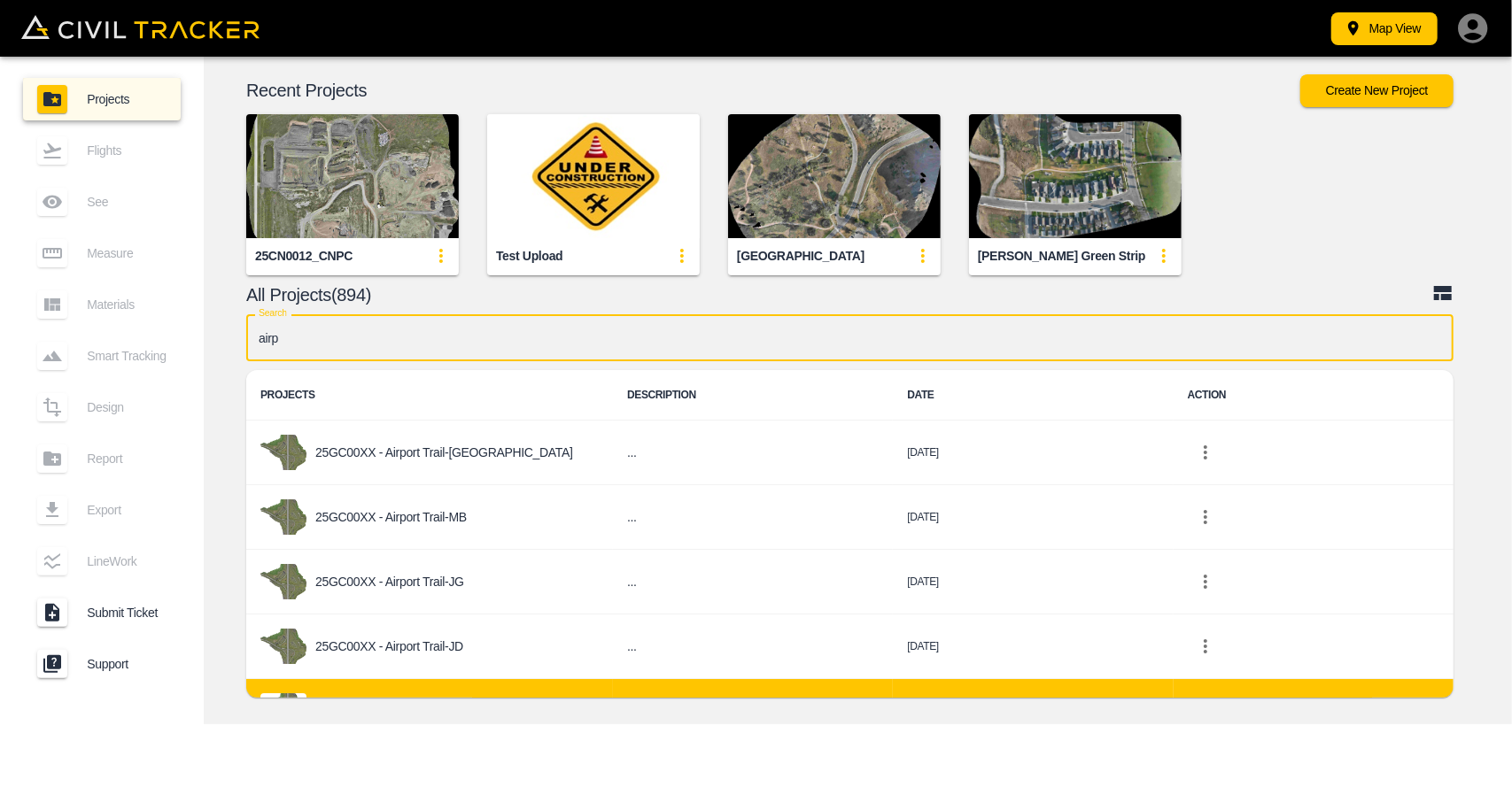
click at [401, 704] on p "25GC00XX - Airport Trail" at bounding box center [380, 711] width 129 height 14
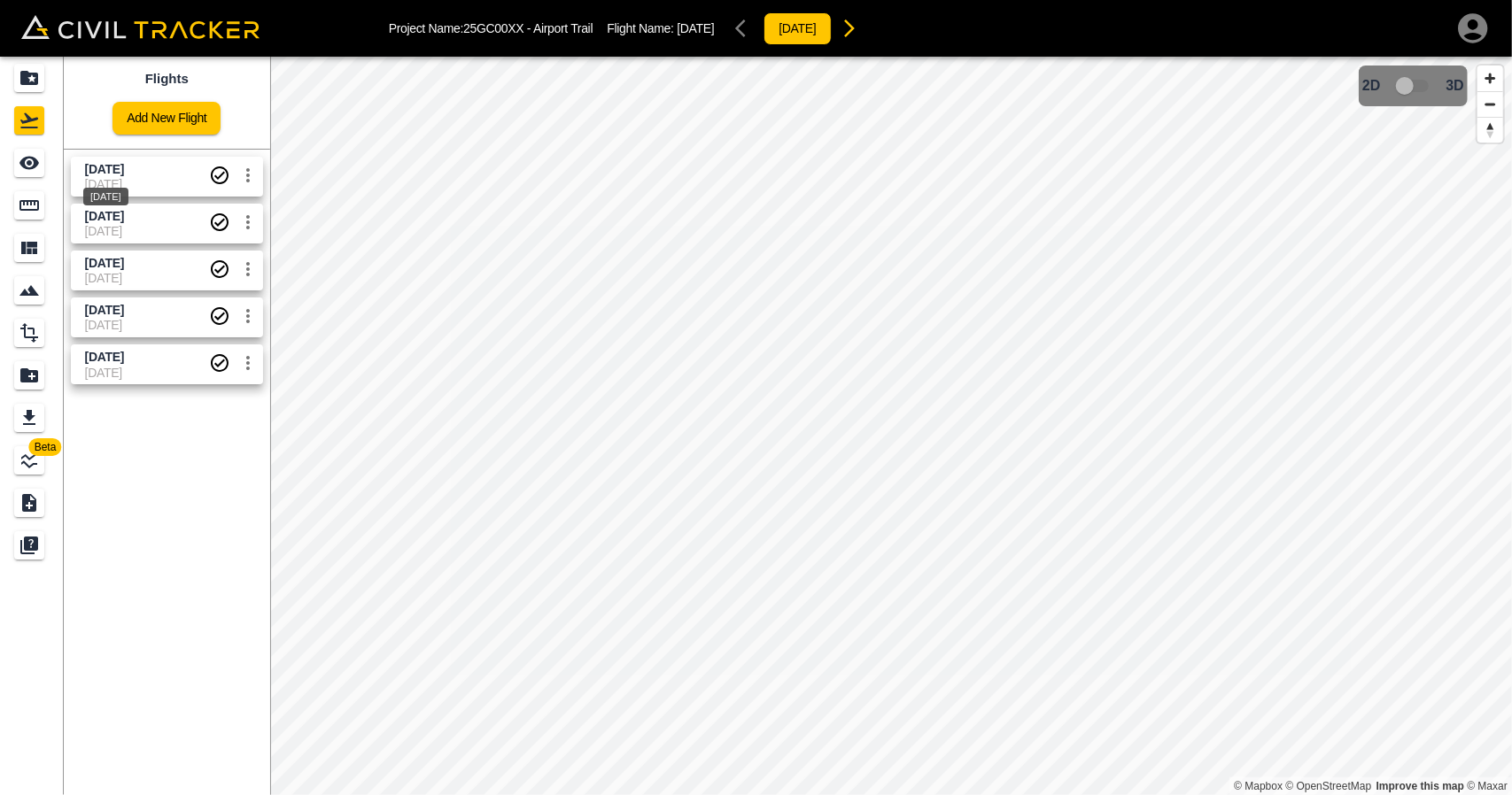
click at [112, 165] on span "[DATE]" at bounding box center [105, 169] width 39 height 14
click at [42, 157] on div "See" at bounding box center [28, 163] width 30 height 28
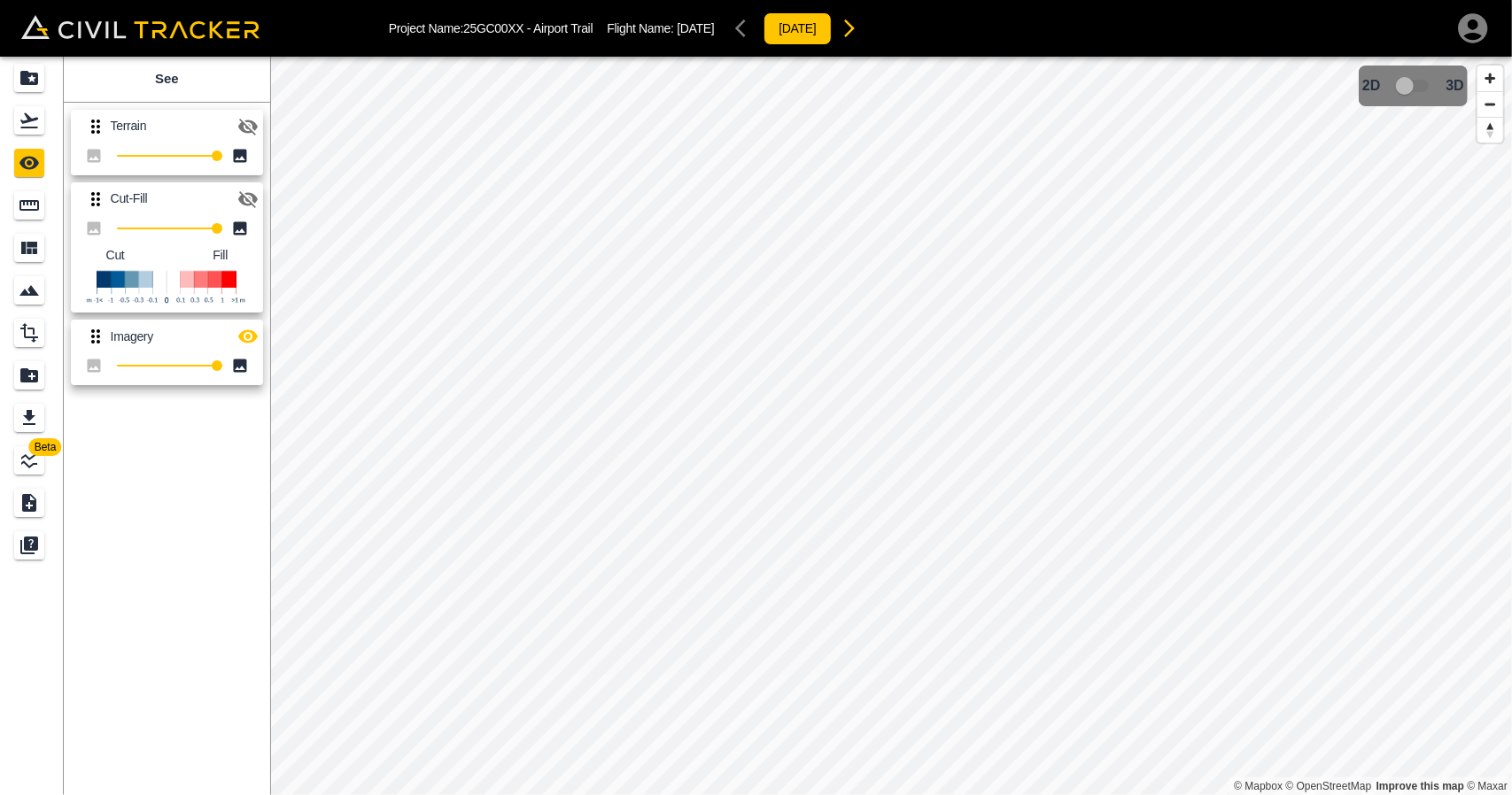
click at [245, 191] on icon "button" at bounding box center [248, 200] width 22 height 22
click at [246, 341] on icon "button" at bounding box center [248, 337] width 20 height 14
click at [32, 119] on icon "Flights" at bounding box center [29, 120] width 18 height 15
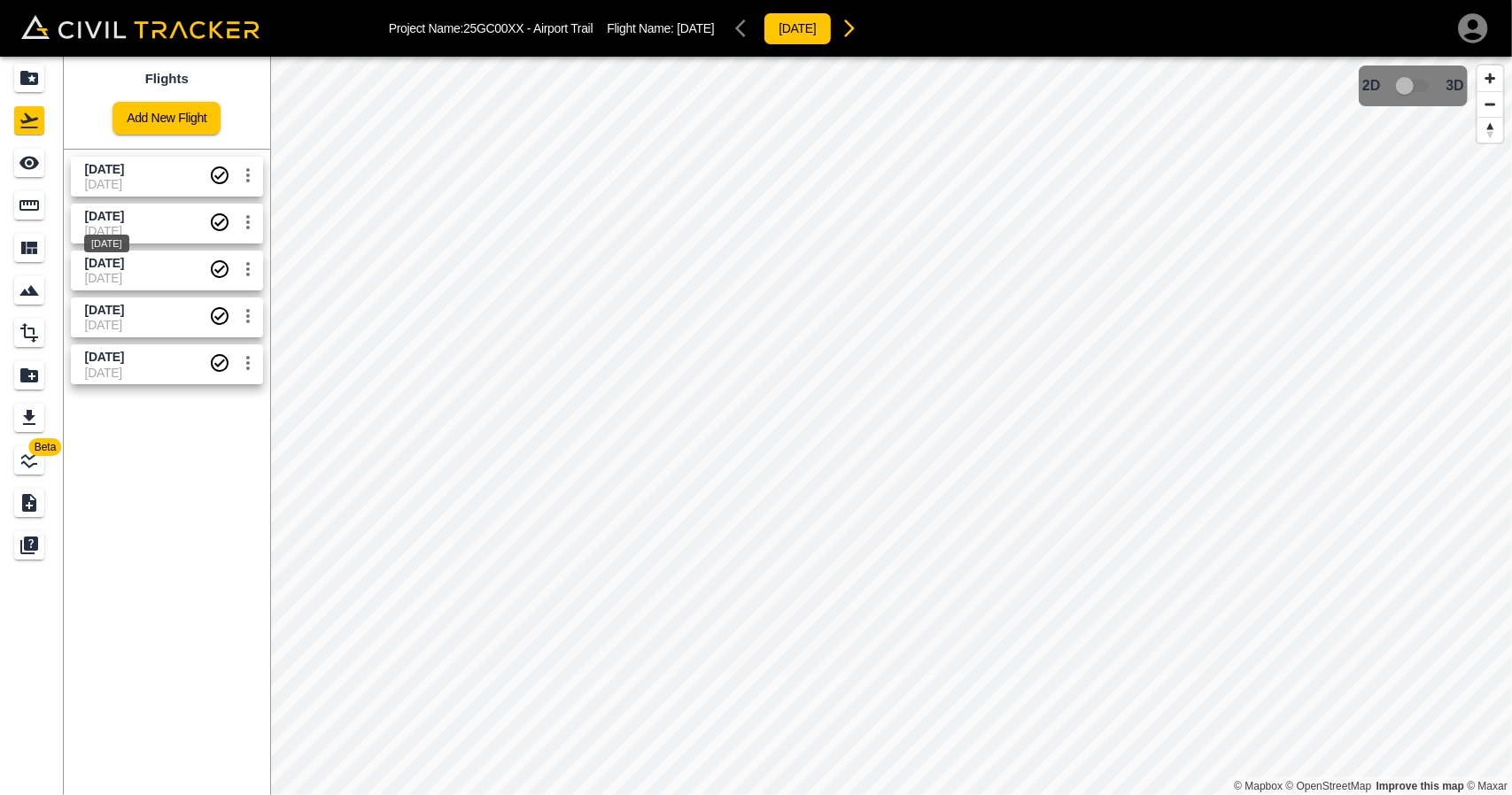
click at [131, 226] on div "[DATE]" at bounding box center [107, 238] width 49 height 32
click at [33, 157] on icon "See" at bounding box center [29, 164] width 20 height 14
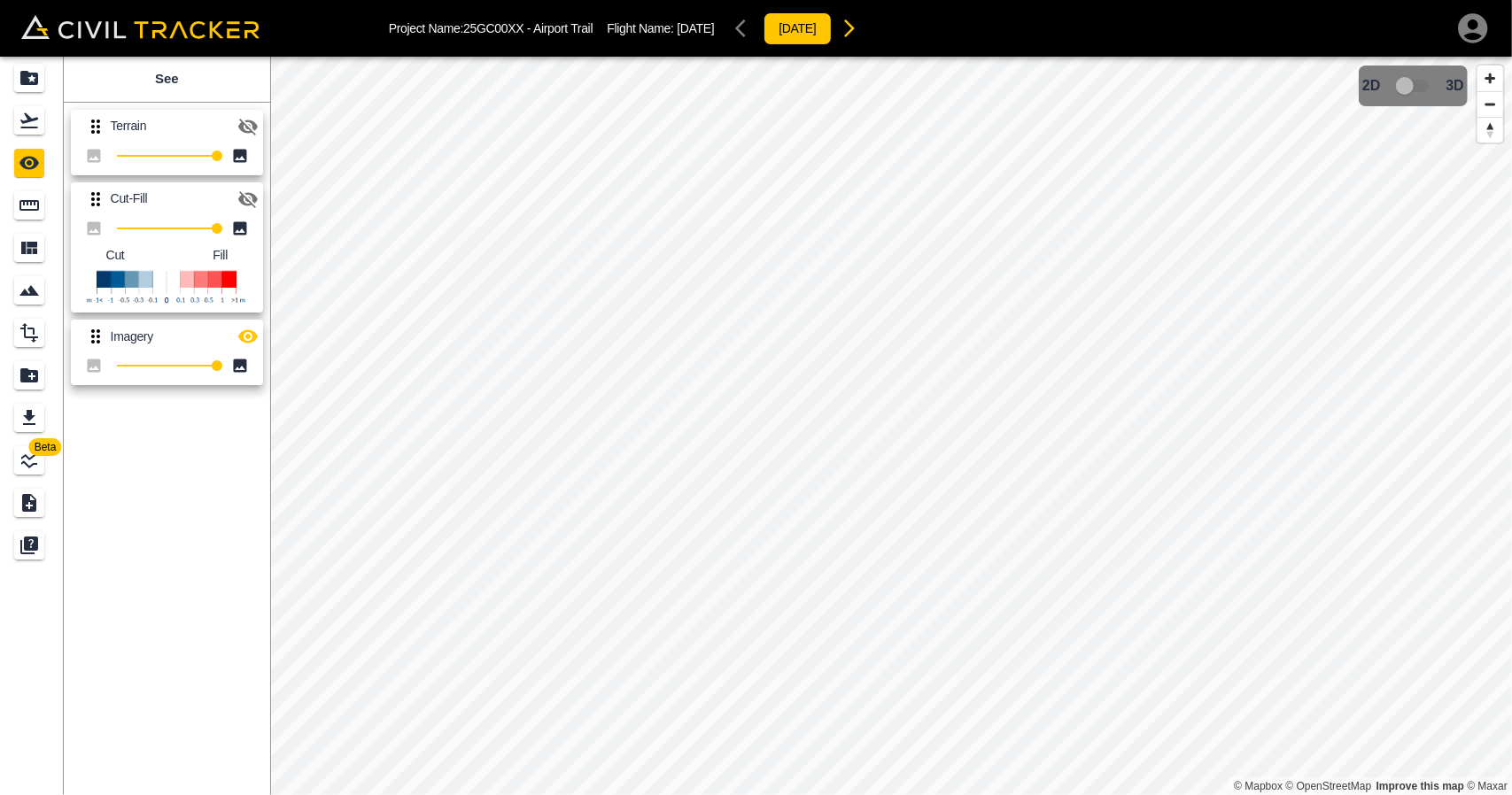
click at [254, 209] on icon "button" at bounding box center [248, 200] width 22 height 22
click at [247, 330] on icon "button" at bounding box center [248, 337] width 20 height 14
click at [32, 117] on icon "Flights" at bounding box center [29, 120] width 18 height 15
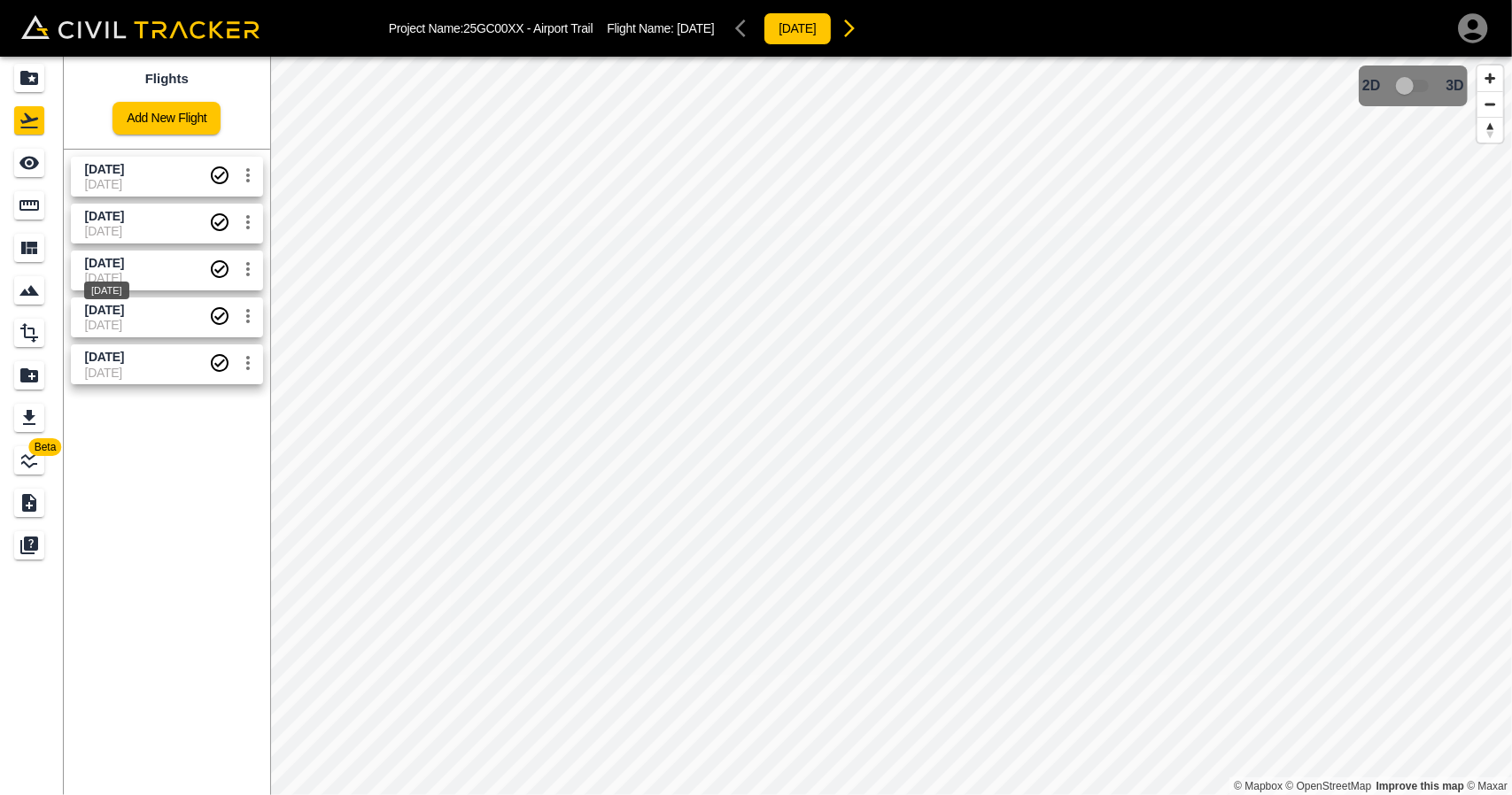
click at [109, 261] on span "[DATE]" at bounding box center [105, 262] width 39 height 14
click at [32, 173] on div "See" at bounding box center [28, 163] width 30 height 28
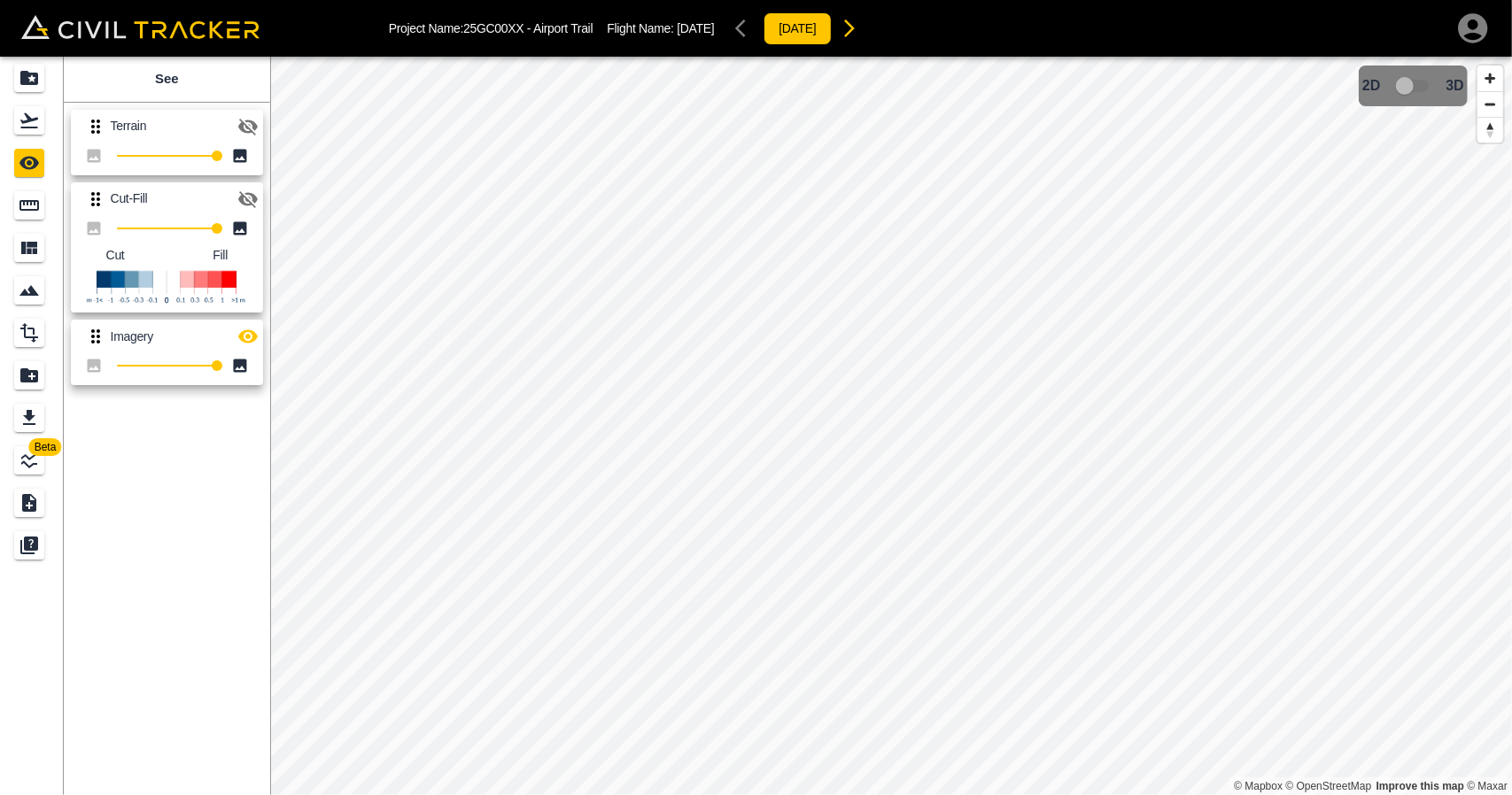
click at [246, 194] on icon "button" at bounding box center [248, 200] width 22 height 22
click at [245, 341] on icon "button" at bounding box center [248, 337] width 20 height 14
click at [255, 196] on icon "button" at bounding box center [248, 199] width 20 height 14
click at [255, 196] on icon "button" at bounding box center [248, 199] width 20 height 17
click at [42, 134] on div "Flights" at bounding box center [28, 120] width 30 height 28
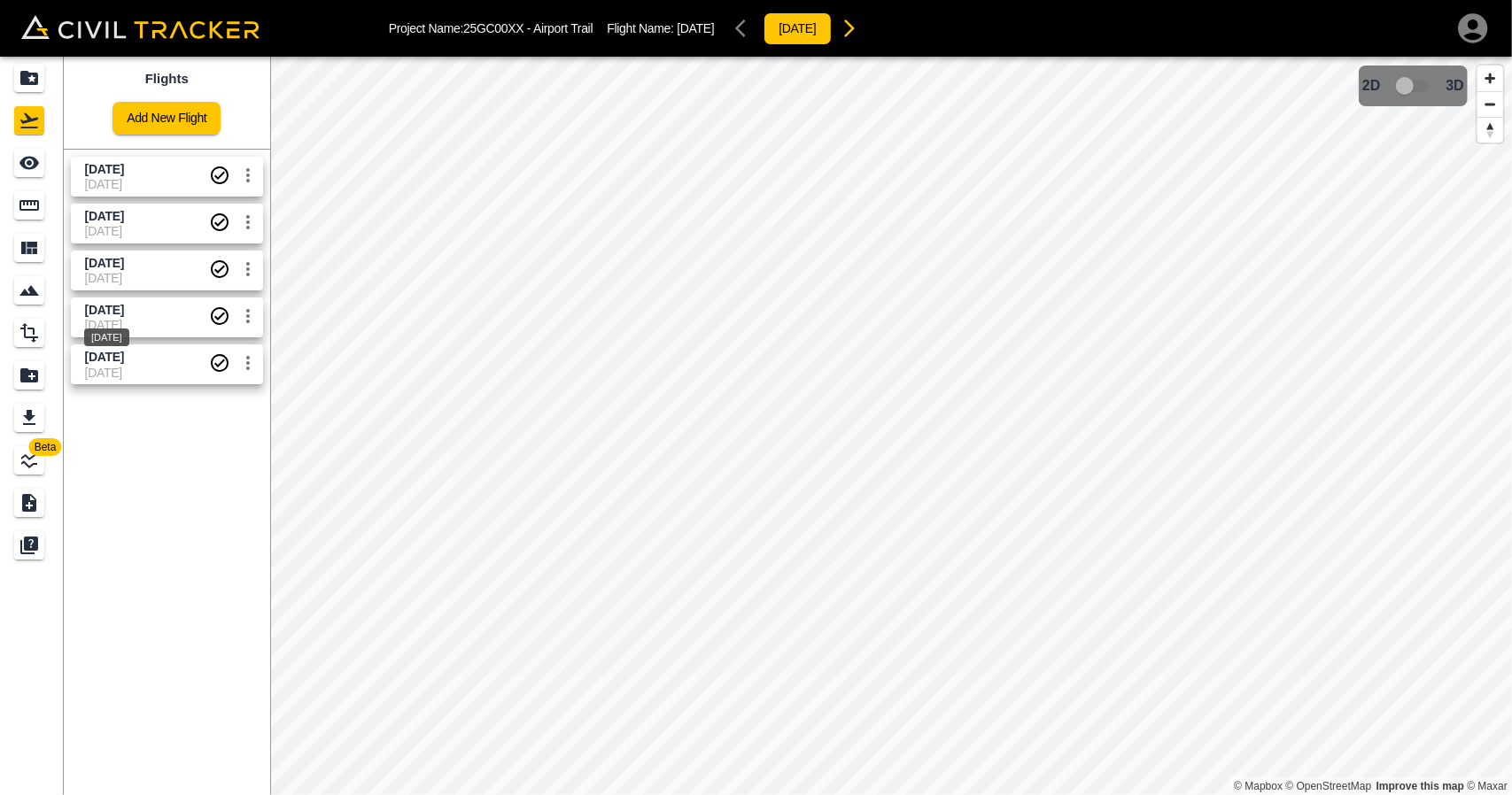
click at [124, 310] on span "[DATE]" at bounding box center [105, 309] width 39 height 14
drag, startPoint x: 139, startPoint y: 360, endPoint x: 139, endPoint y: 342, distance: 18.0
click at [124, 360] on span "[DATE]" at bounding box center [105, 356] width 39 height 14
click at [124, 248] on div "Aug 20 2025 07-09-2025" at bounding box center [164, 267] width 200 height 47
click at [124, 257] on span "[DATE]" at bounding box center [105, 262] width 39 height 14
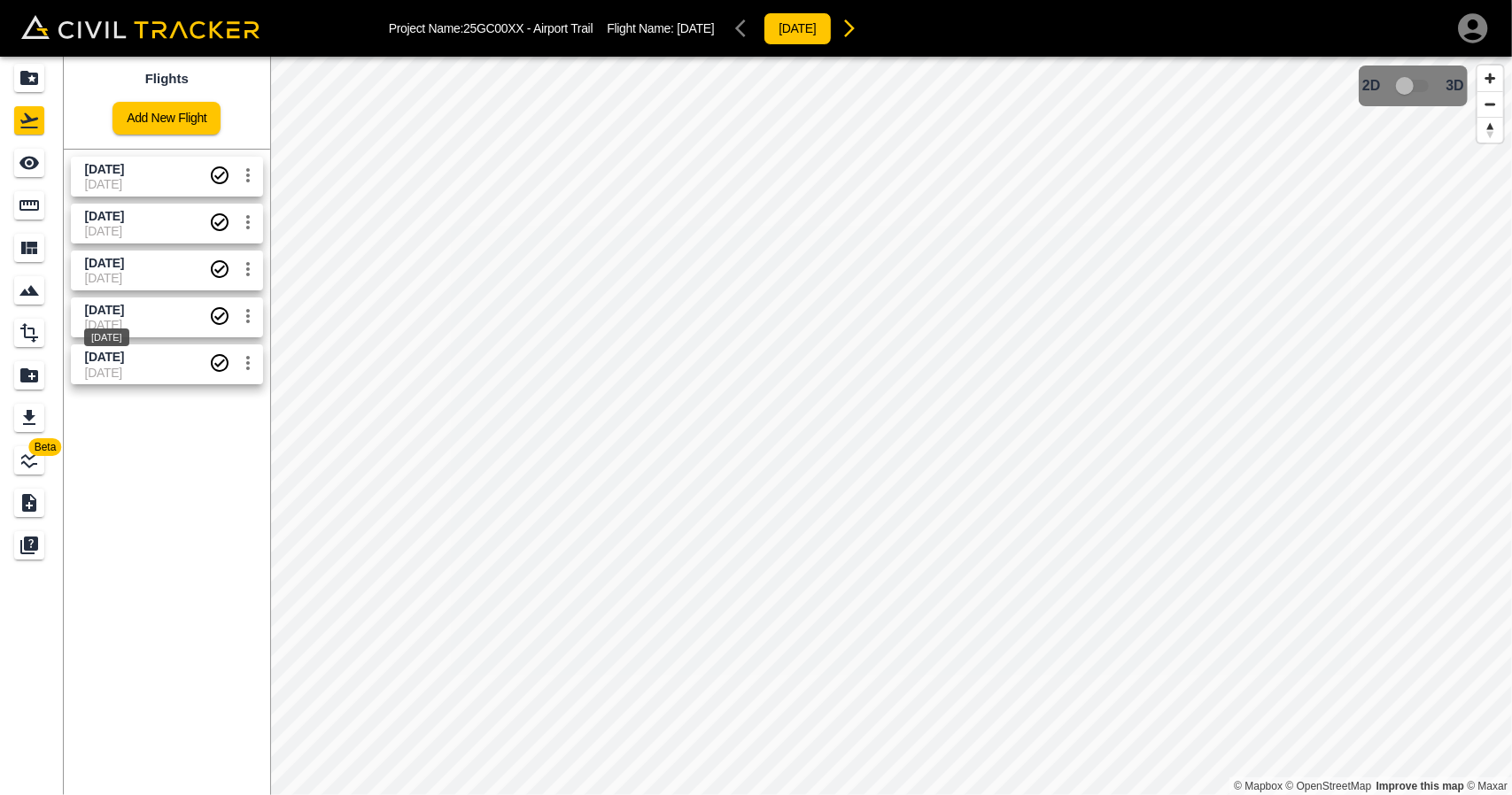
click at [124, 306] on span "[DATE]" at bounding box center [105, 309] width 39 height 14
click at [131, 366] on div "[DATE]" at bounding box center [107, 379] width 49 height 32
click at [120, 277] on span "[DATE]" at bounding box center [147, 278] width 124 height 14
click at [129, 368] on span "[DATE]" at bounding box center [147, 373] width 124 height 14
click at [124, 264] on span "[DATE]" at bounding box center [105, 262] width 39 height 14
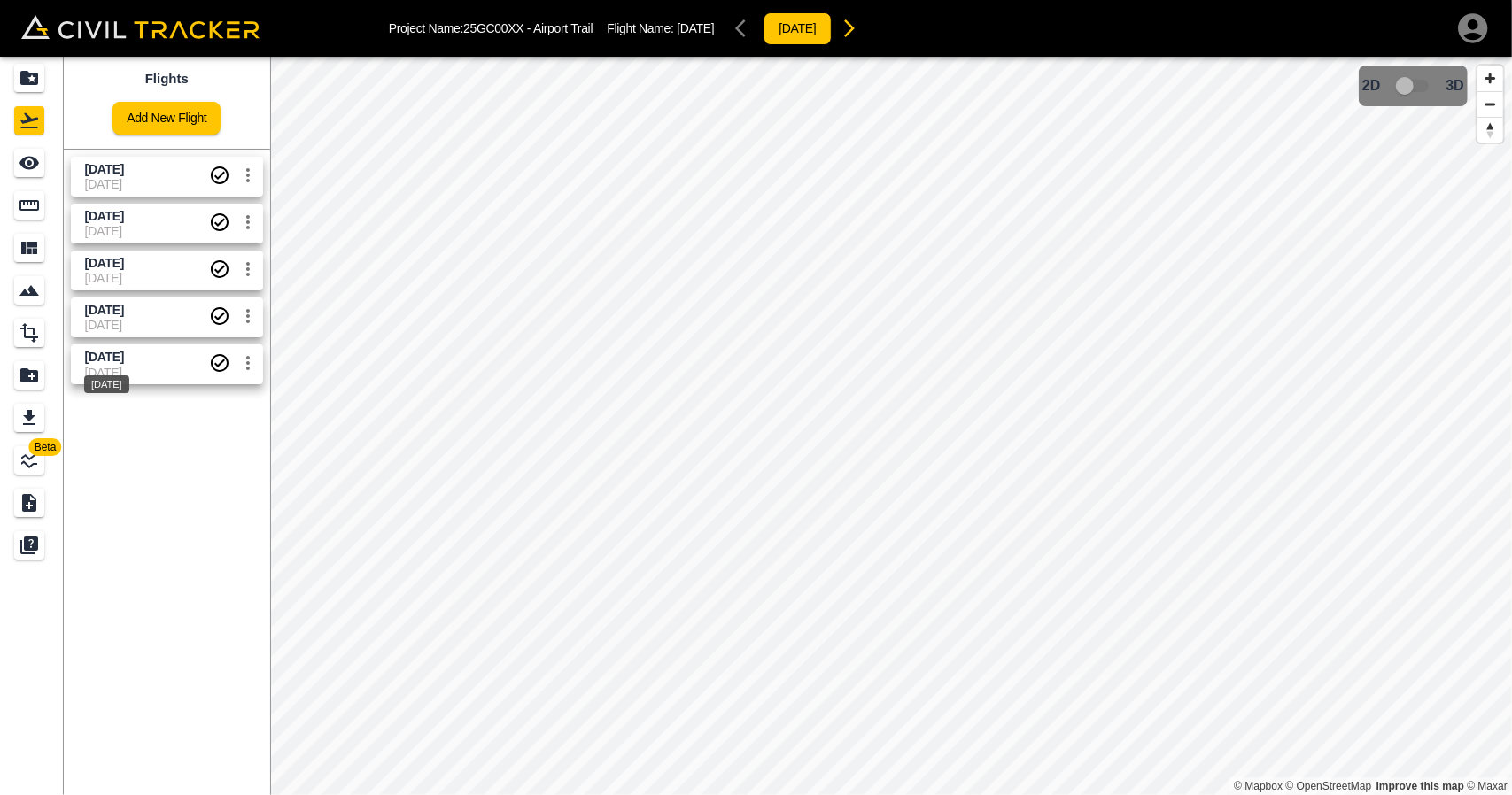
click at [131, 366] on div "[DATE]" at bounding box center [107, 379] width 49 height 32
click at [24, 162] on icon "See" at bounding box center [29, 164] width 20 height 14
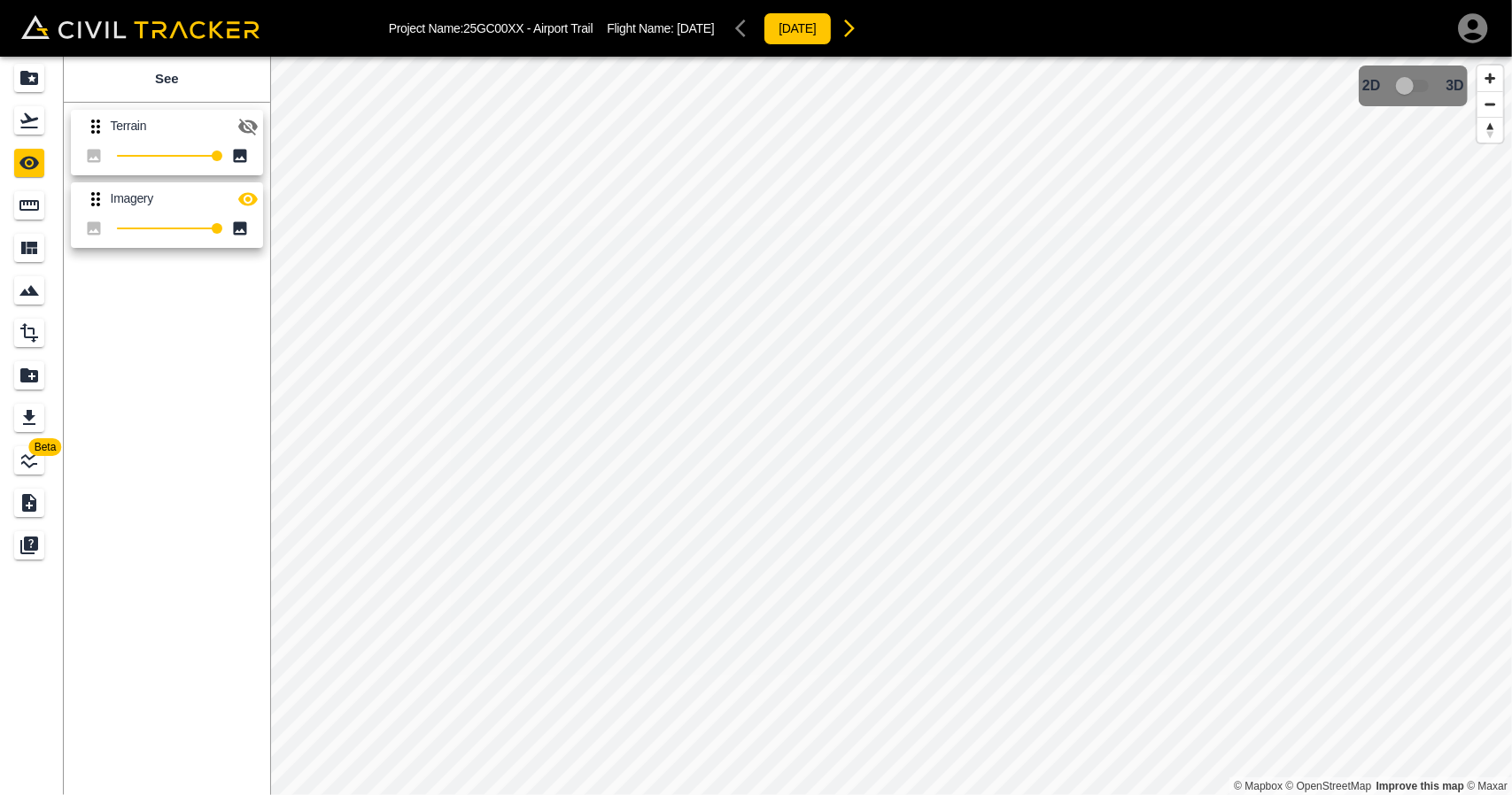
click at [244, 203] on icon "button" at bounding box center [248, 199] width 20 height 14
click at [41, 121] on div "Flights" at bounding box center [28, 120] width 30 height 28
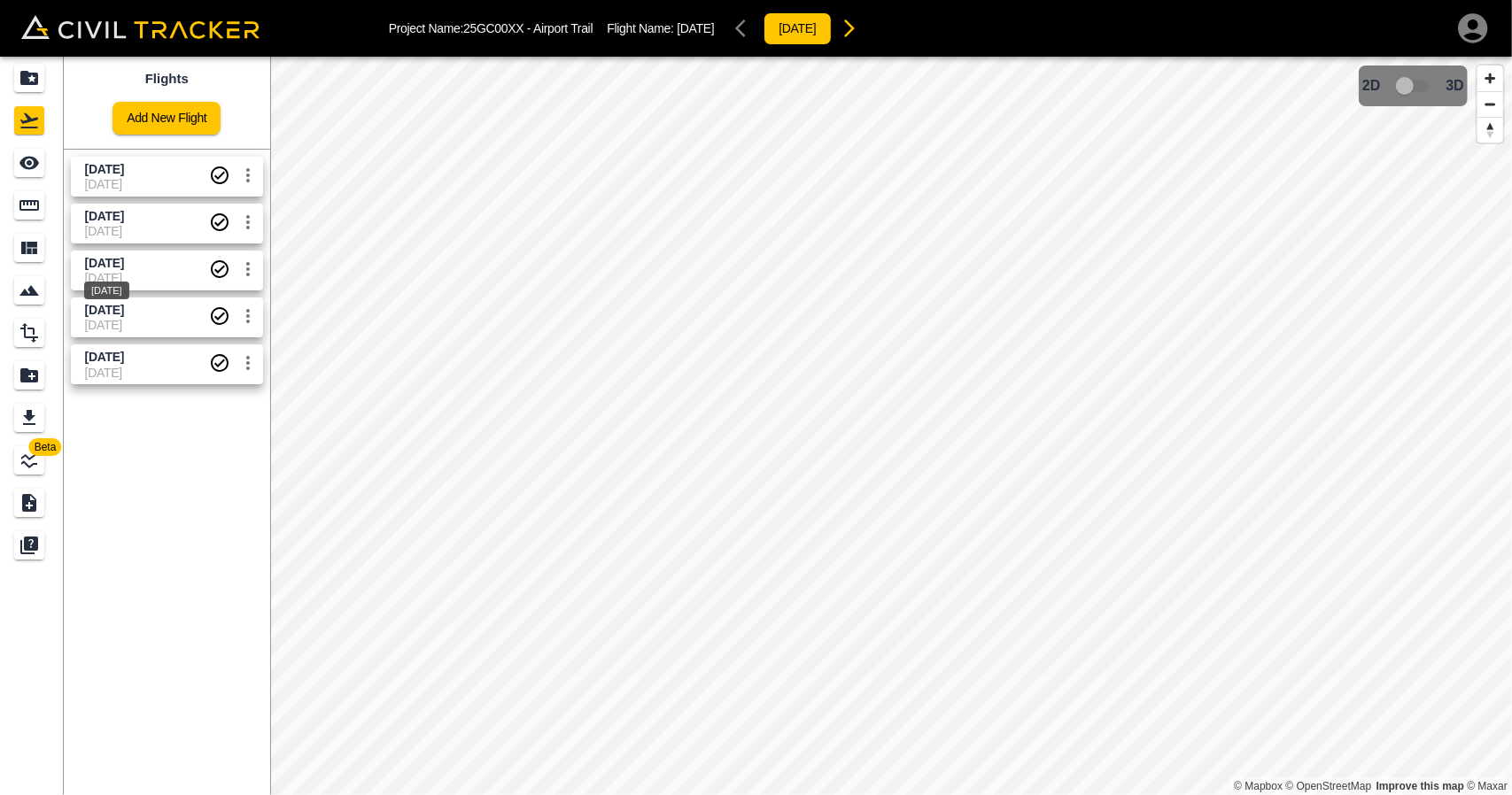
click at [122, 263] on span "[DATE]" at bounding box center [105, 262] width 39 height 14
click at [35, 174] on div "See" at bounding box center [28, 163] width 30 height 28
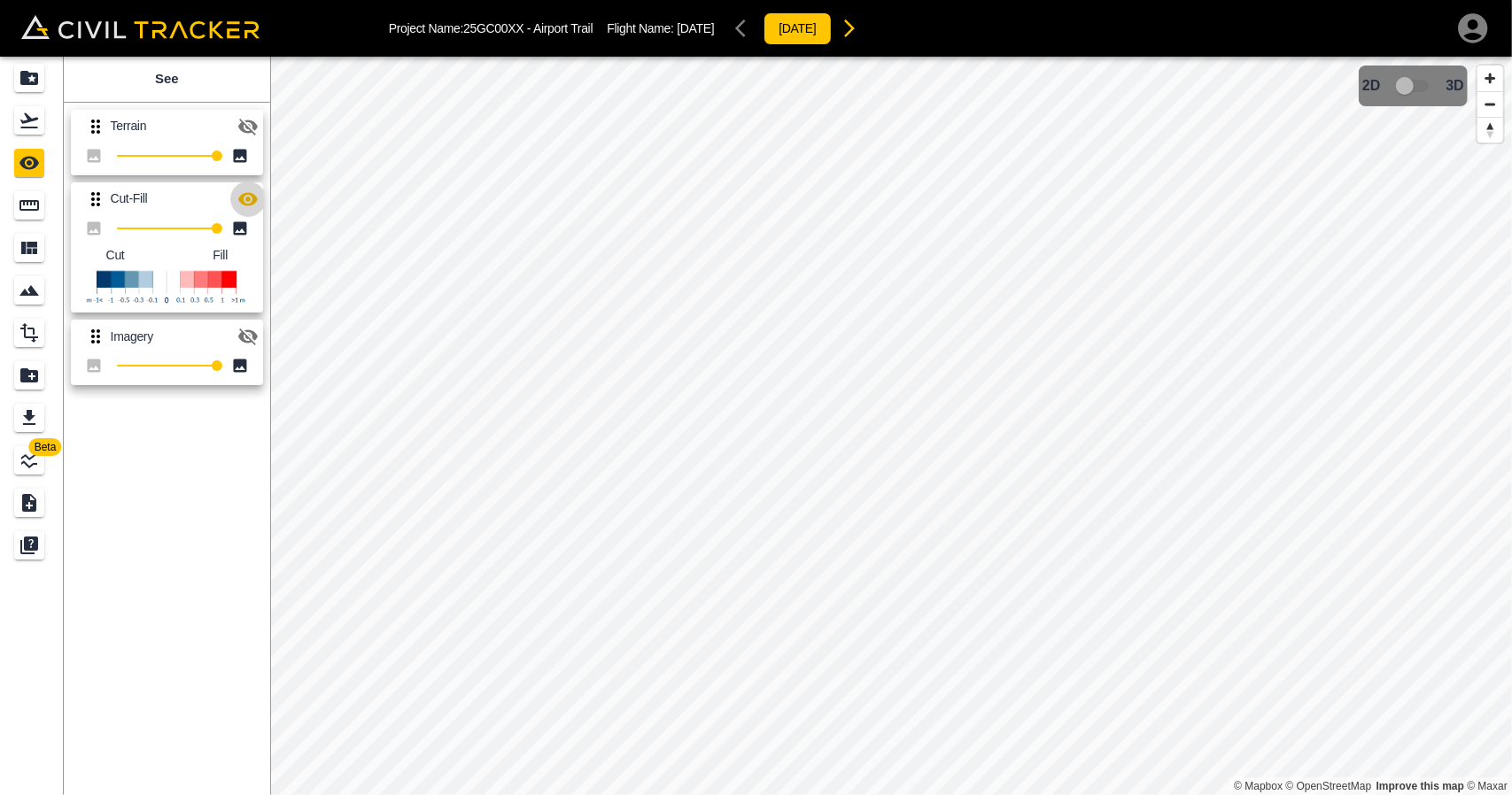
click at [257, 197] on icon "button" at bounding box center [248, 200] width 22 height 22
click at [30, 135] on link at bounding box center [31, 119] width 64 height 42
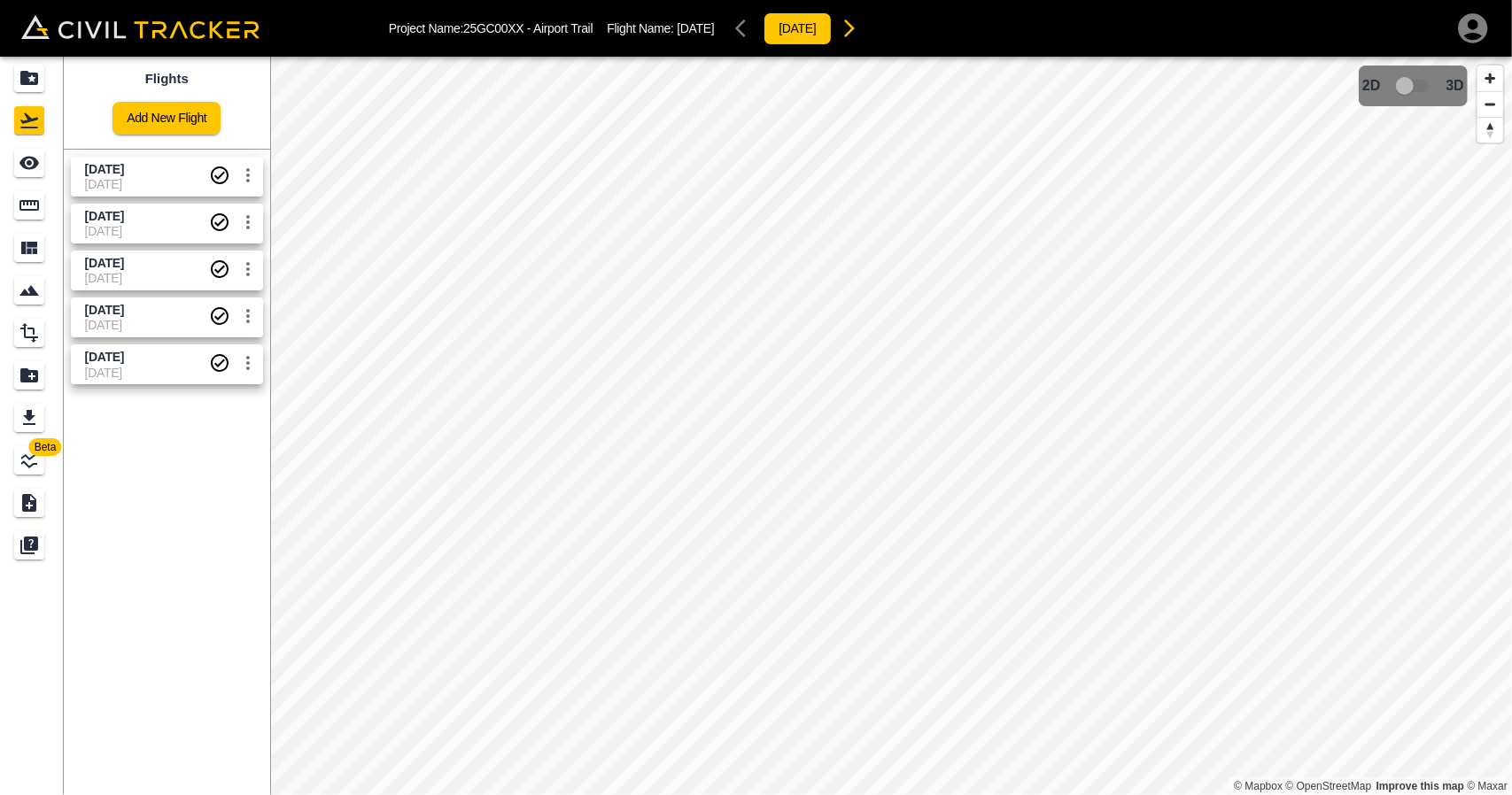
click at [97, 320] on span "[DATE]" at bounding box center [147, 325] width 124 height 14
click at [35, 161] on icon "See" at bounding box center [29, 164] width 20 height 14
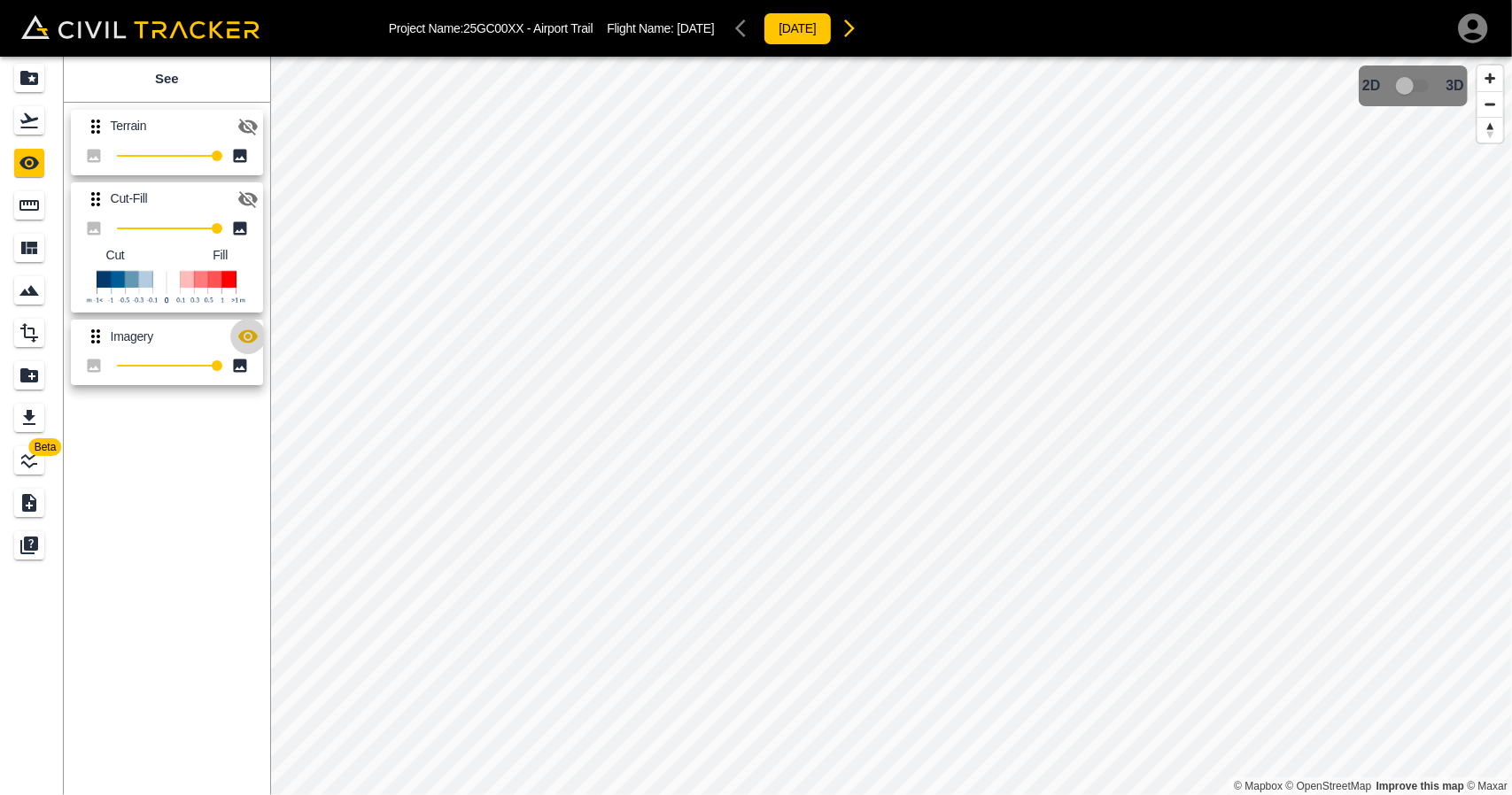
click at [248, 336] on icon "button" at bounding box center [248, 337] width 20 height 14
click at [252, 204] on icon "button" at bounding box center [248, 199] width 20 height 17
click at [46, 125] on div "Flights" at bounding box center [31, 120] width 35 height 28
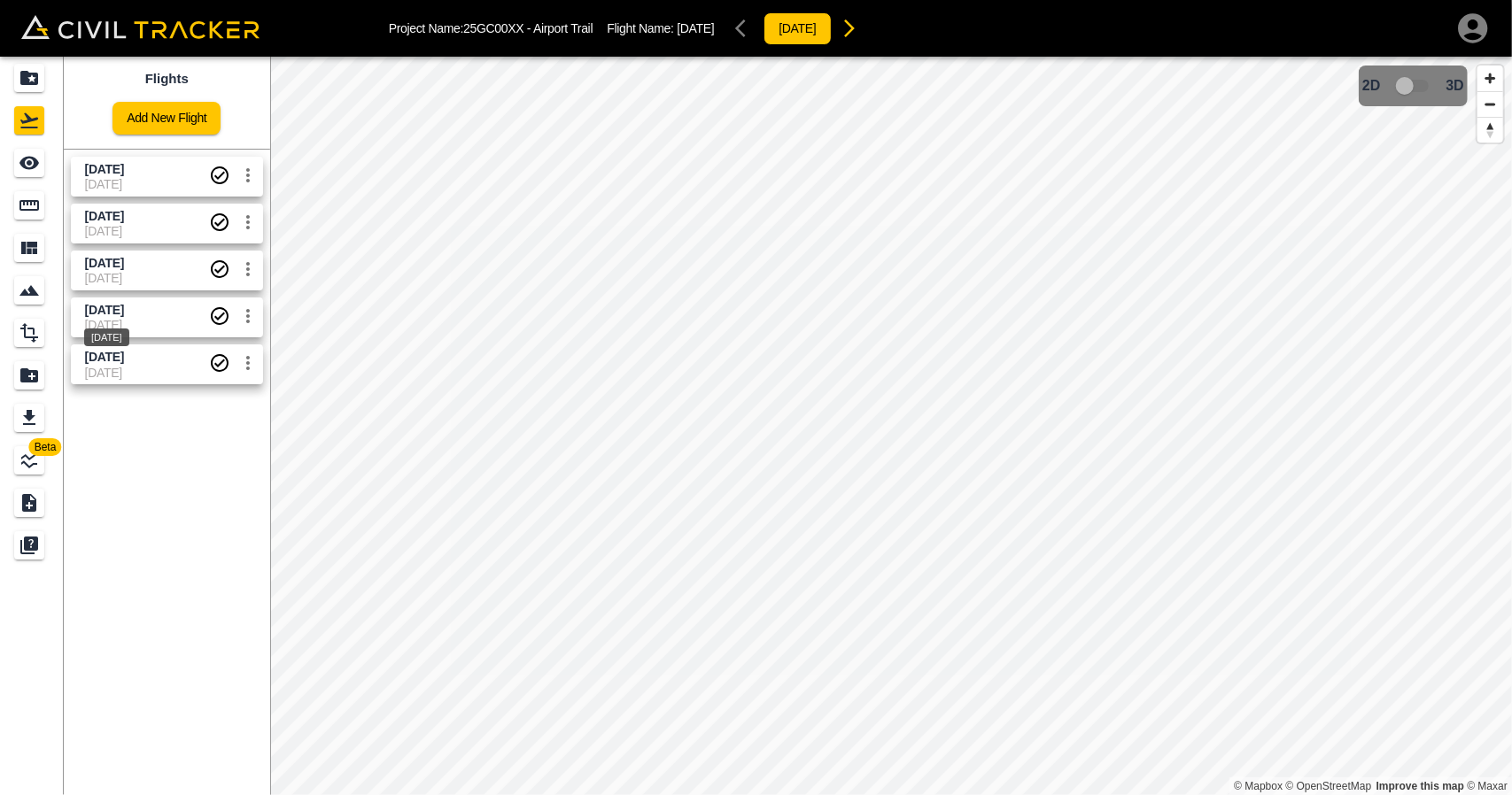
click at [124, 308] on span "[DATE]" at bounding box center [105, 309] width 39 height 14
click at [30, 180] on link at bounding box center [31, 163] width 64 height 42
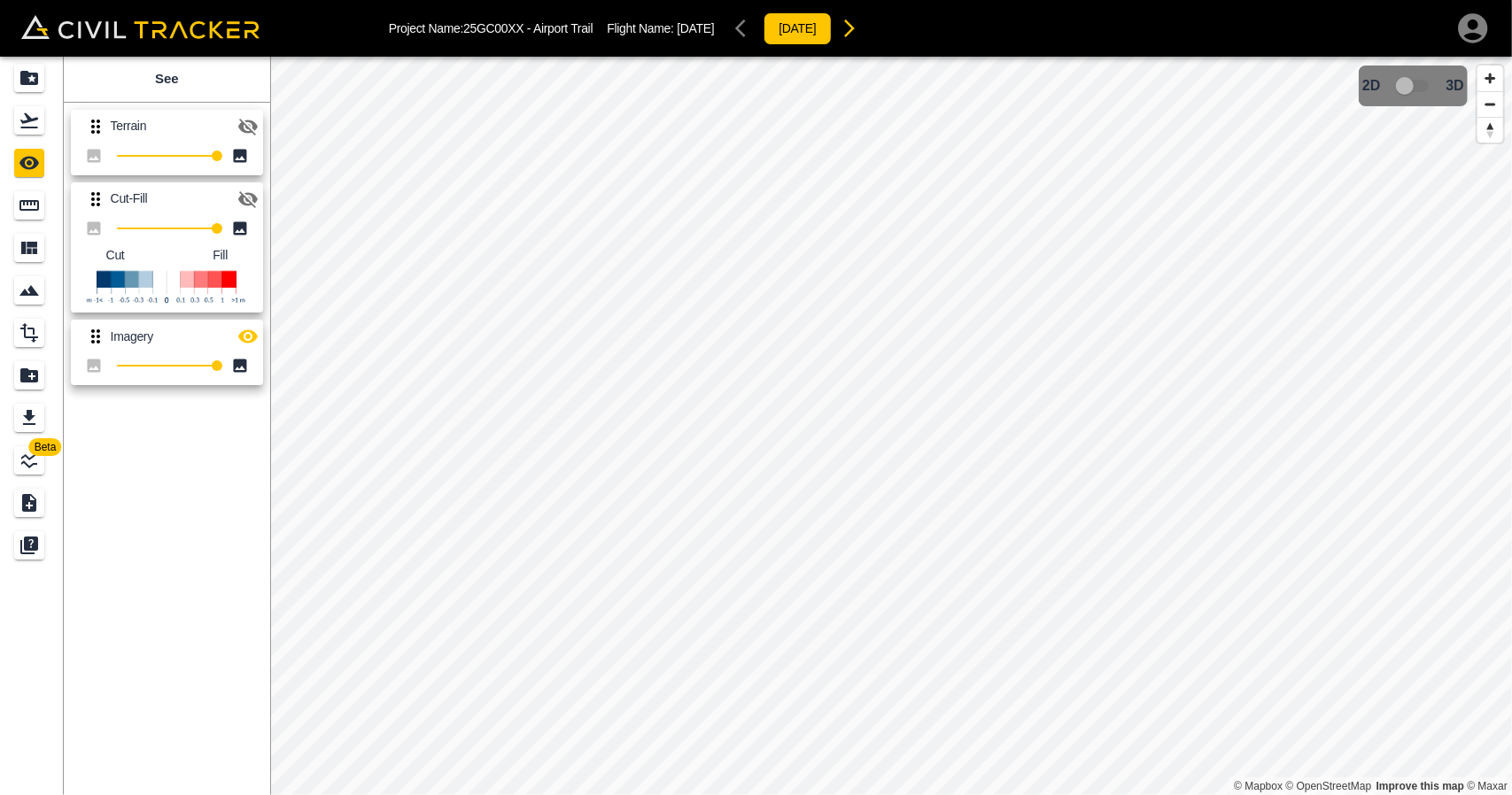
click at [241, 201] on icon "button" at bounding box center [248, 199] width 20 height 17
click at [246, 342] on icon "button" at bounding box center [248, 337] width 20 height 14
click at [24, 116] on icon "Flights" at bounding box center [29, 120] width 22 height 22
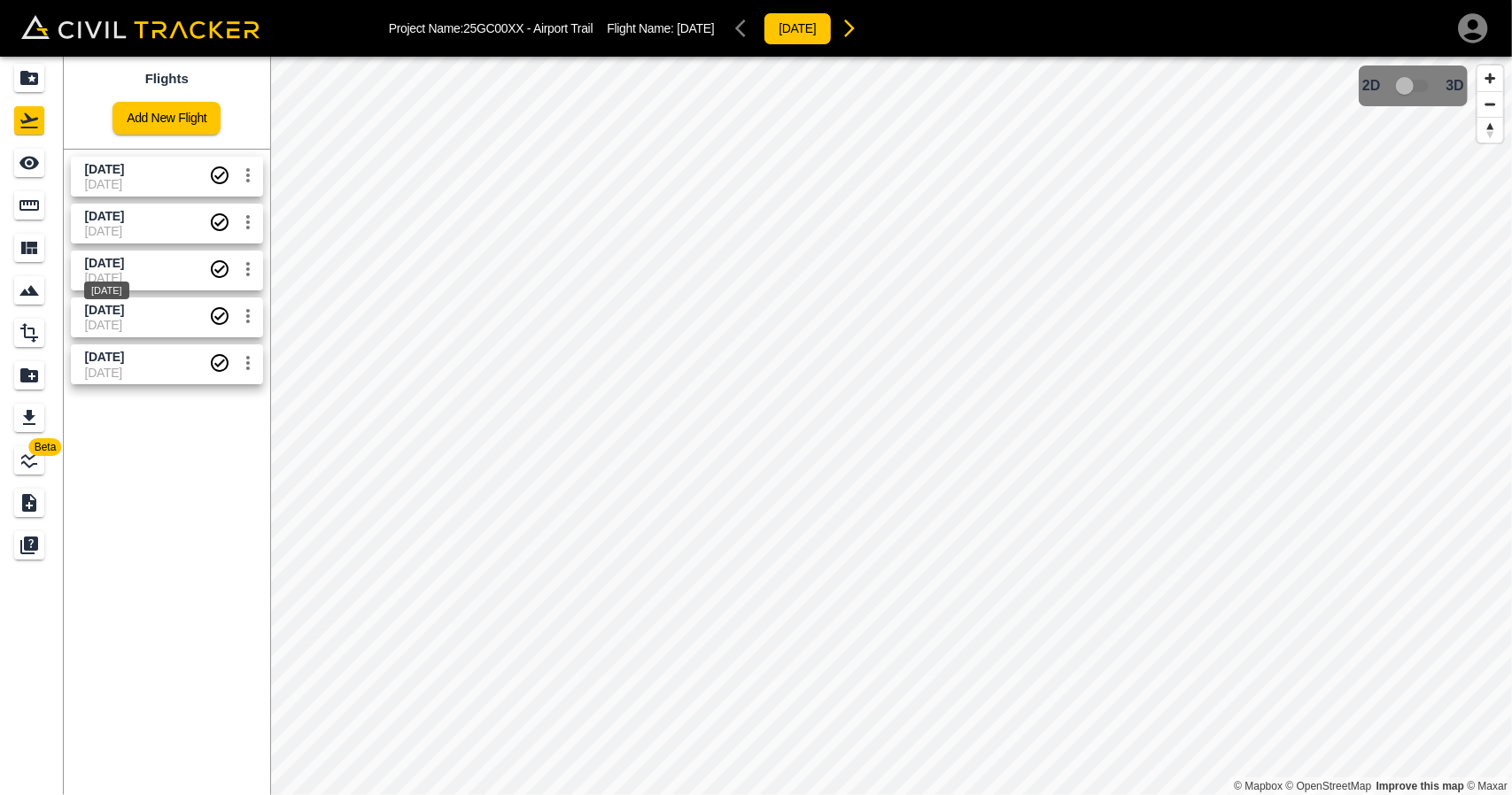
click at [127, 270] on div "[DATE]" at bounding box center [107, 285] width 49 height 32
drag, startPoint x: 18, startPoint y: 159, endPoint x: 142, endPoint y: 159, distance: 124.0
click at [19, 159] on icon "See" at bounding box center [29, 164] width 22 height 22
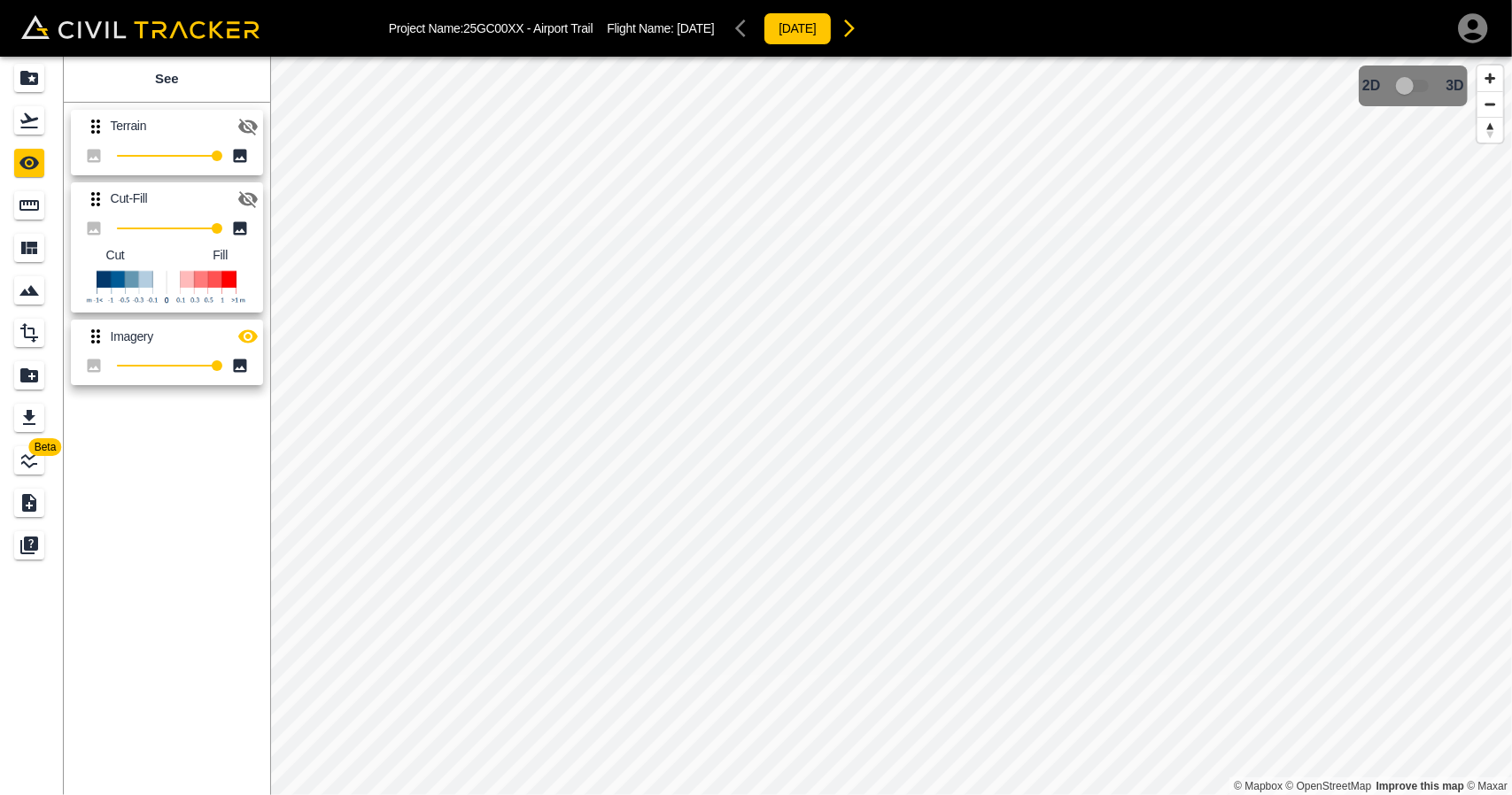
click at [239, 200] on icon "button" at bounding box center [248, 199] width 20 height 17
click at [245, 337] on icon "button" at bounding box center [248, 337] width 22 height 22
click at [37, 113] on icon "Flights" at bounding box center [29, 120] width 22 height 22
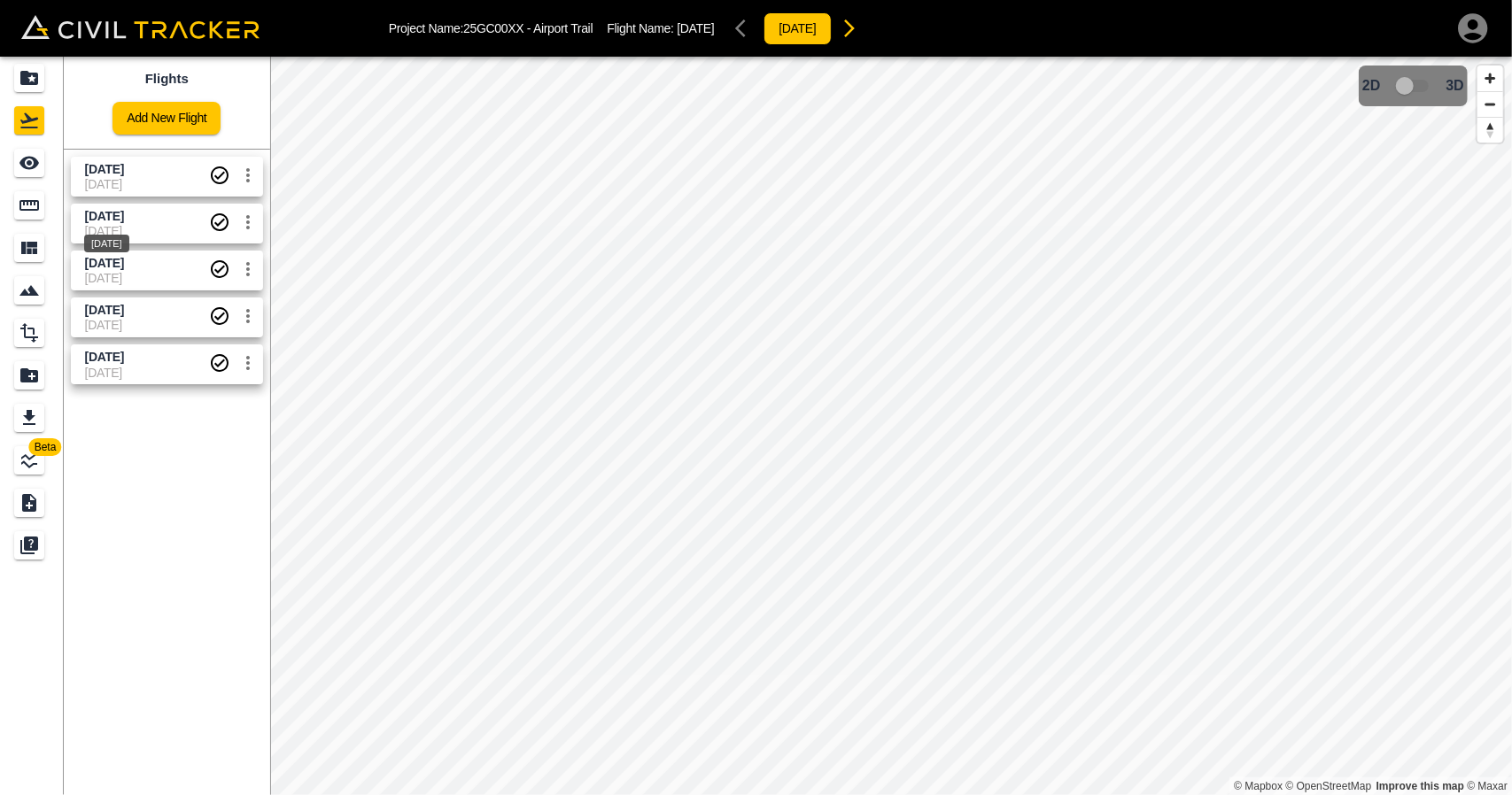
click at [105, 217] on span "[DATE]" at bounding box center [105, 215] width 39 height 14
click at [30, 165] on icon "See" at bounding box center [29, 164] width 22 height 22
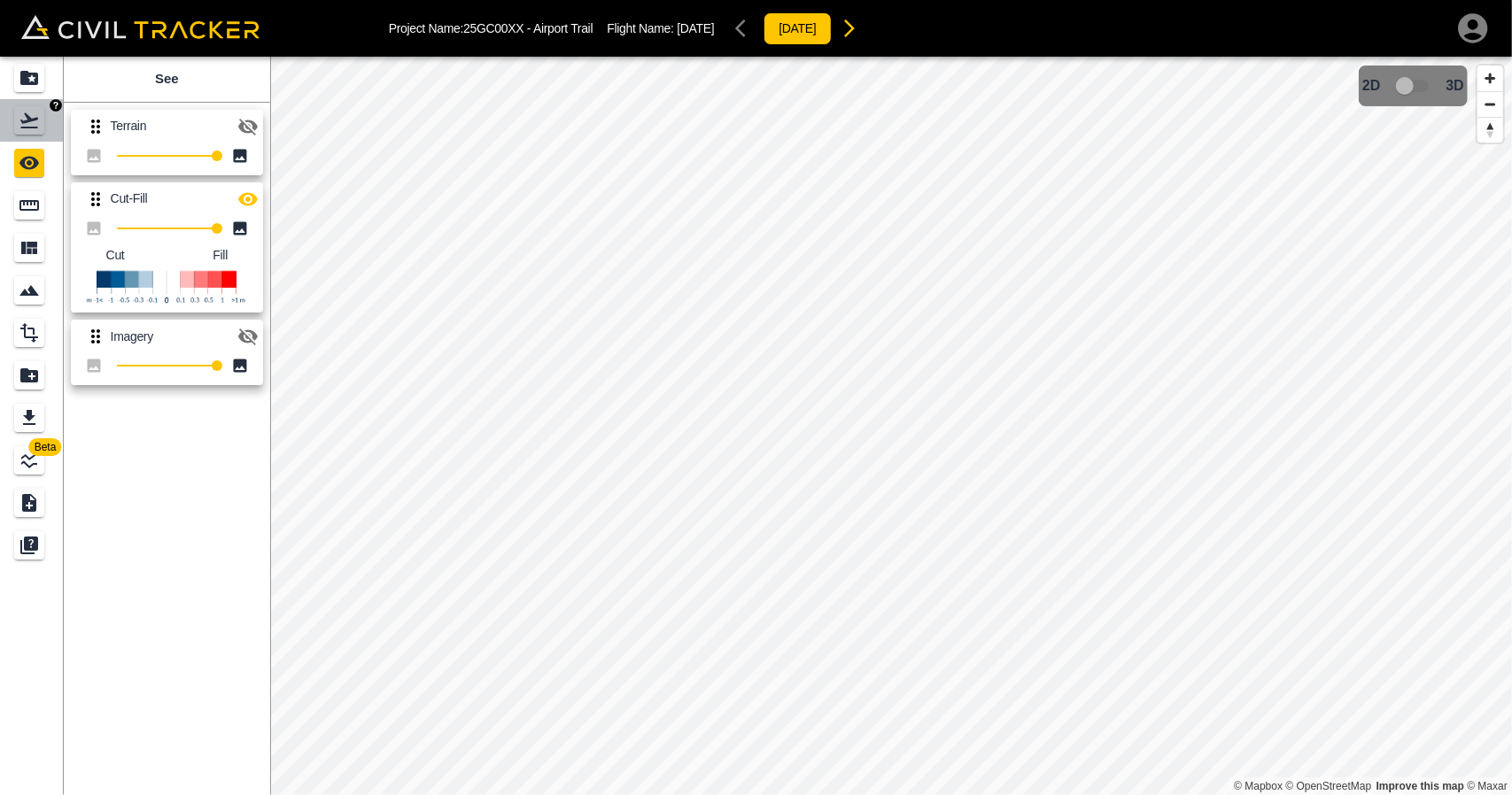
click at [55, 116] on link at bounding box center [31, 119] width 64 height 42
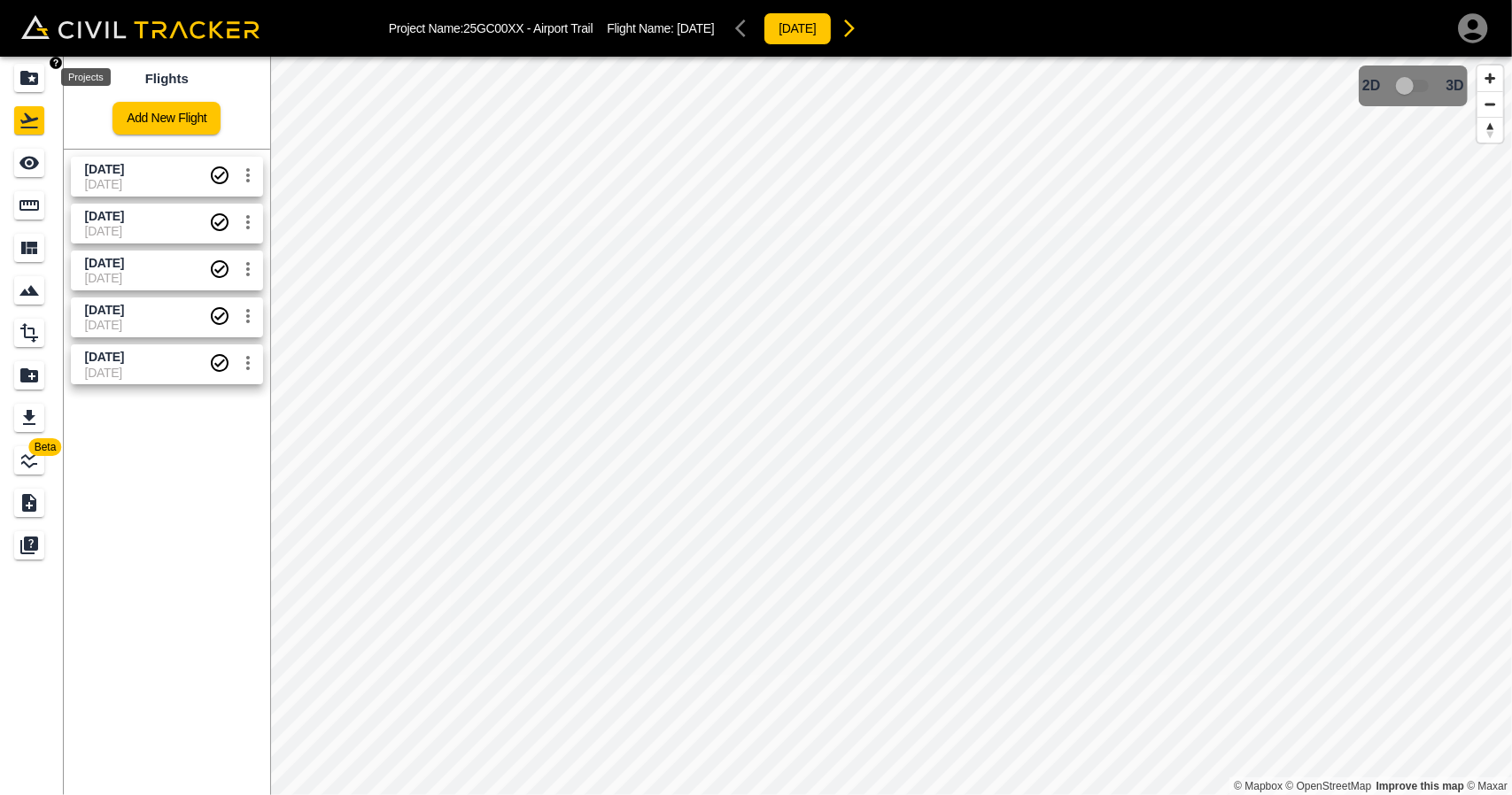
click at [33, 84] on icon "Projects" at bounding box center [29, 77] width 18 height 14
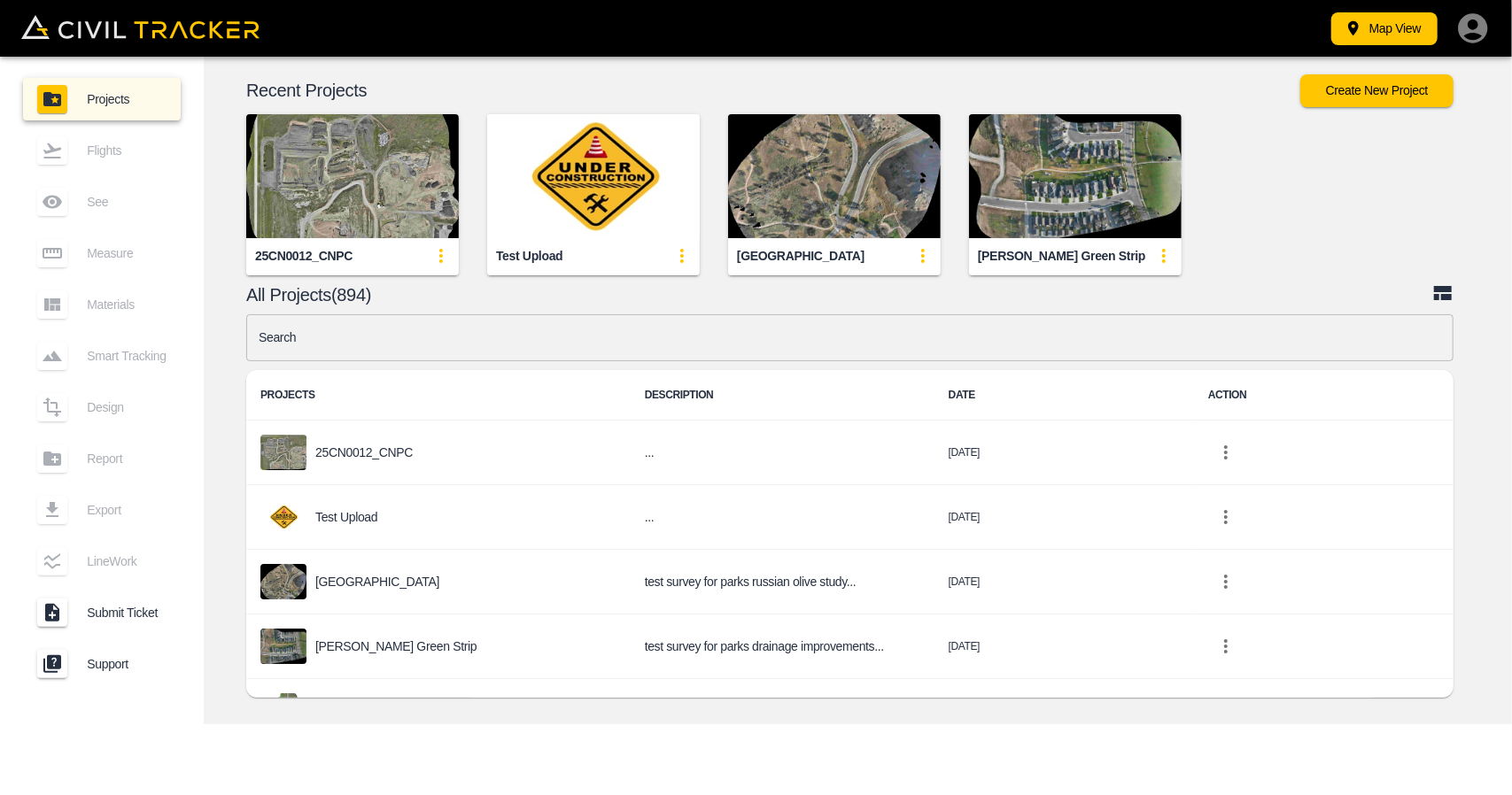
click at [459, 320] on input "text" at bounding box center [849, 338] width 1207 height 47
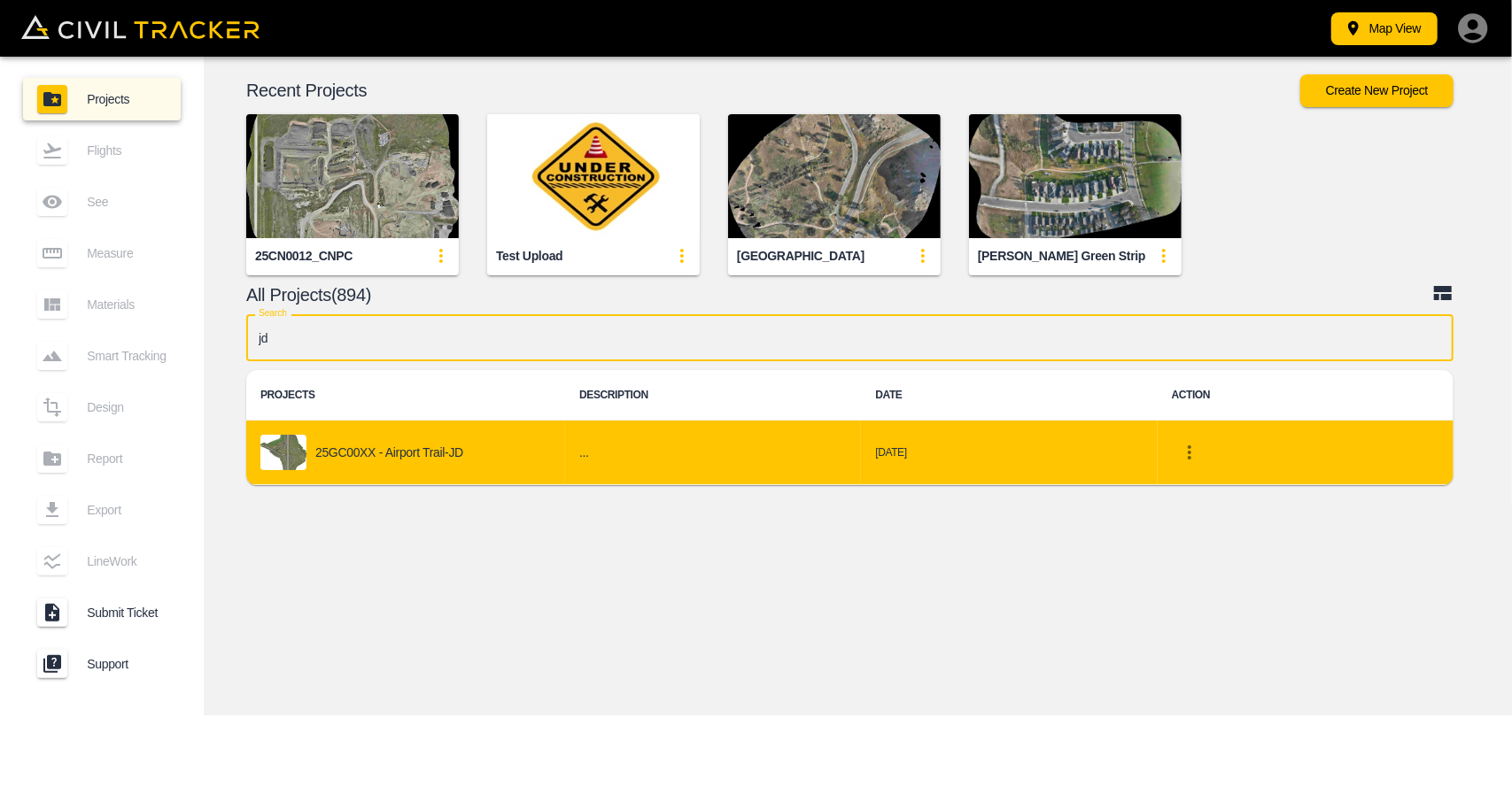
type input "jd"
click at [398, 448] on p "25GC00XX - Airport Trail-JD" at bounding box center [389, 452] width 148 height 14
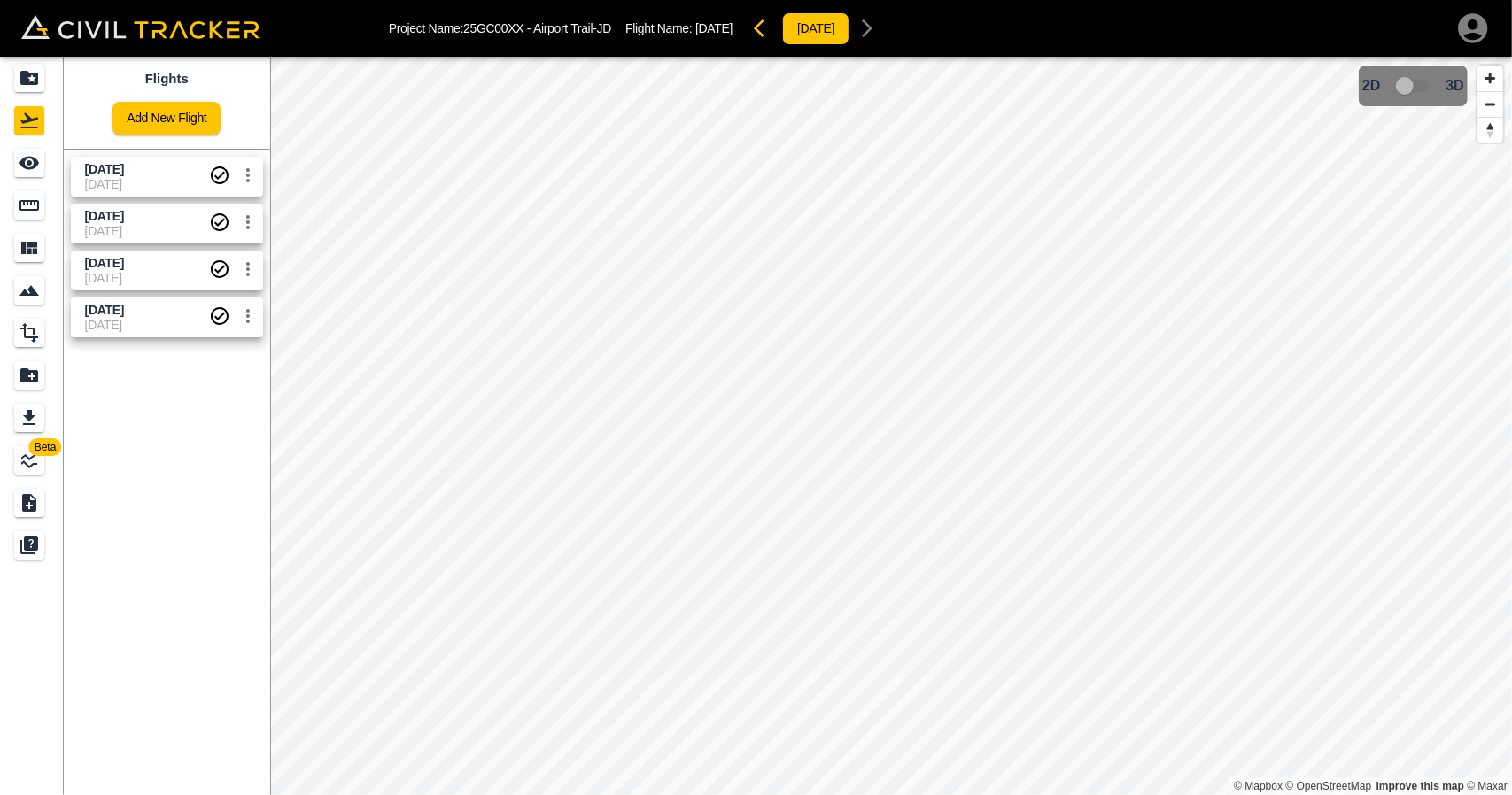
click at [124, 272] on span "[DATE]" at bounding box center [147, 278] width 124 height 14
click at [105, 224] on span "[DATE]" at bounding box center [147, 231] width 124 height 14
click at [35, 162] on icon "See" at bounding box center [29, 164] width 20 height 14
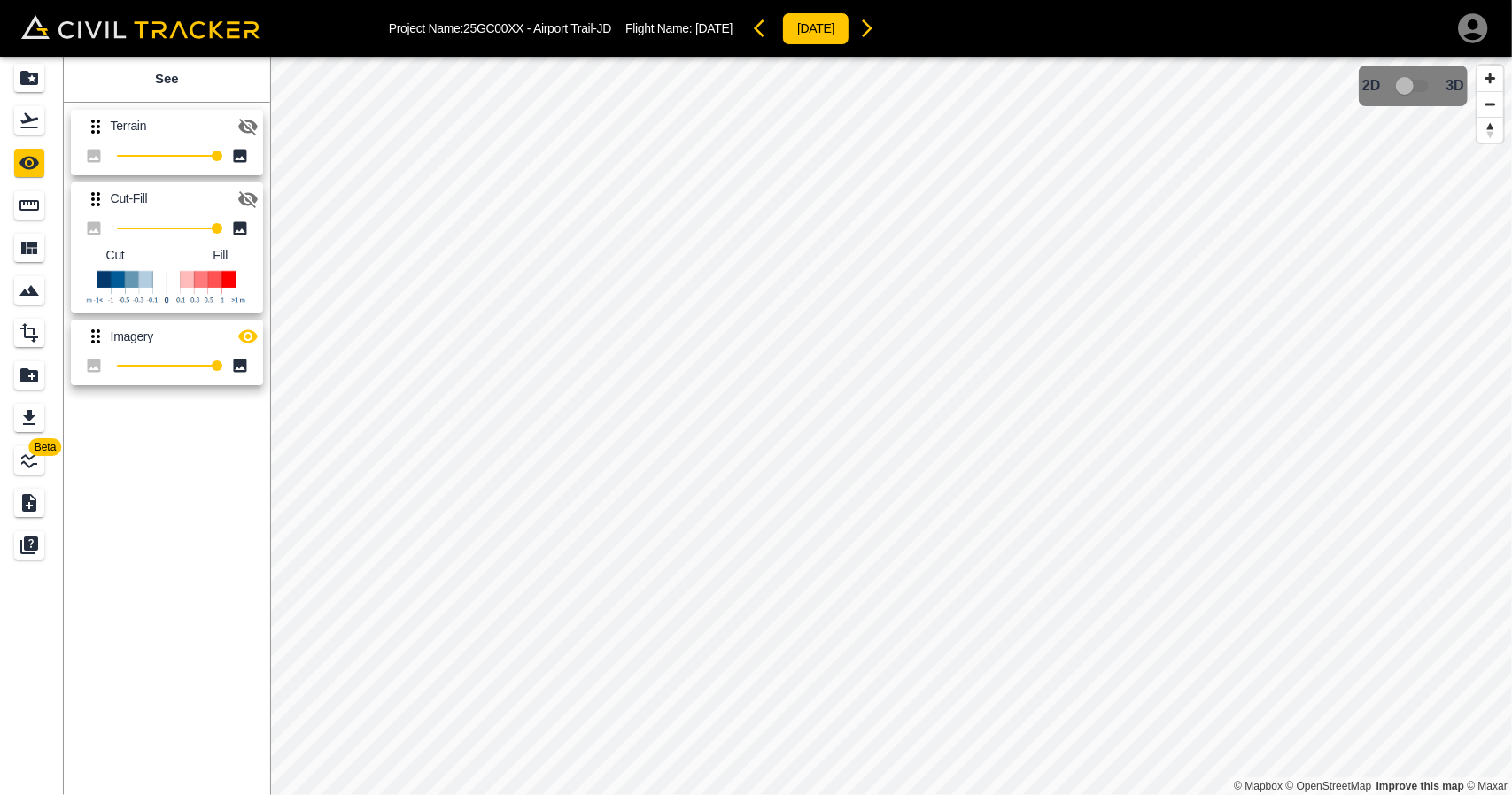
click at [246, 190] on icon "button" at bounding box center [248, 200] width 22 height 22
click at [245, 336] on icon "button" at bounding box center [248, 337] width 22 height 22
click at [31, 128] on icon "Flights" at bounding box center [29, 120] width 22 height 22
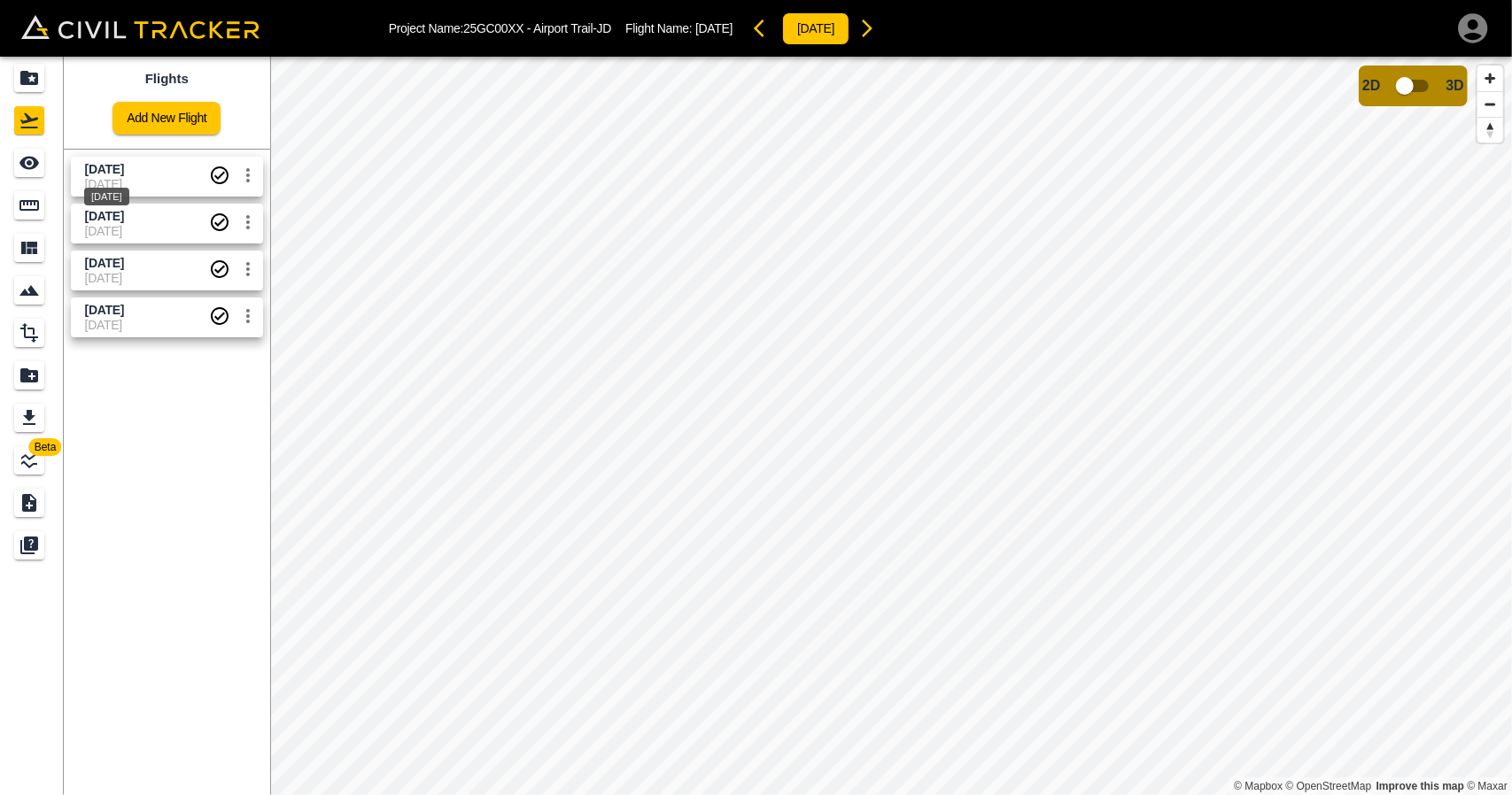
click at [131, 178] on div "[DATE]" at bounding box center [107, 191] width 49 height 32
click at [24, 159] on icon "See" at bounding box center [29, 164] width 20 height 14
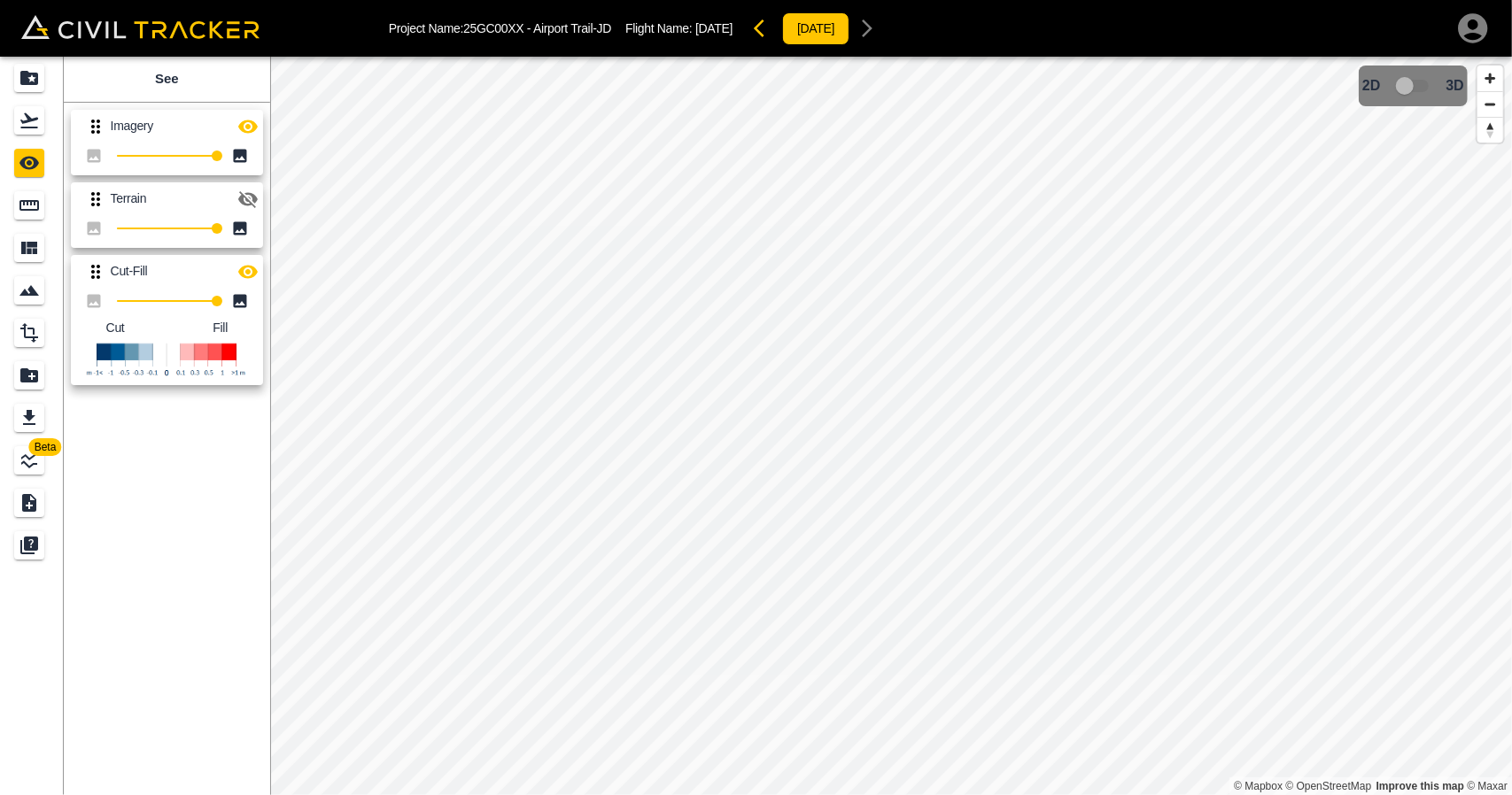
click at [243, 119] on icon "button" at bounding box center [248, 126] width 22 height 22
click at [245, 270] on icon "button" at bounding box center [248, 272] width 22 height 22
click at [45, 117] on div "Flights" at bounding box center [31, 120] width 35 height 28
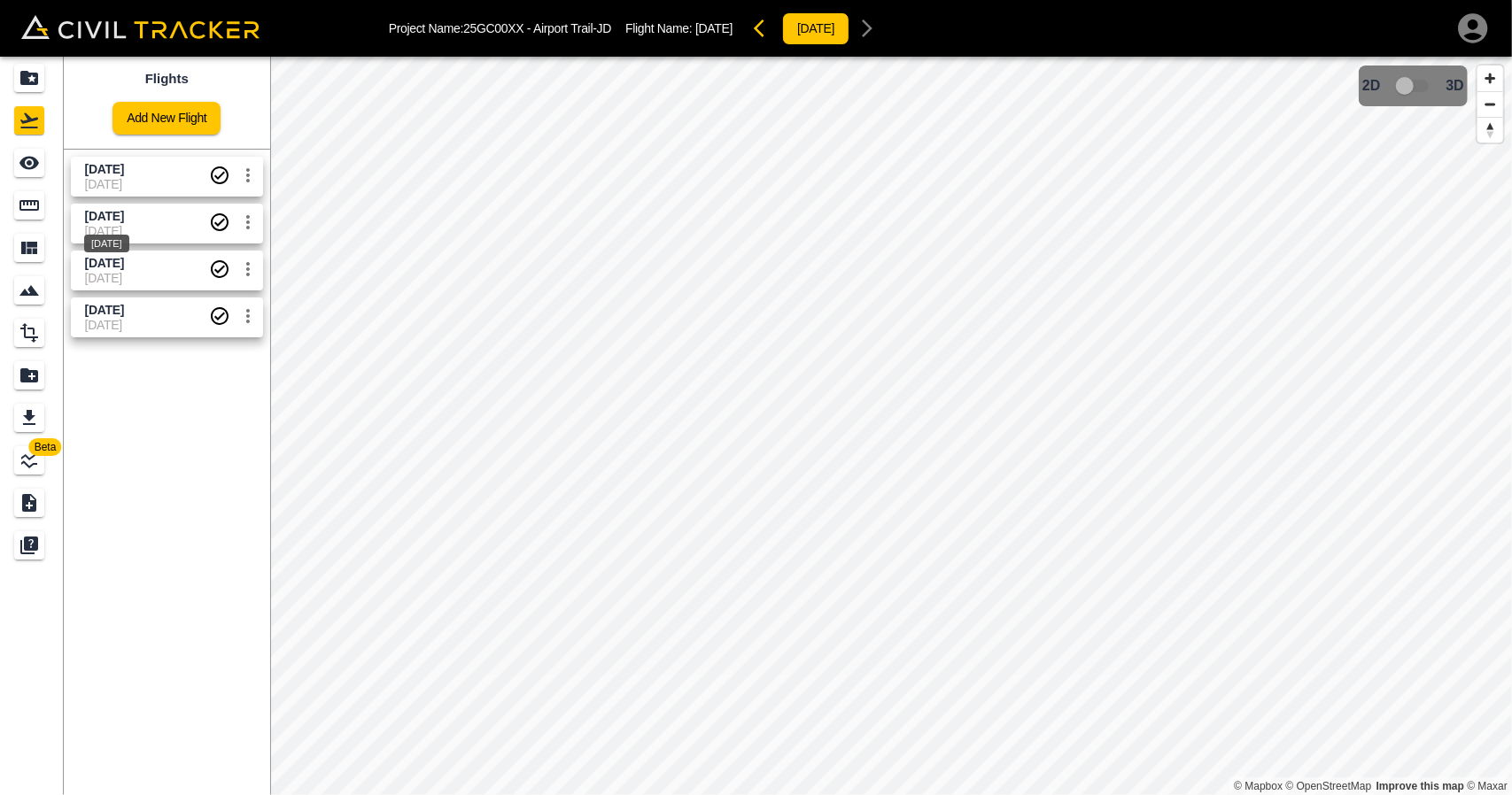
click at [124, 221] on span "[DATE]" at bounding box center [105, 215] width 39 height 14
click at [46, 165] on div "See" at bounding box center [31, 163] width 35 height 28
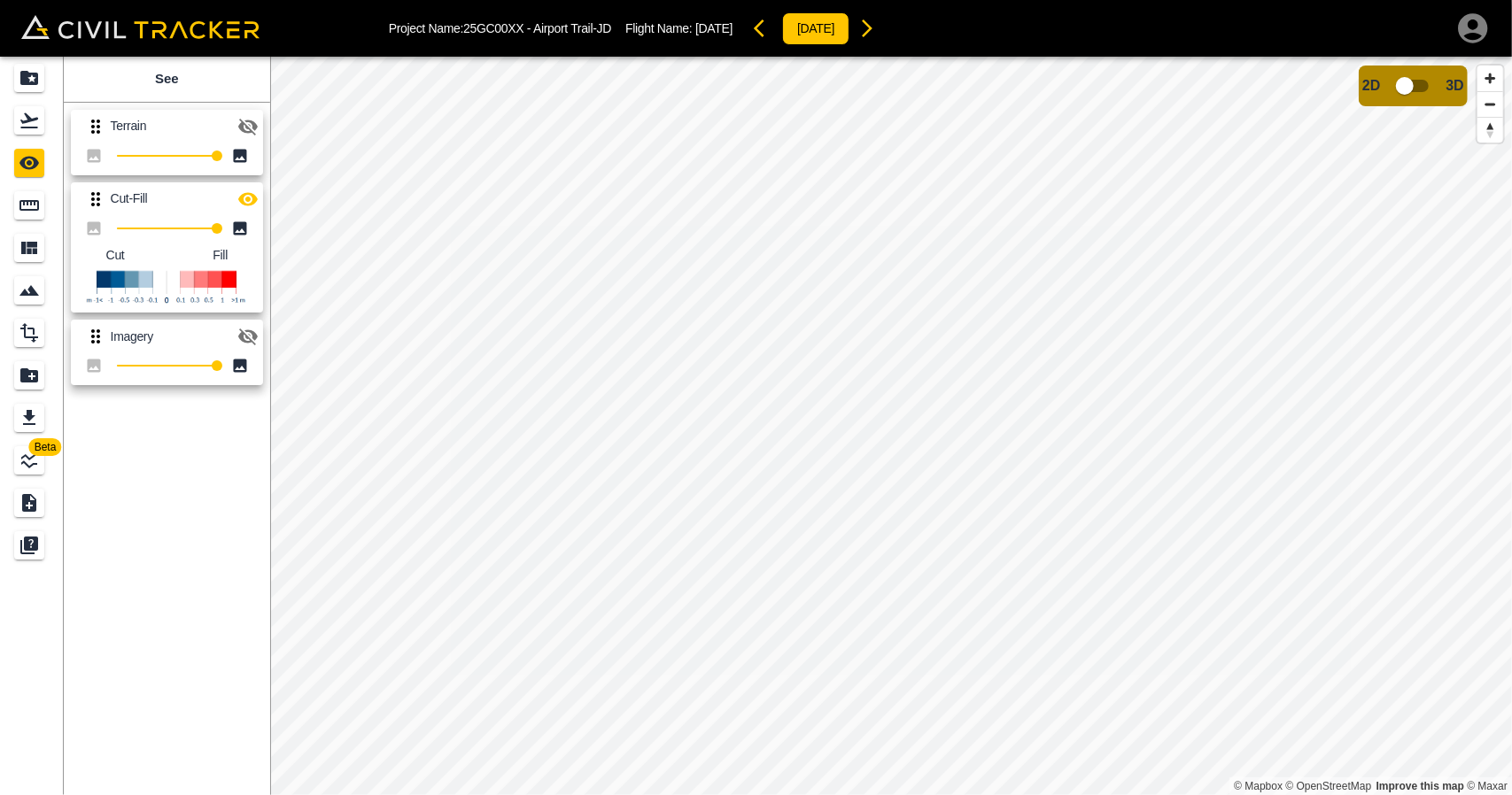
click at [29, 112] on icon "Flights" at bounding box center [29, 120] width 22 height 22
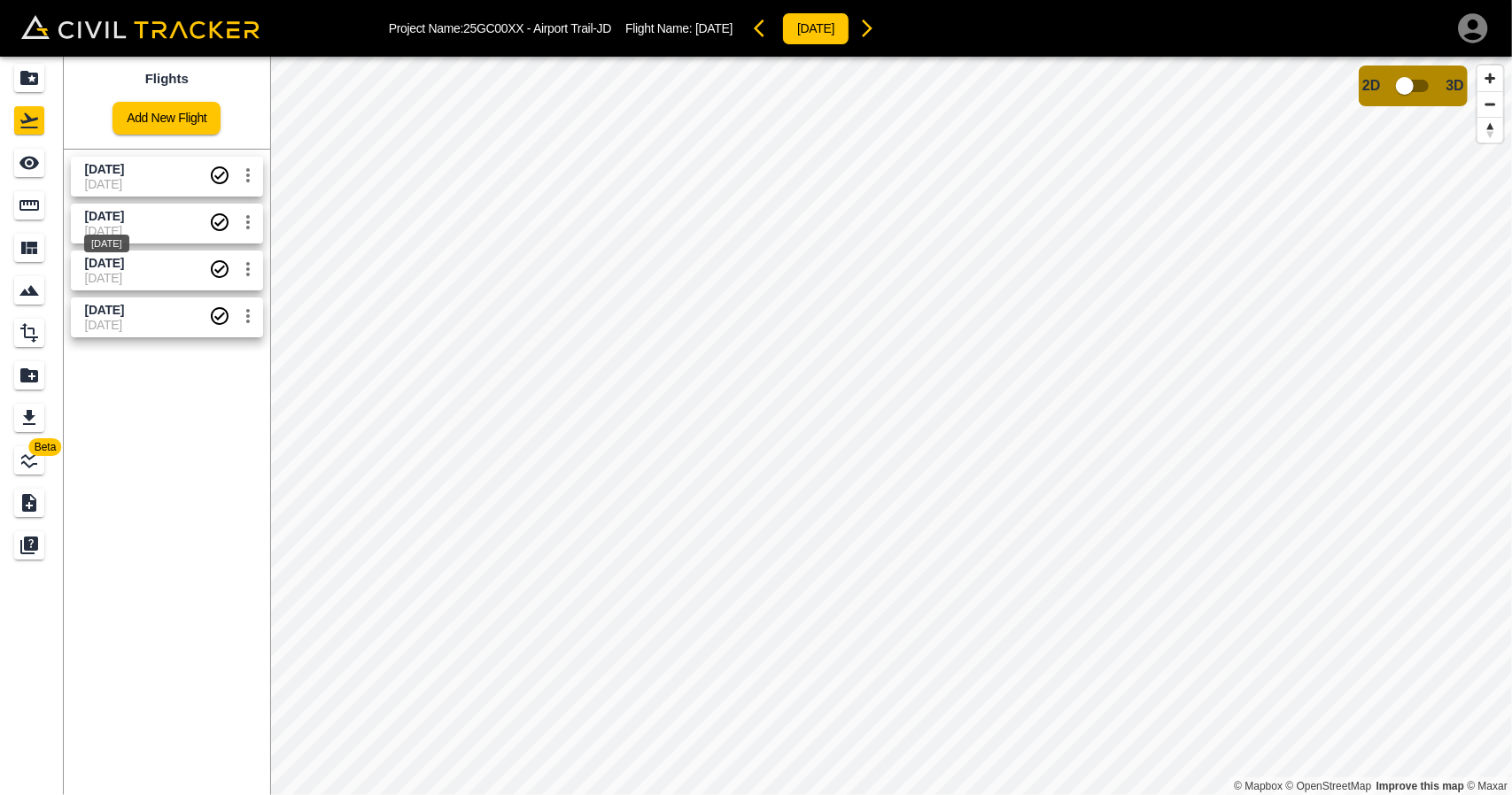
click at [101, 251] on div "[DATE]" at bounding box center [107, 244] width 45 height 18
click at [92, 261] on span "[DATE]" at bounding box center [105, 262] width 39 height 14
click at [41, 153] on div "See" at bounding box center [28, 163] width 30 height 28
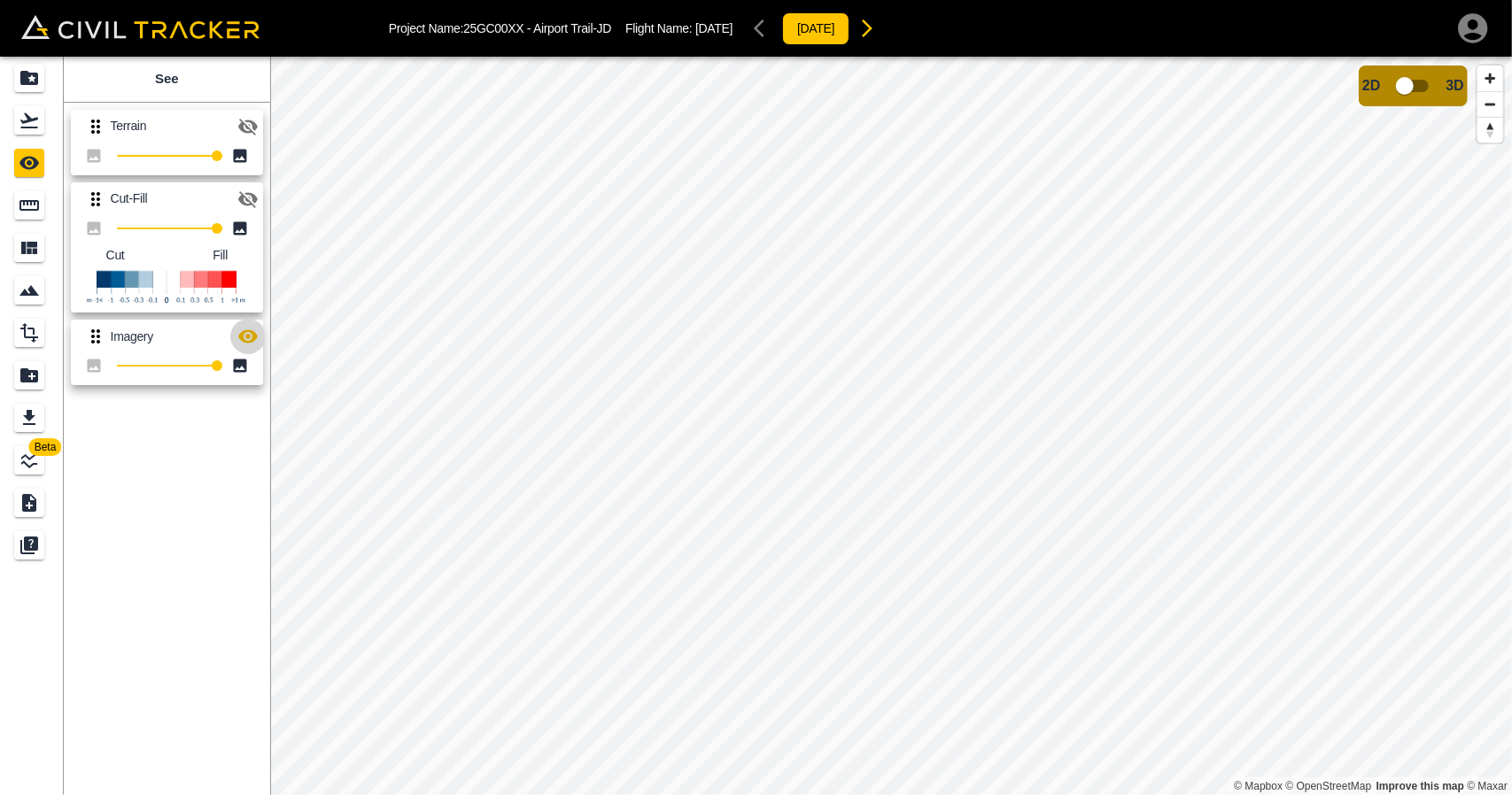
click at [240, 339] on icon "button" at bounding box center [248, 337] width 20 height 14
click at [32, 123] on icon "Flights" at bounding box center [29, 120] width 22 height 22
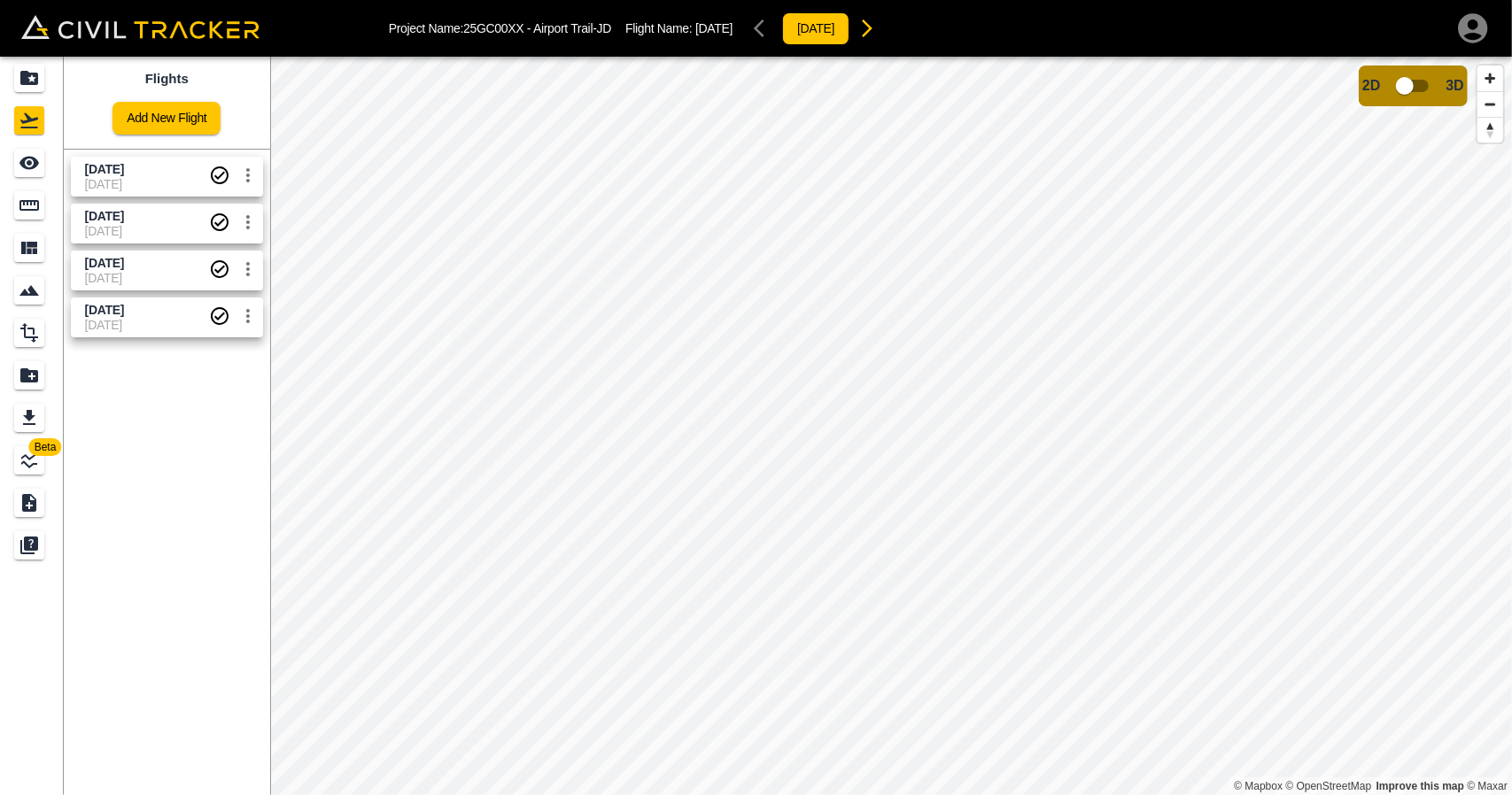
click at [41, 163] on div "See" at bounding box center [28, 163] width 30 height 28
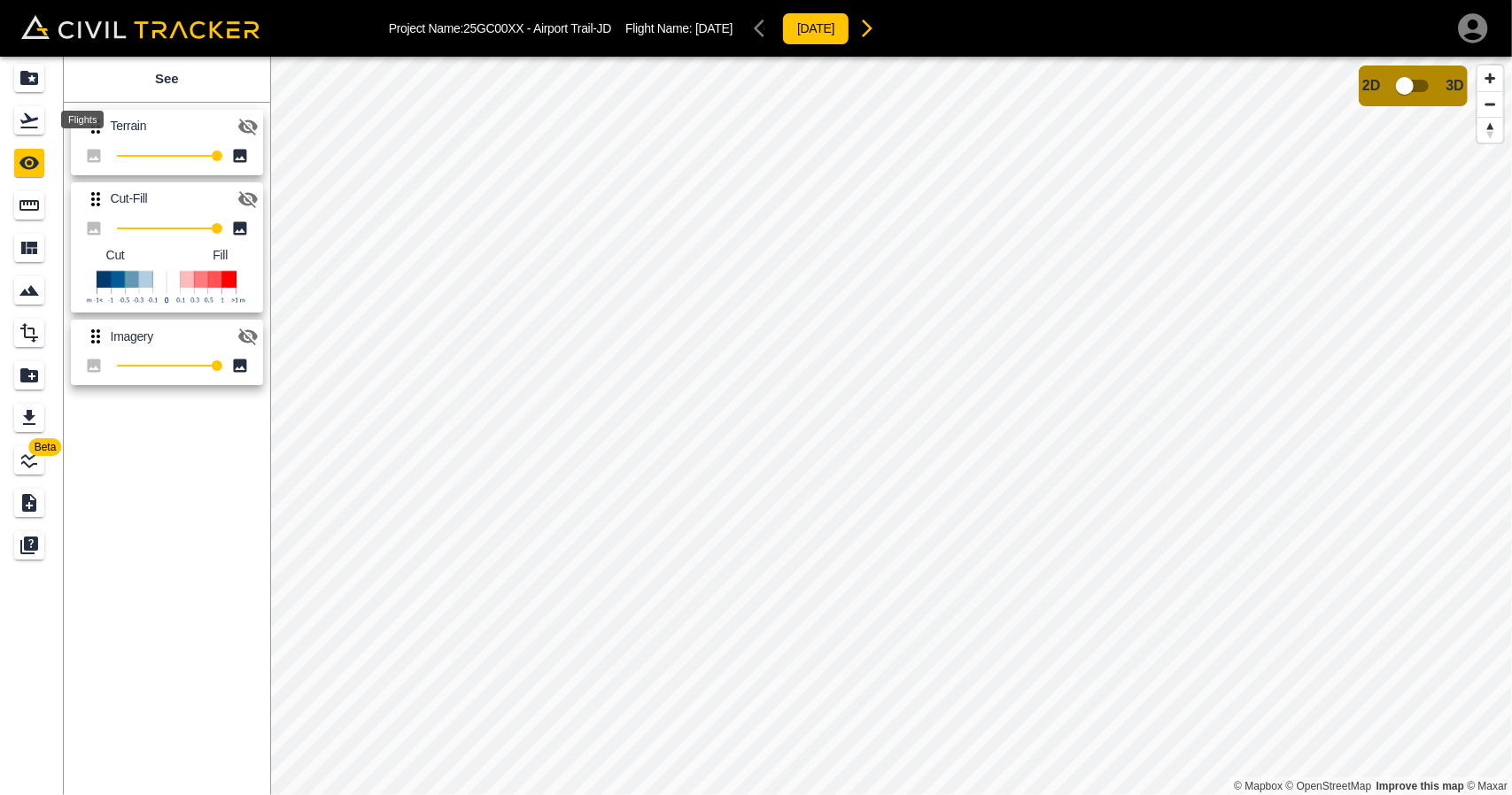
click at [32, 125] on icon "Flights" at bounding box center [29, 120] width 22 height 22
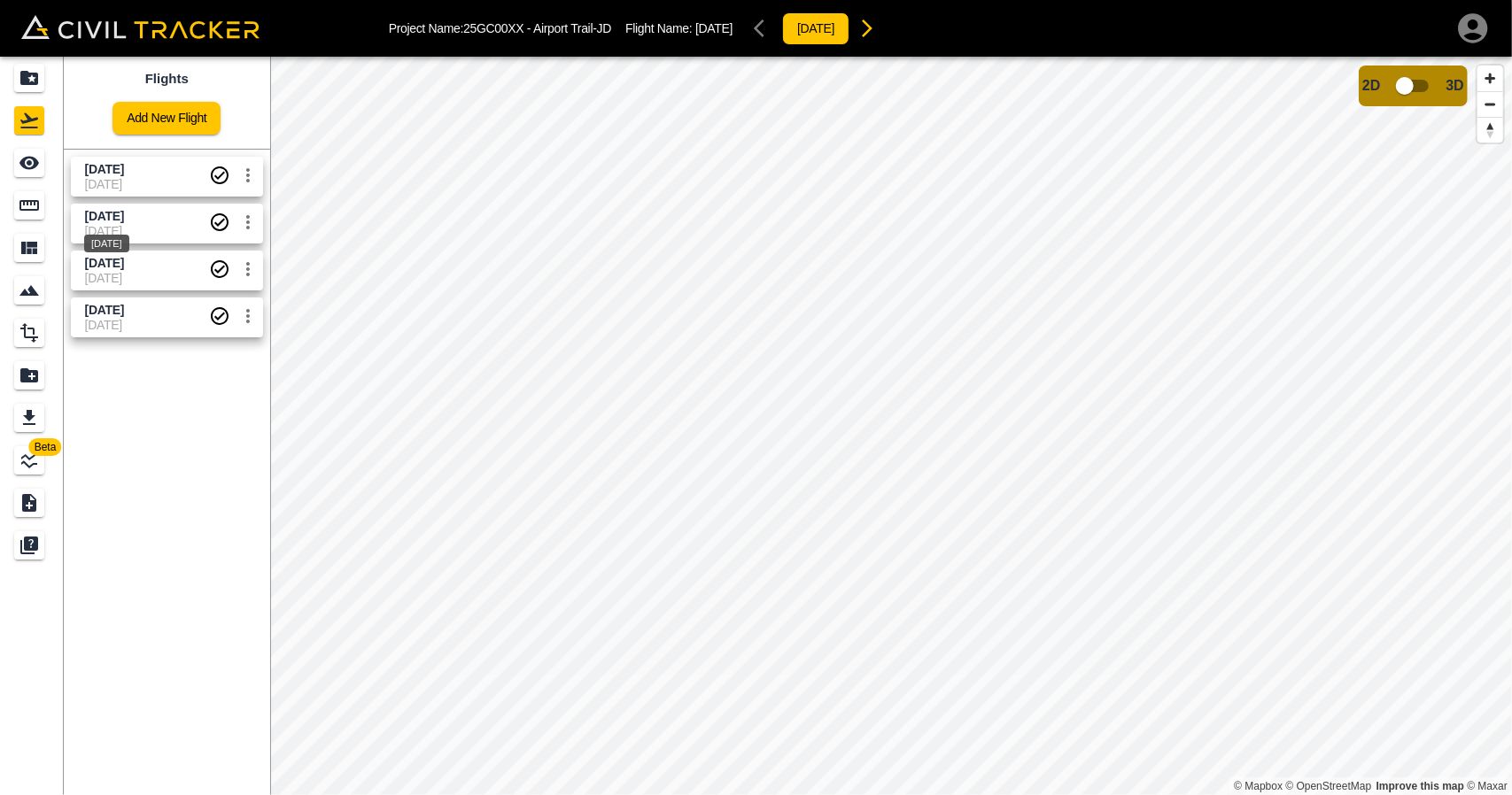
click at [109, 215] on span "[DATE]" at bounding box center [105, 215] width 39 height 14
click at [52, 170] on link at bounding box center [31, 163] width 64 height 42
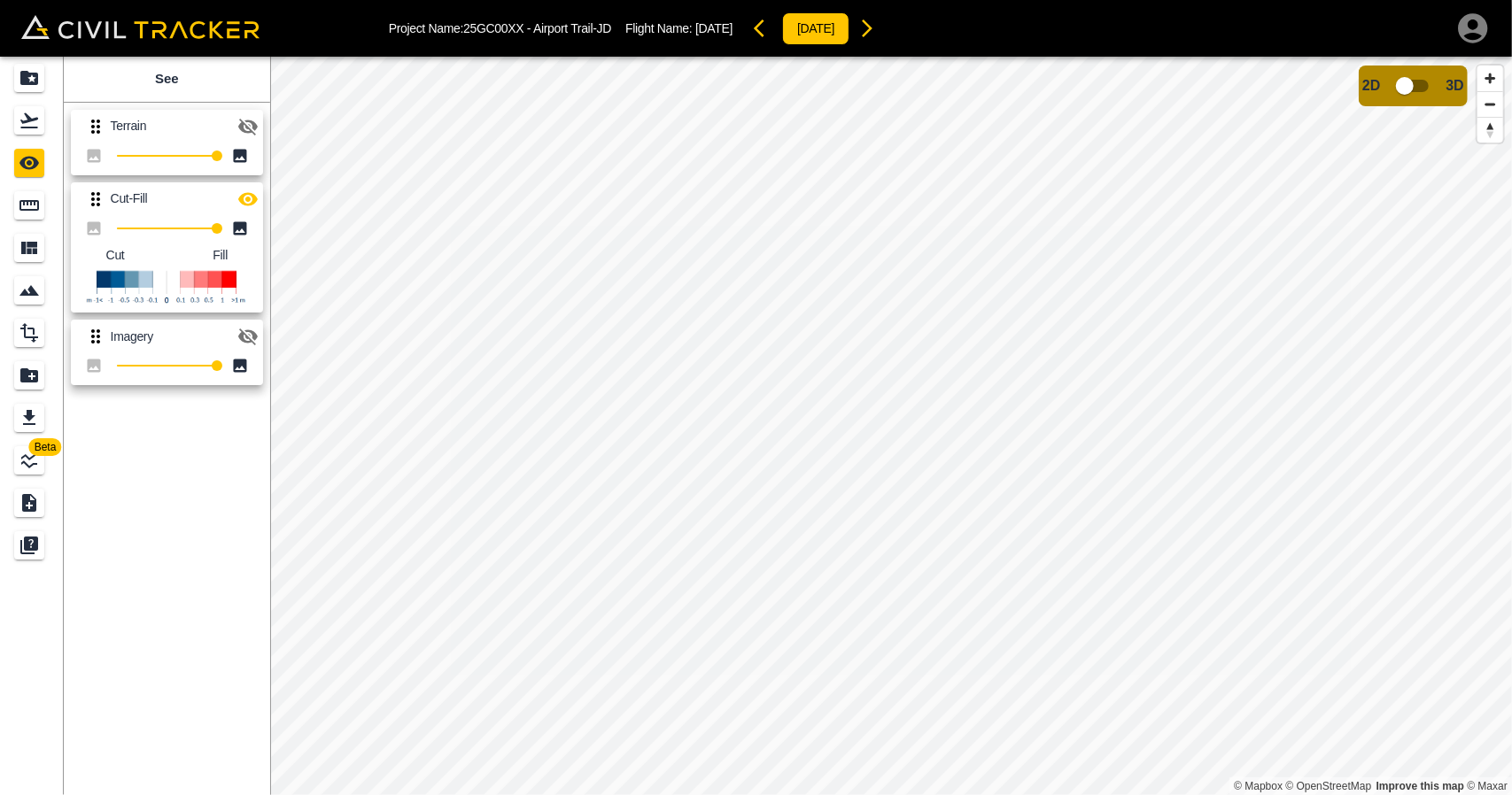
click at [247, 200] on icon "button" at bounding box center [248, 199] width 20 height 14
click at [247, 200] on icon "button" at bounding box center [248, 199] width 20 height 17
click at [248, 192] on icon "button" at bounding box center [248, 199] width 20 height 14
click at [248, 192] on icon "button" at bounding box center [248, 199] width 20 height 17
click at [33, 125] on icon "Flights" at bounding box center [29, 120] width 22 height 22
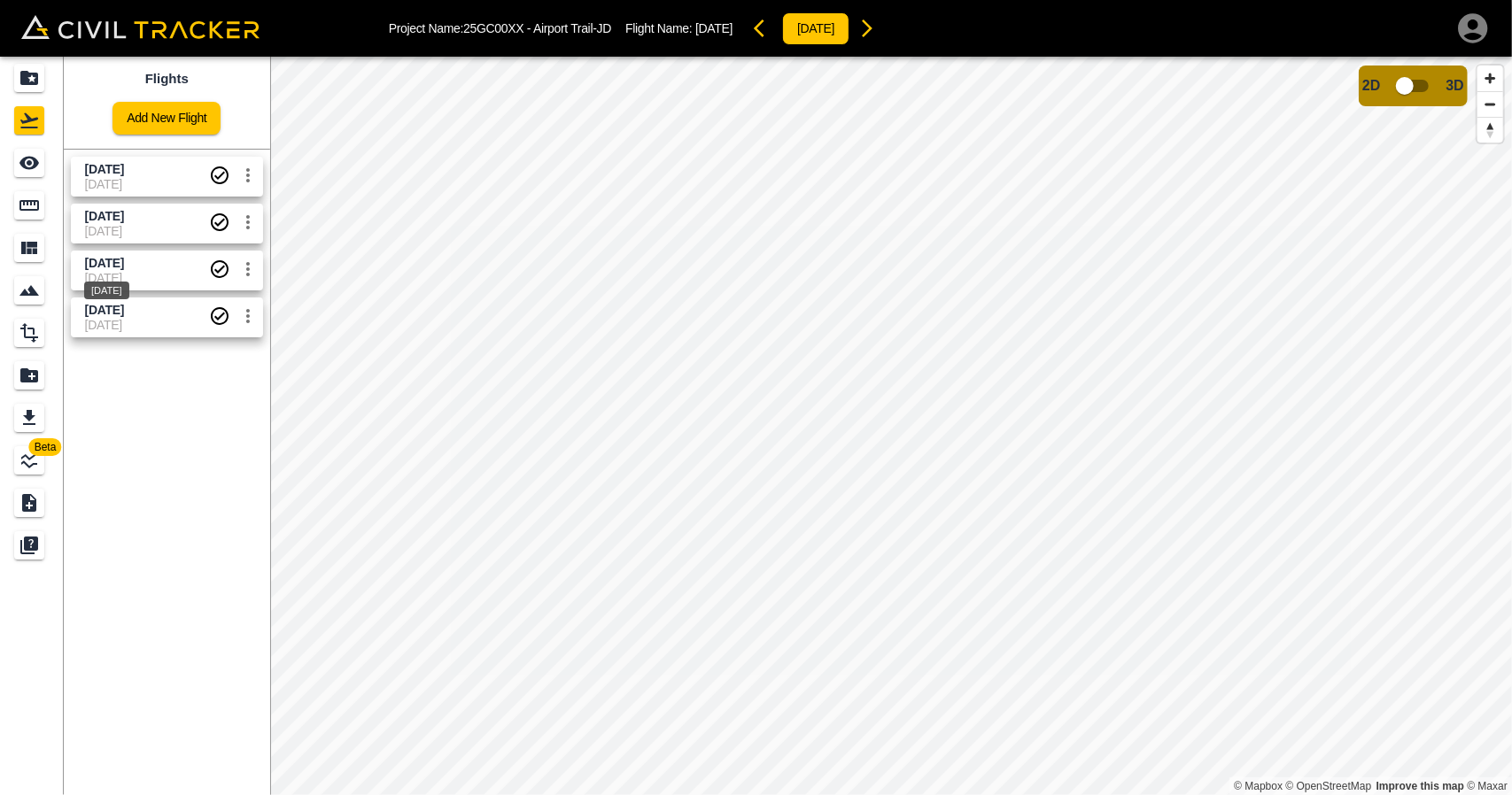
click at [124, 265] on span "[DATE]" at bounding box center [105, 262] width 39 height 14
click at [44, 162] on div "See" at bounding box center [31, 163] width 35 height 28
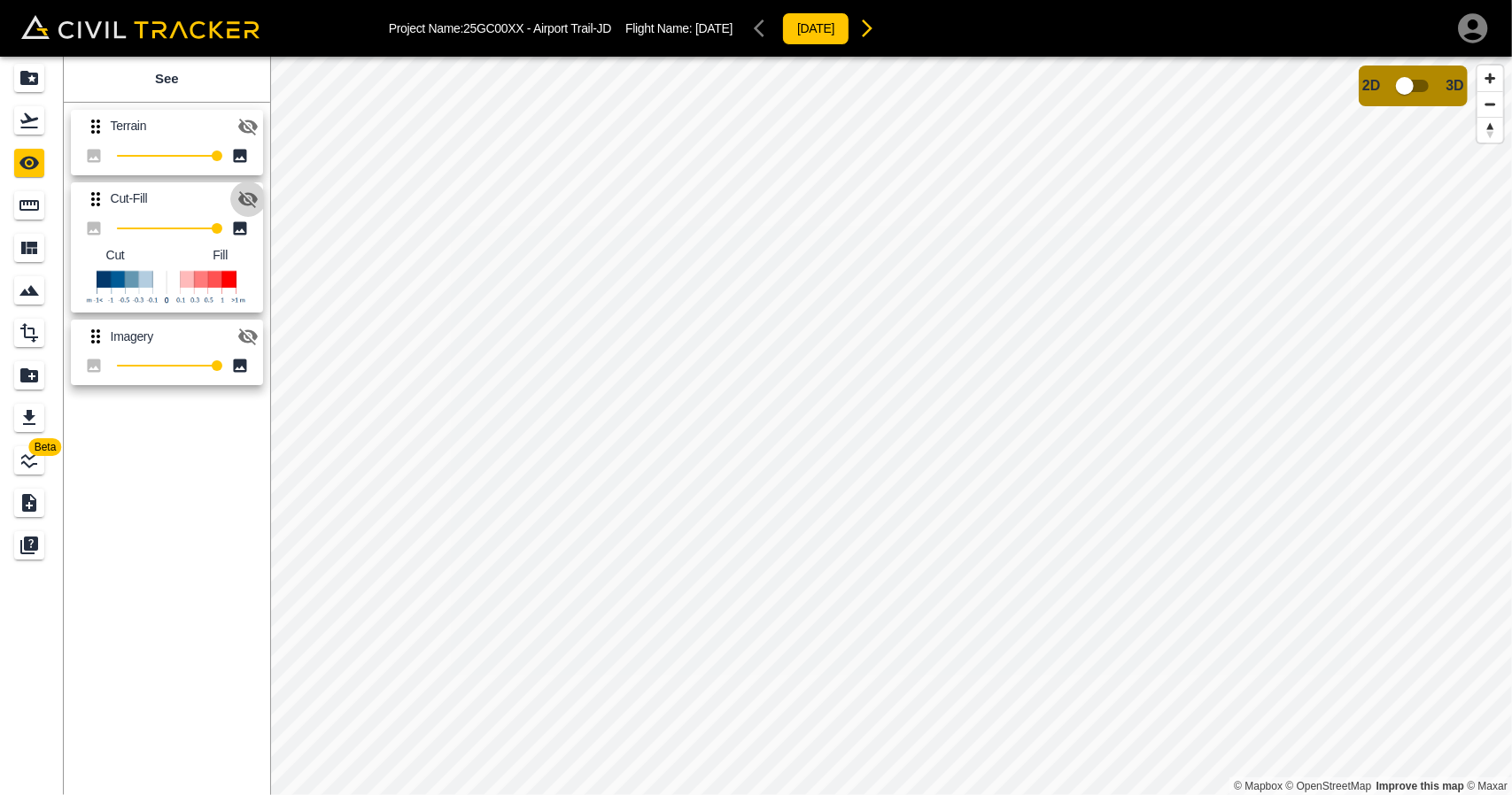
click at [254, 201] on icon "button" at bounding box center [248, 199] width 20 height 17
